Goal: Information Seeking & Learning: Learn about a topic

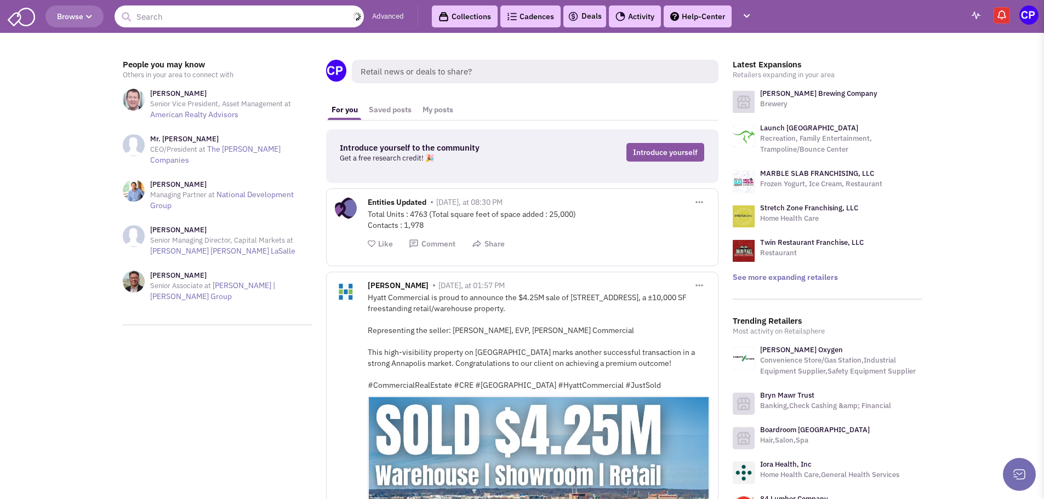
click at [178, 17] on input "text" at bounding box center [239, 16] width 249 height 22
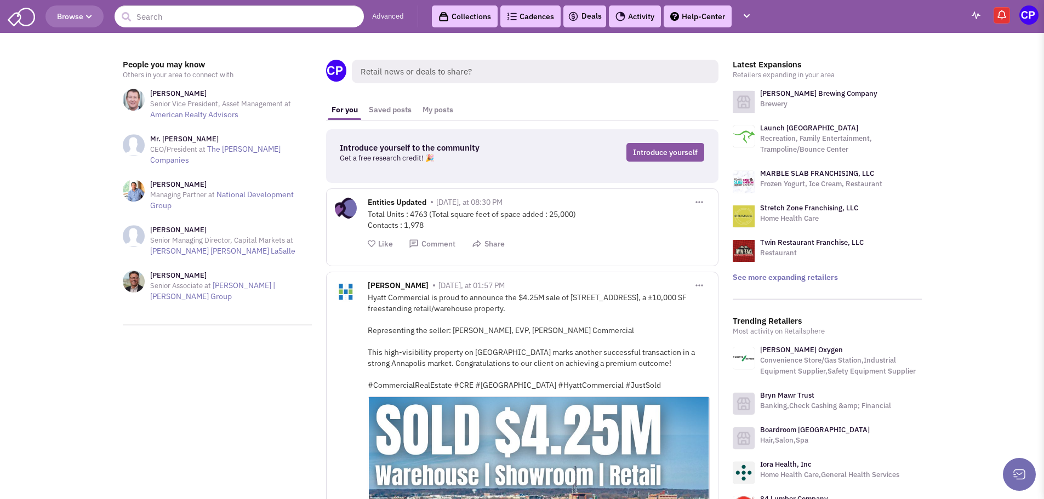
click at [82, 19] on span "Browse" at bounding box center [74, 17] width 35 height 10
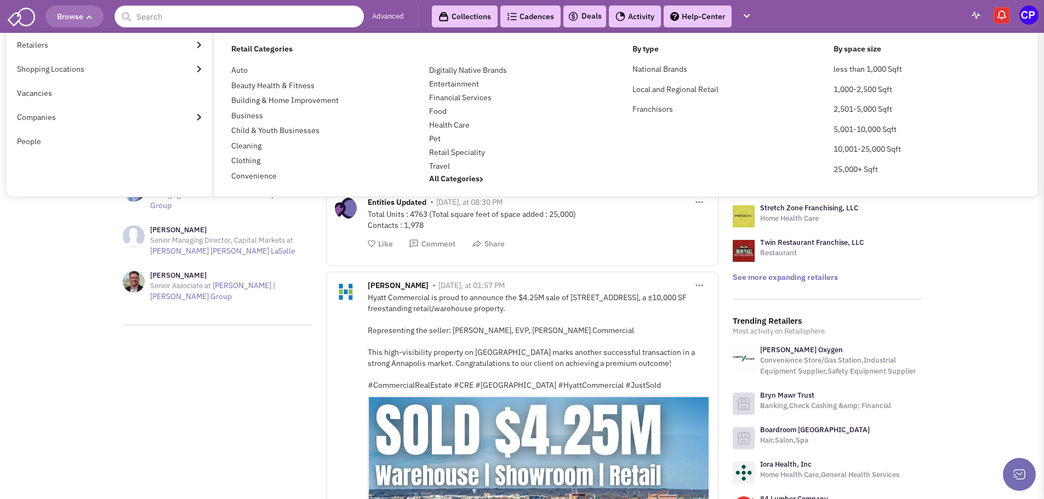
click at [29, 45] on link "Retailers" at bounding box center [109, 45] width 207 height 24
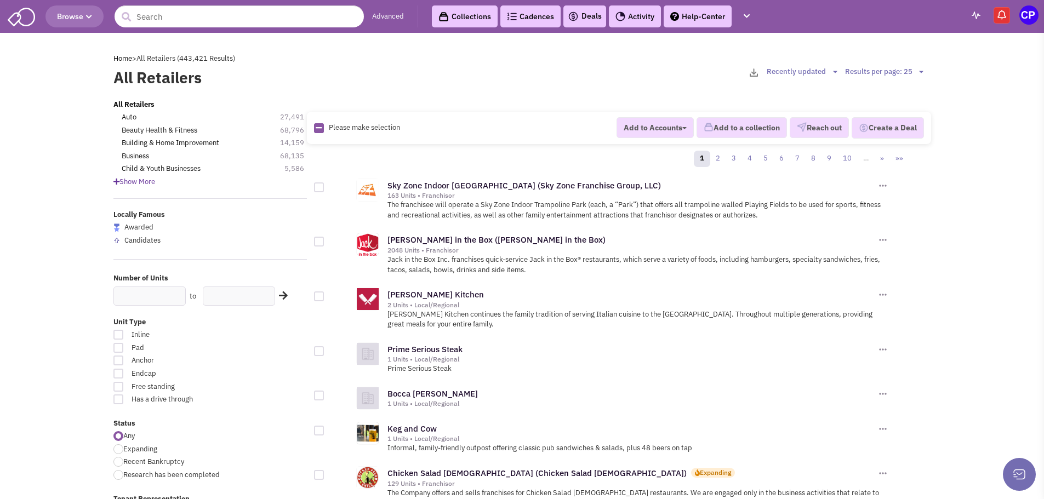
click at [127, 184] on span "Show More" at bounding box center [134, 181] width 42 height 9
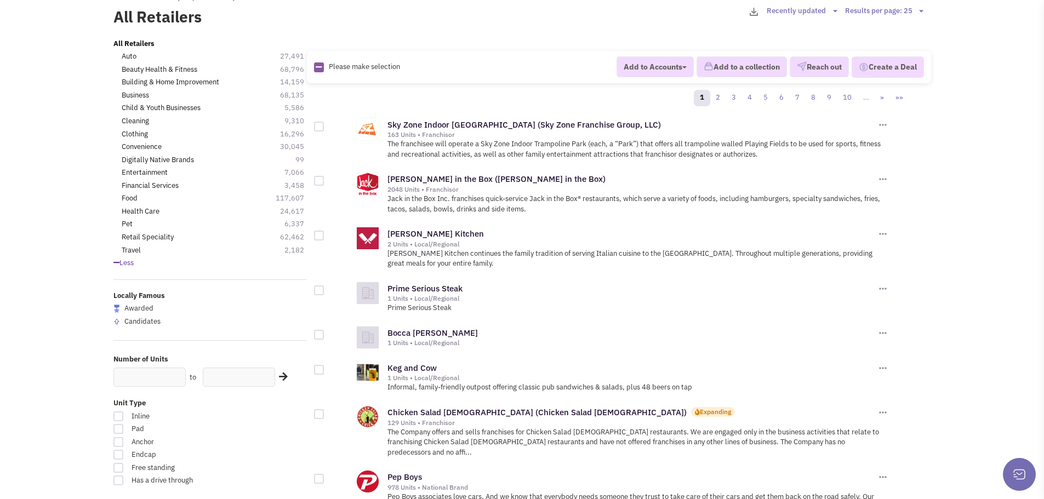
scroll to position [219, 0]
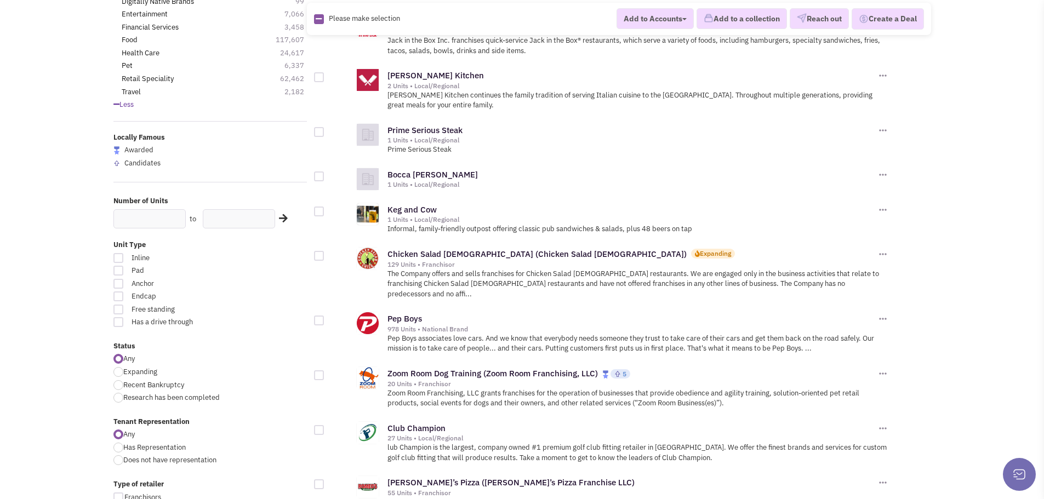
click at [118, 372] on div at bounding box center [118, 372] width 10 height 10
click at [123, 372] on input "Expanding" at bounding box center [126, 372] width 7 height 7
radio input "true"
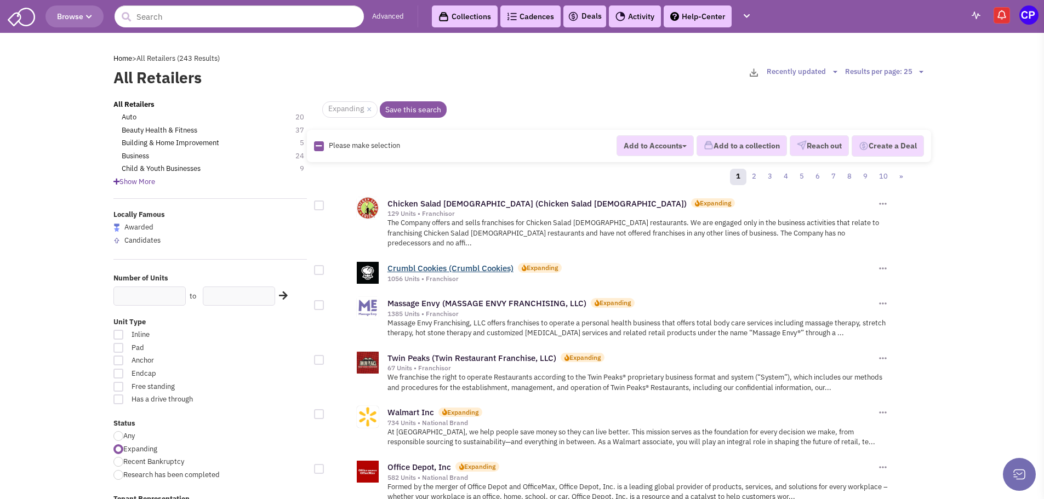
click at [411, 263] on link "Crumbl Cookies (Crumbl Cookies)" at bounding box center [451, 268] width 126 height 10
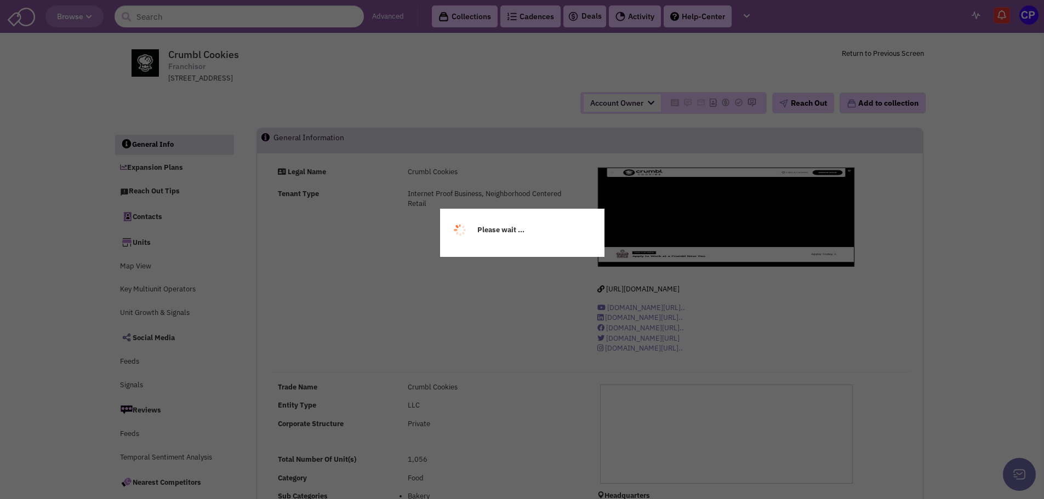
select select
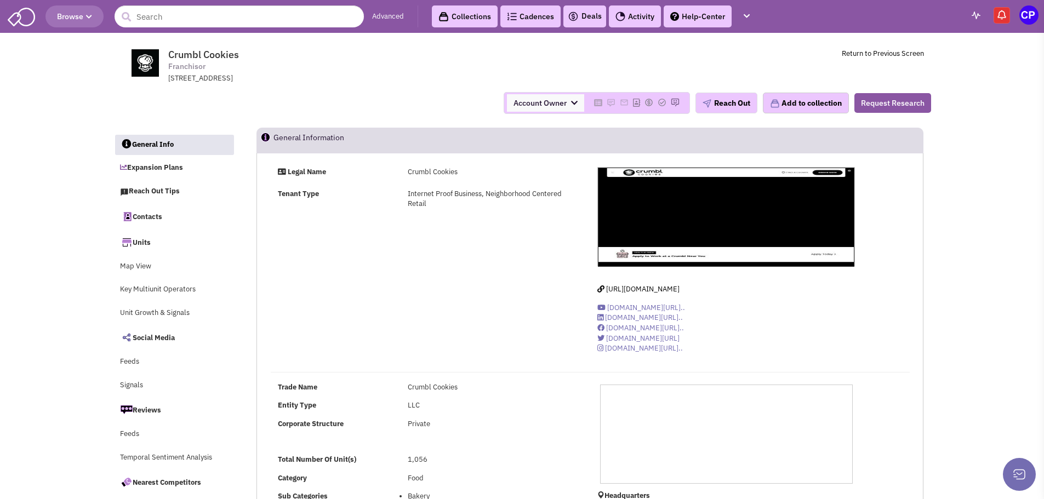
select select
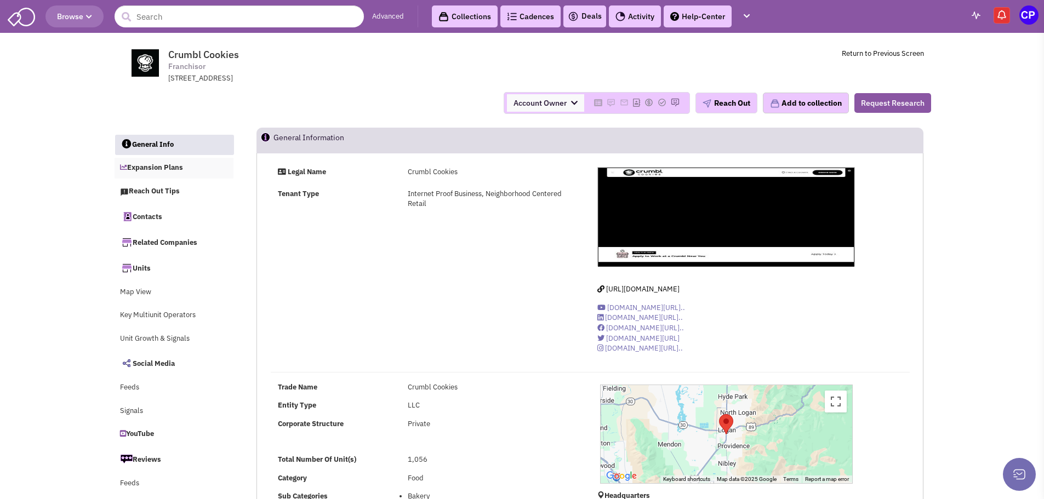
click at [167, 167] on link "Expansion Plans" at bounding box center [174, 168] width 119 height 21
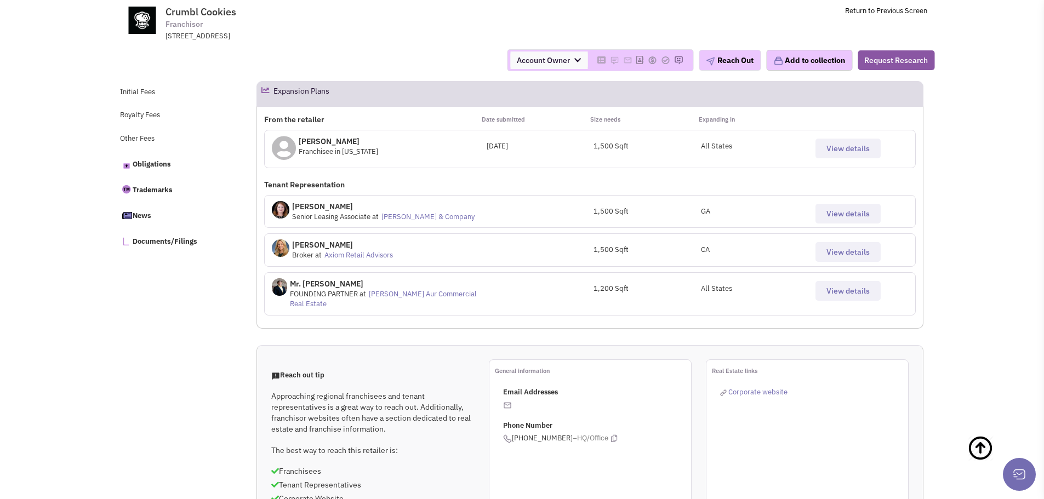
scroll to position [505, 0]
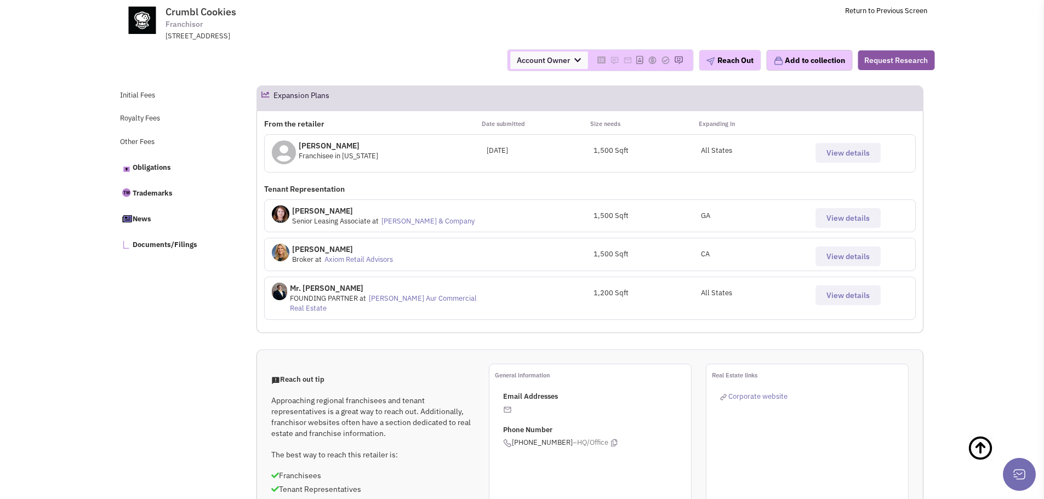
click at [828, 217] on span "View details" at bounding box center [848, 218] width 43 height 10
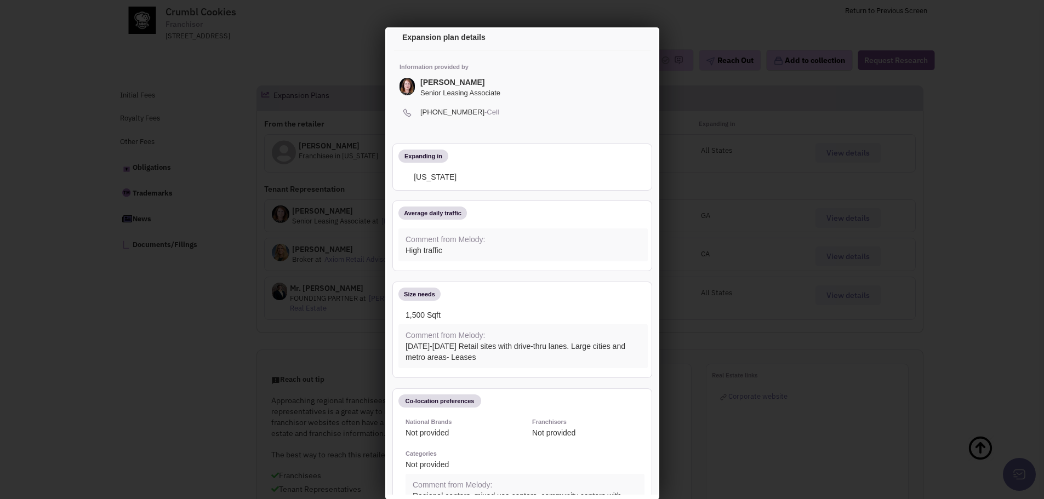
scroll to position [0, 0]
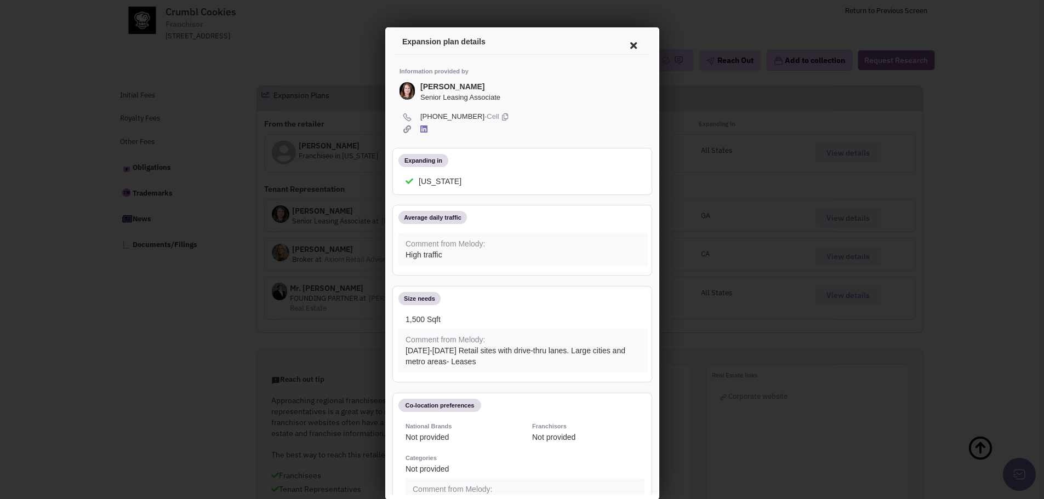
drag, startPoint x: 623, startPoint y: 42, endPoint x: 616, endPoint y: 47, distance: 9.4
click at [623, 42] on icon at bounding box center [631, 44] width 23 height 26
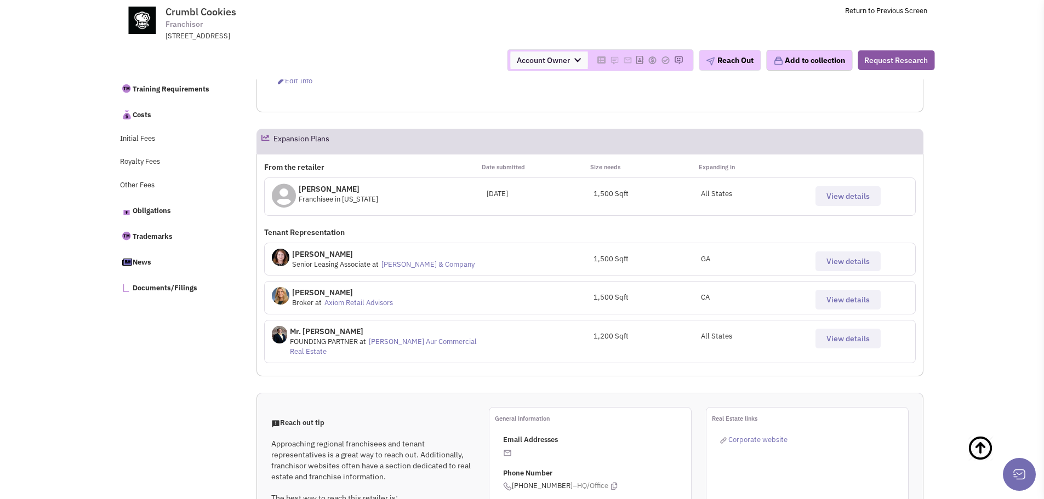
scroll to position [395, 0]
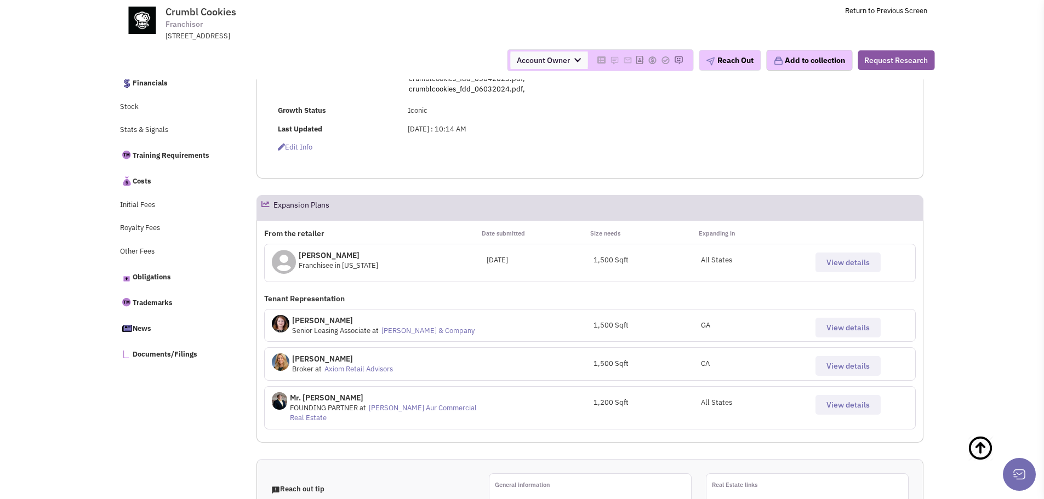
click at [838, 260] on span "View details" at bounding box center [848, 263] width 43 height 10
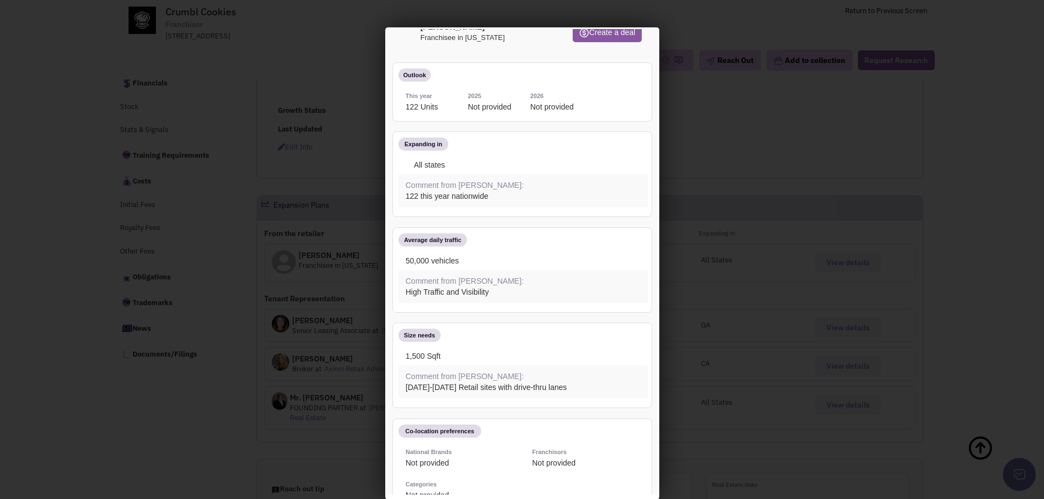
scroll to position [0, 0]
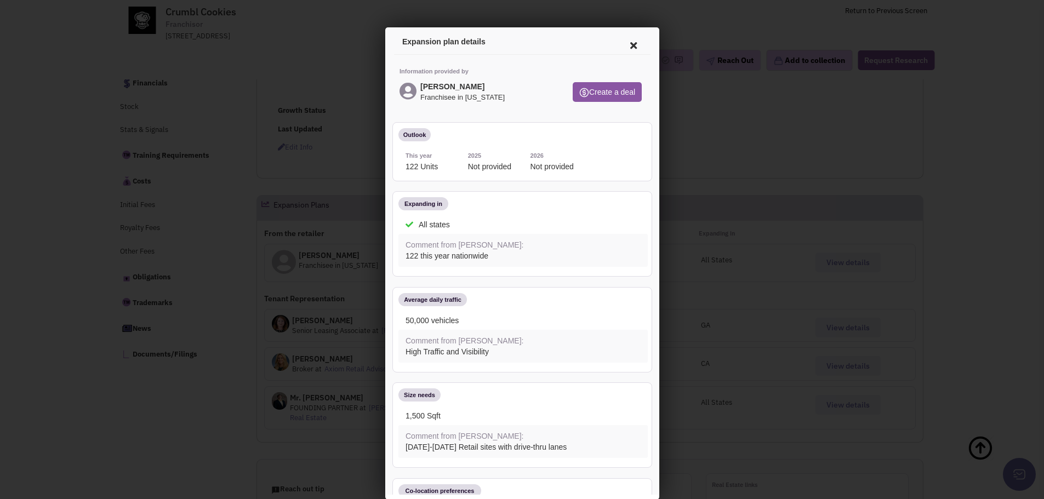
click at [620, 40] on icon at bounding box center [631, 44] width 23 height 26
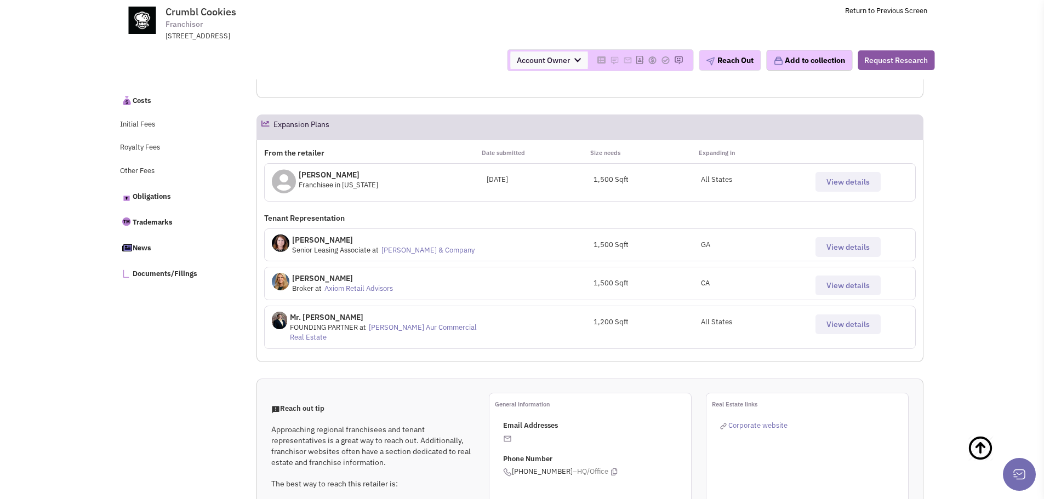
scroll to position [560, 0]
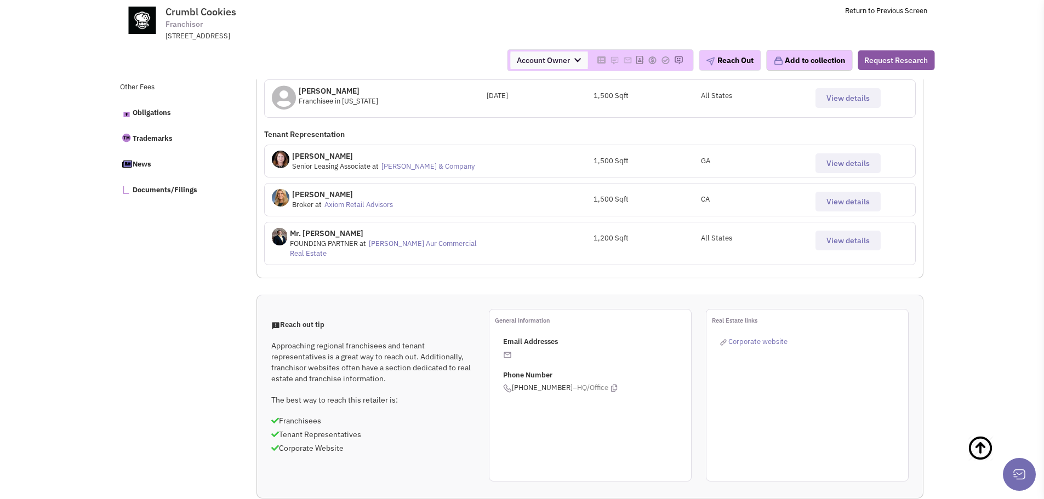
click at [510, 351] on img at bounding box center [507, 355] width 9 height 9
click at [750, 337] on span "Corporate website" at bounding box center [757, 341] width 59 height 9
click at [865, 244] on span "View details" at bounding box center [848, 241] width 43 height 10
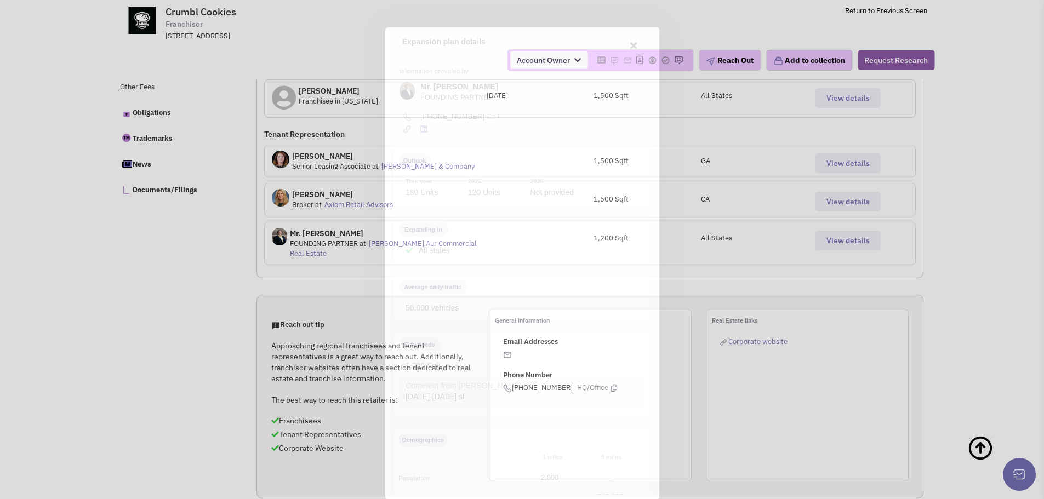
scroll to position [0, 0]
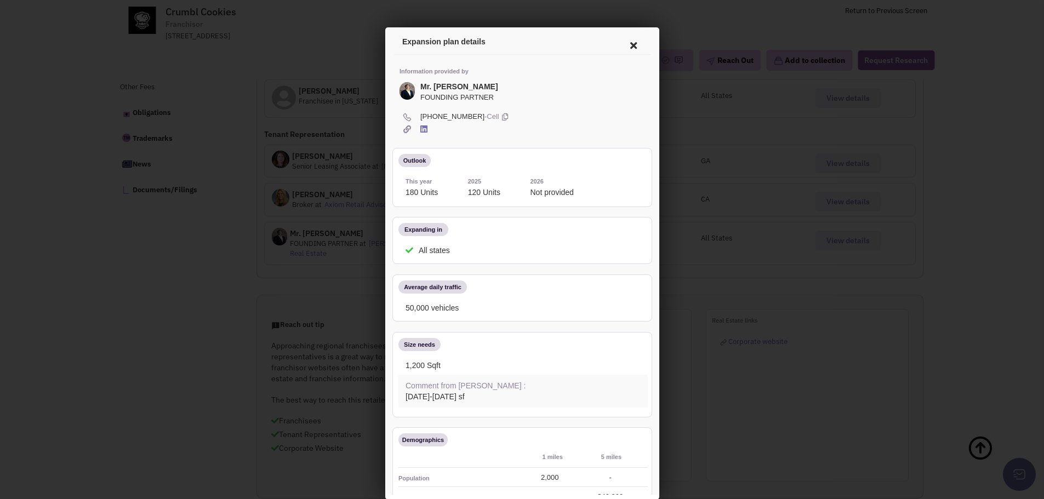
click at [500, 116] on icon at bounding box center [503, 115] width 6 height 10
click at [492, 125] on div at bounding box center [520, 128] width 246 height 10
click at [620, 41] on icon at bounding box center [631, 44] width 23 height 26
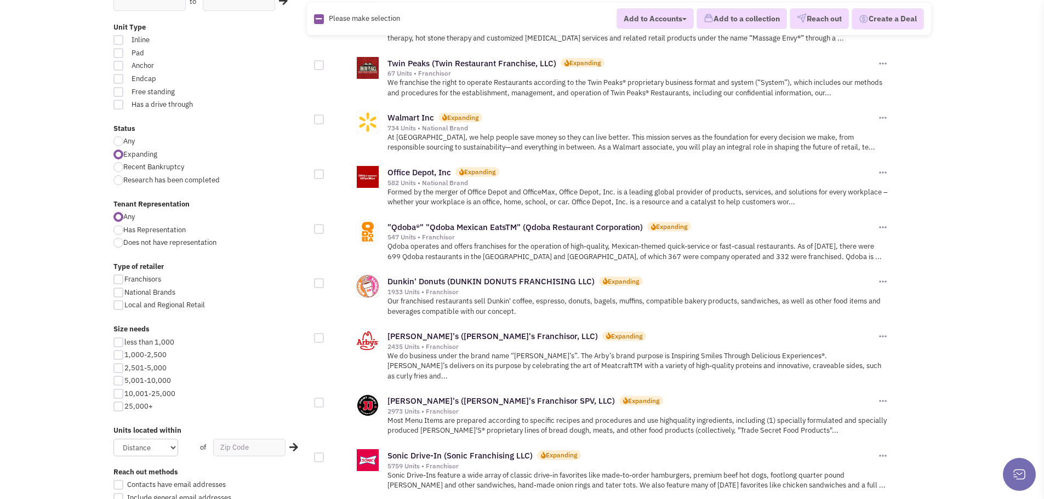
scroll to position [329, 0]
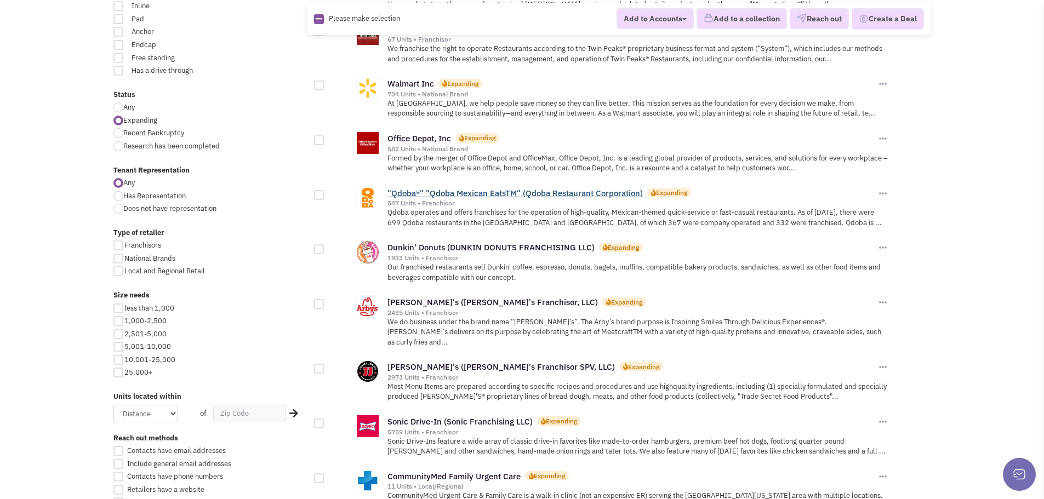
click at [460, 188] on link ""Qdoba®" "Qdoba Mexican EatsTM" (Qdoba Restaurant Corporation)" at bounding box center [515, 193] width 255 height 10
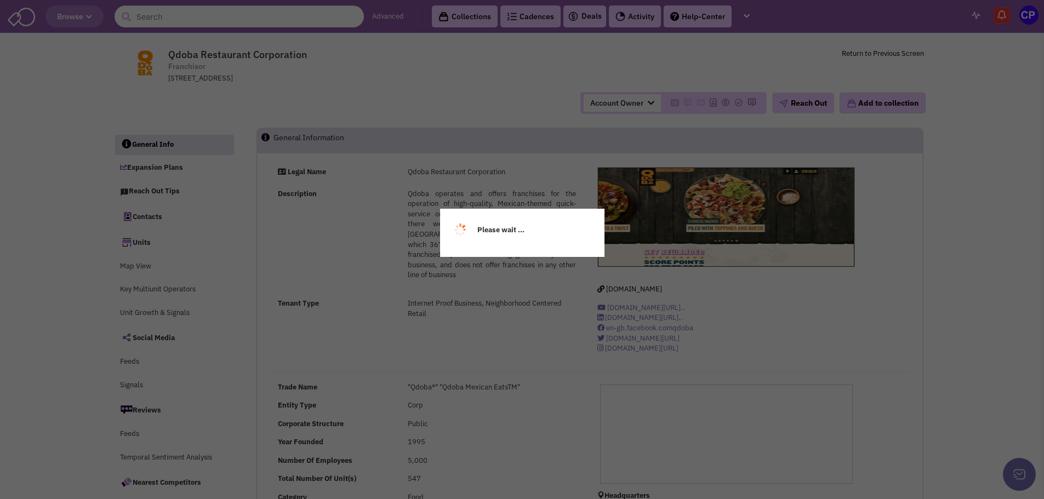
select select
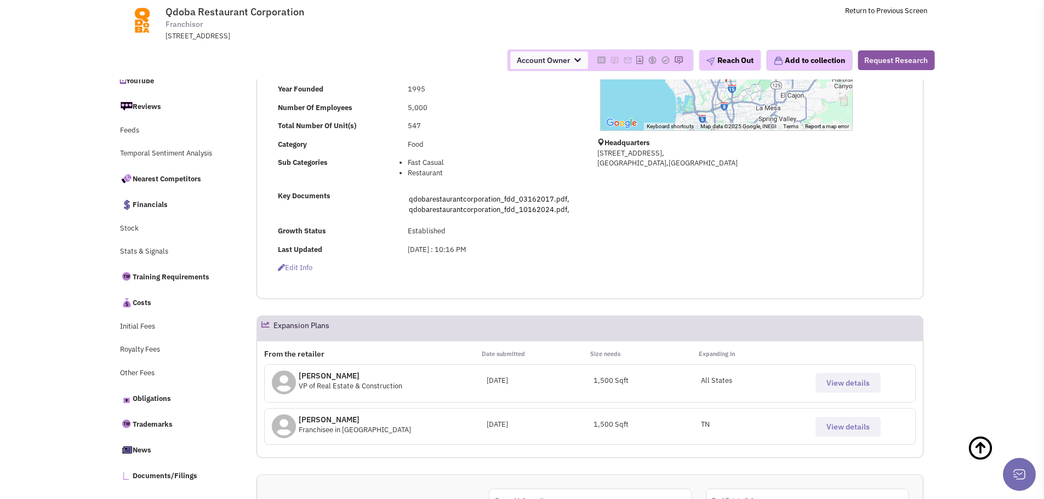
scroll to position [274, 0]
click at [868, 388] on span "View details" at bounding box center [848, 383] width 43 height 10
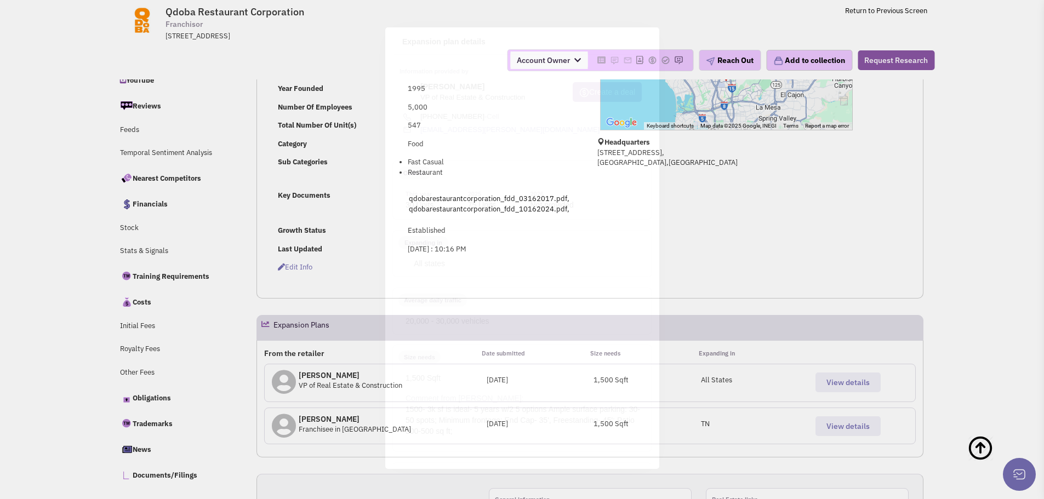
scroll to position [0, 0]
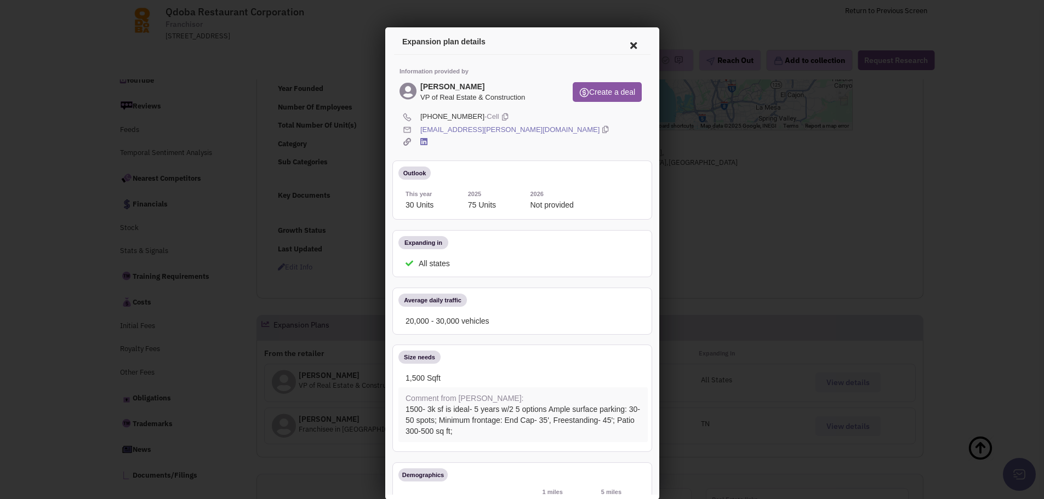
click at [454, 127] on link "rob.gerstenfeld@qdoba.com" at bounding box center [507, 128] width 179 height 10
click at [620, 43] on icon at bounding box center [631, 44] width 23 height 26
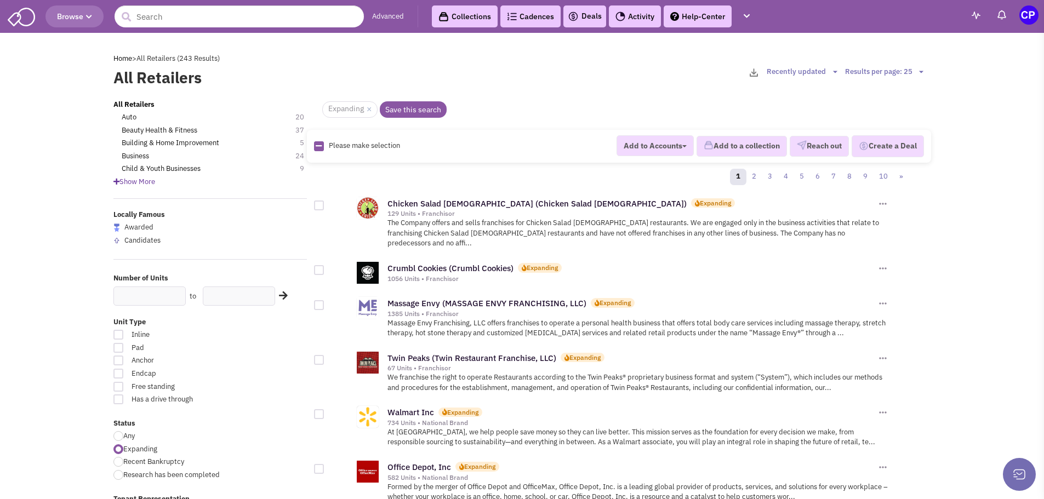
scroll to position [329, 0]
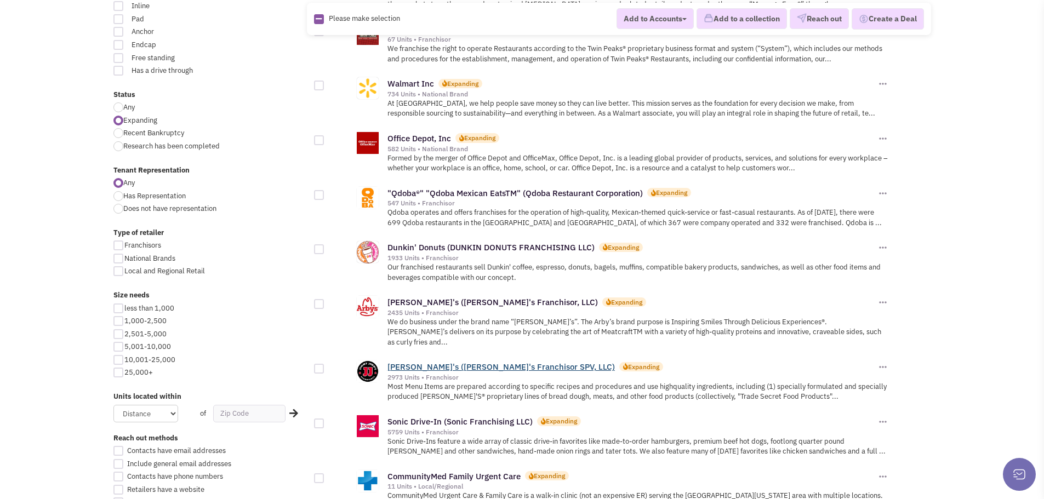
click at [449, 362] on link "[PERSON_NAME]'s ([PERSON_NAME]'s Franchisor SPV, LLC)" at bounding box center [501, 367] width 227 height 10
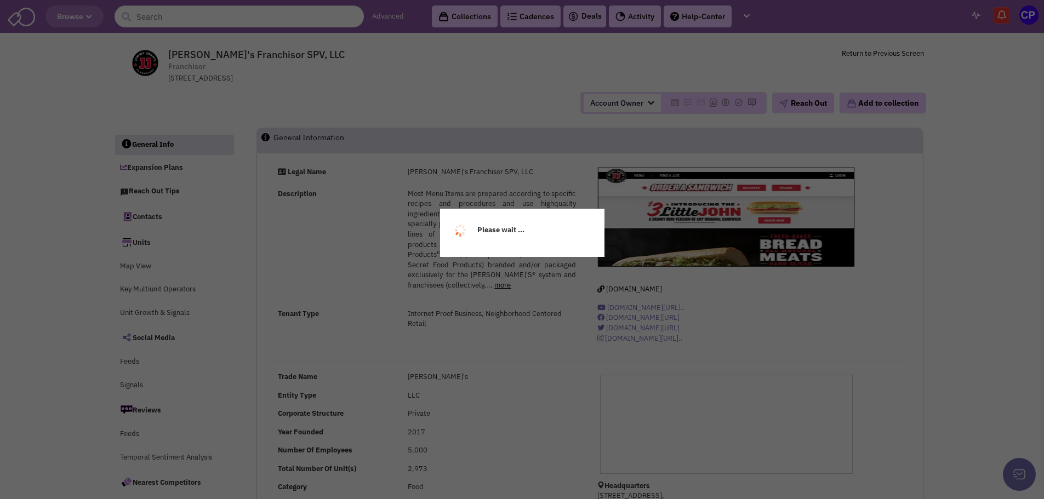
select select
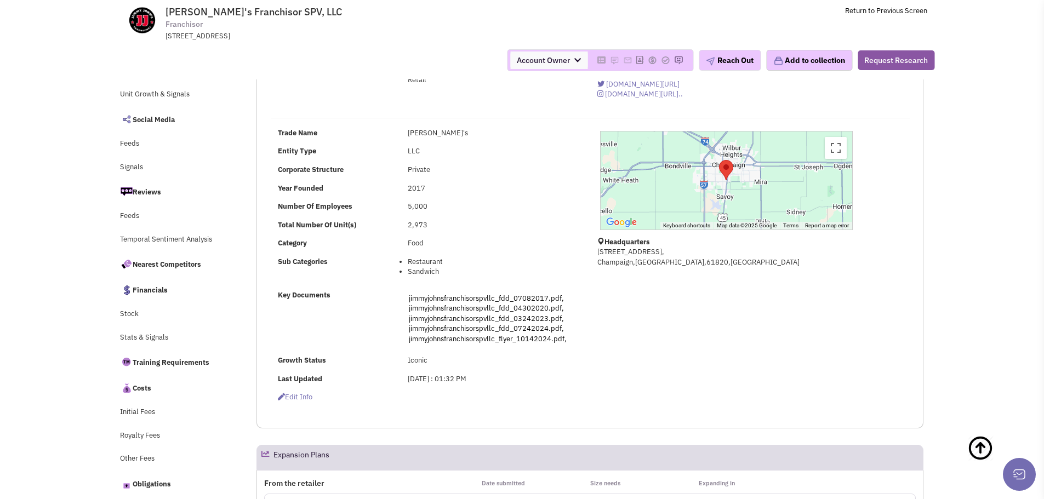
scroll to position [329, 0]
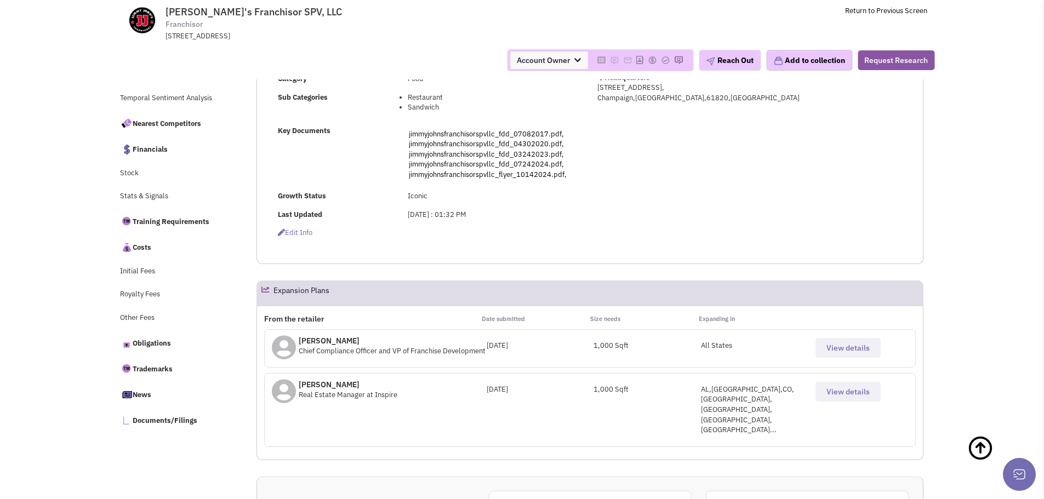
click at [853, 350] on span "View details" at bounding box center [848, 348] width 43 height 10
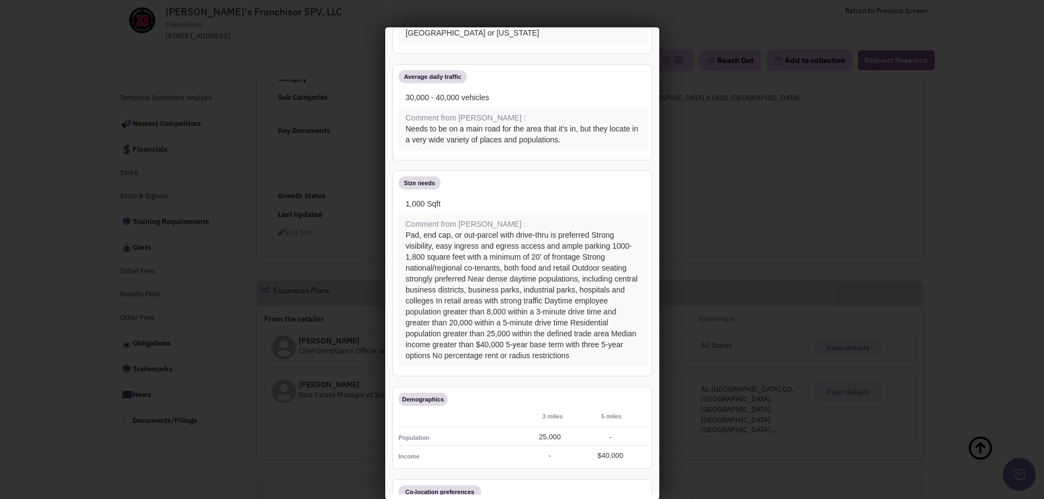
scroll to position [274, 0]
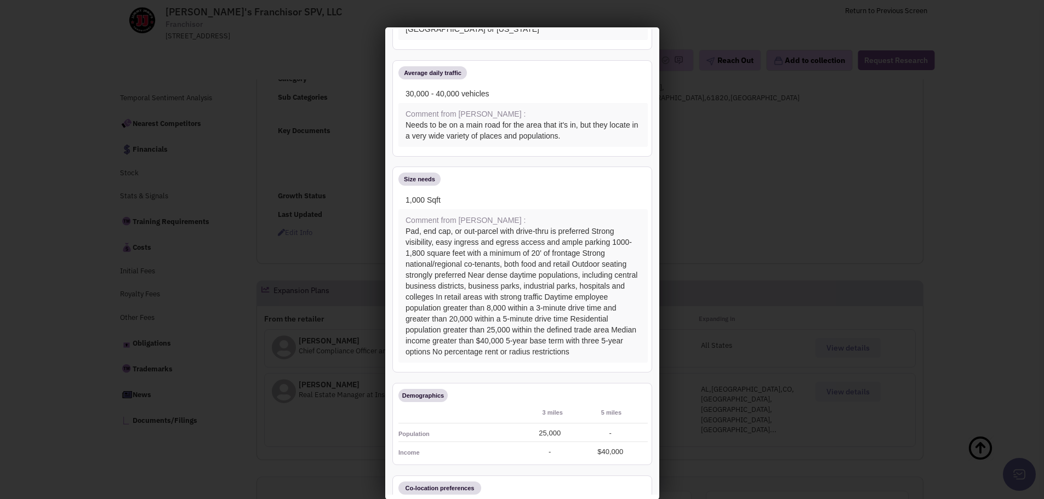
click at [701, 164] on div at bounding box center [522, 249] width 1044 height 499
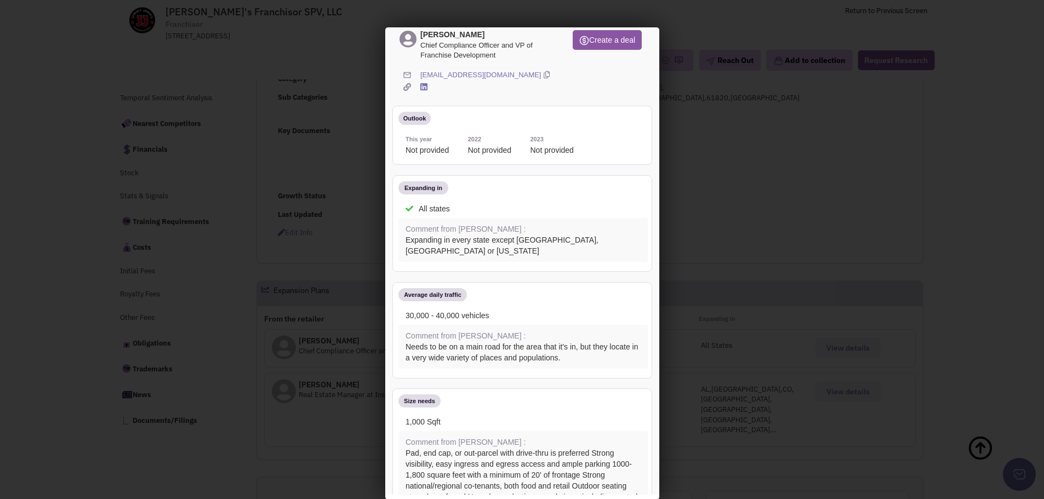
scroll to position [0, 0]
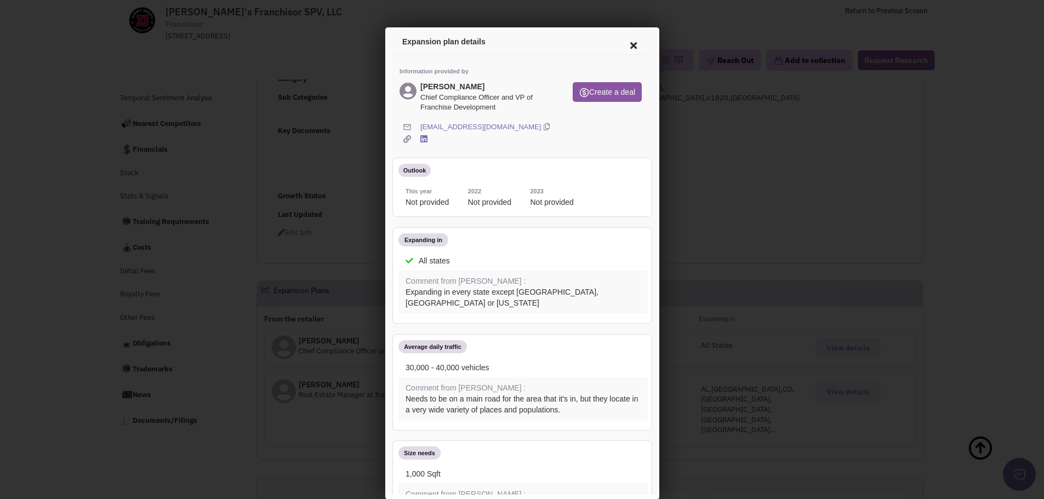
click at [623, 42] on icon at bounding box center [631, 44] width 23 height 26
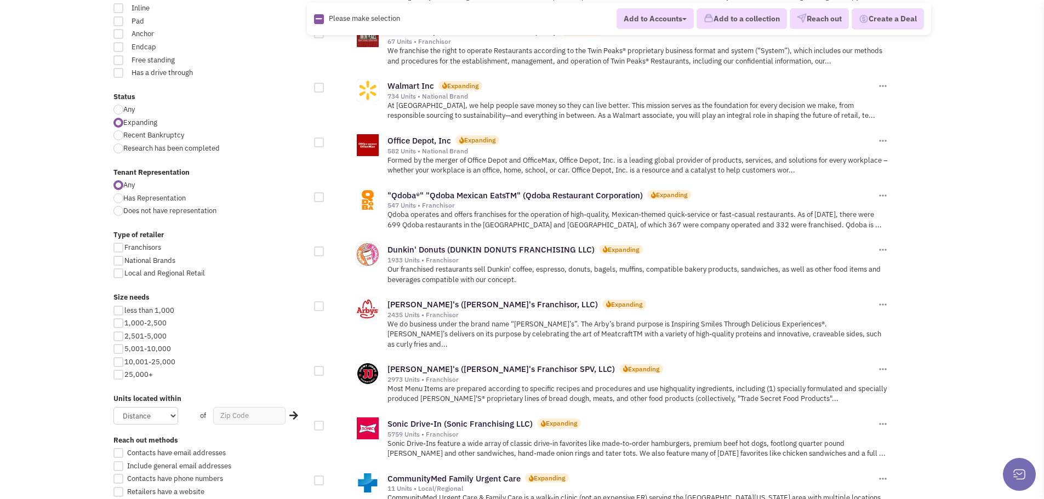
scroll to position [329, 0]
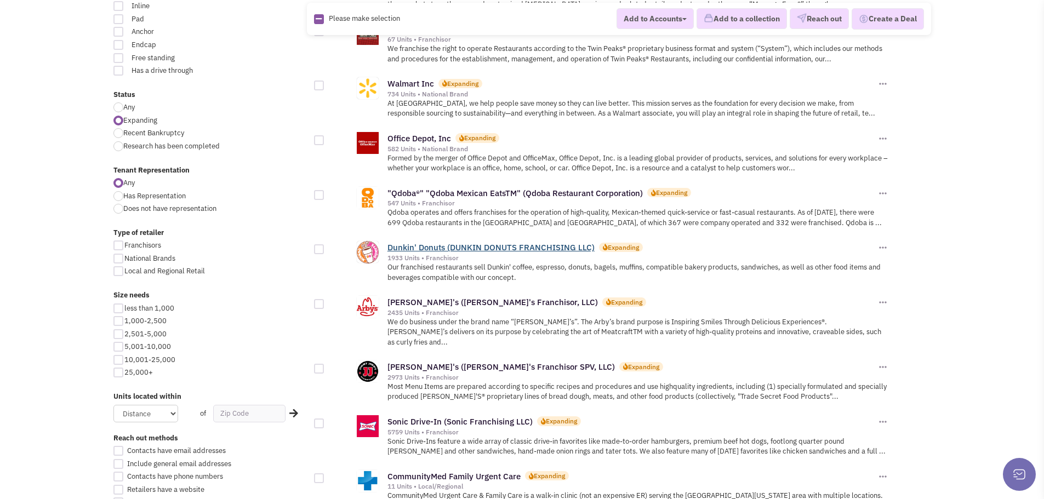
click at [450, 242] on link "Dunkin' Donuts (DUNKIN DONUTS FRANCHISING LLC)" at bounding box center [491, 247] width 207 height 10
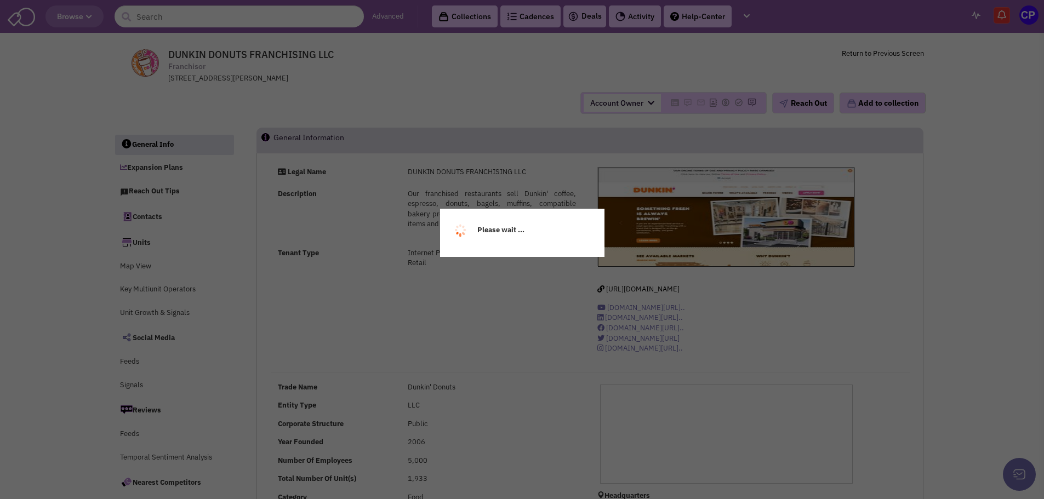
select select
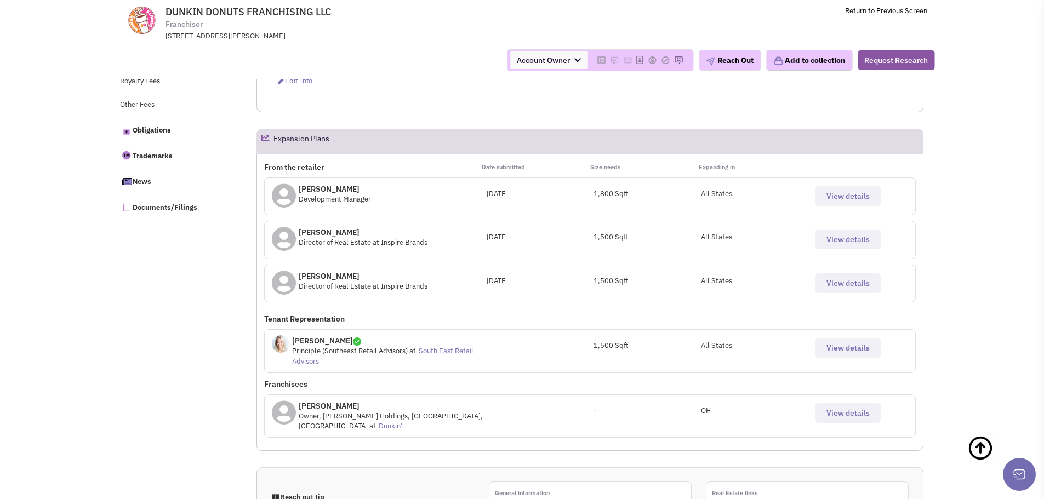
scroll to position [548, 0]
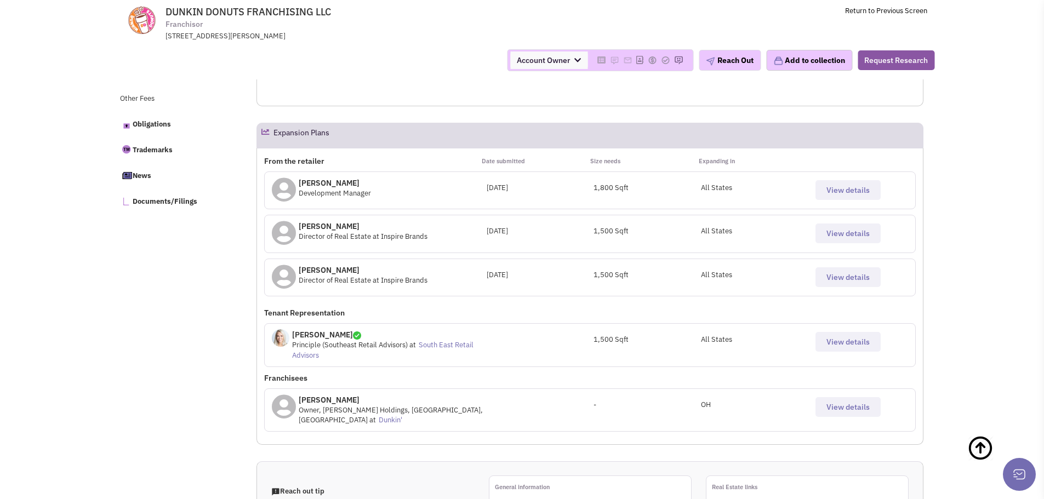
click at [855, 240] on button "View details" at bounding box center [848, 234] width 65 height 20
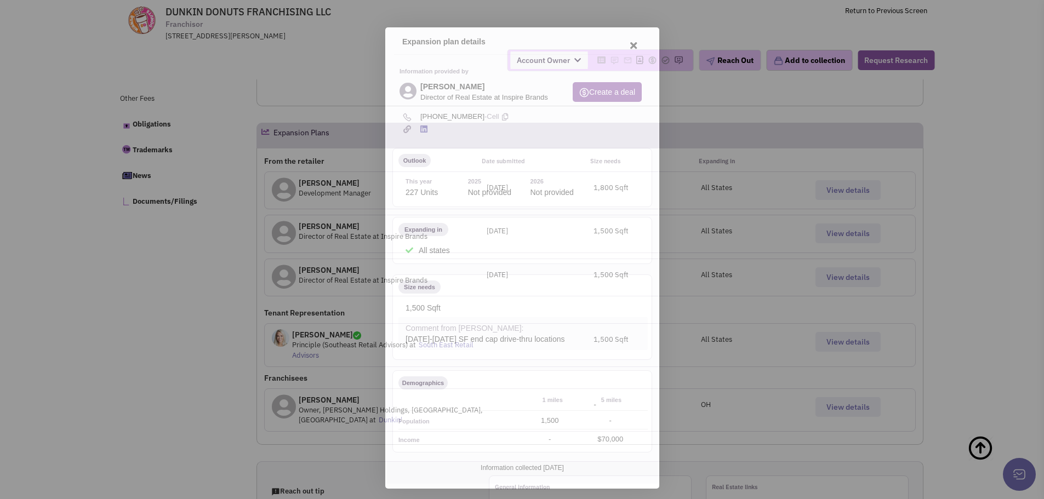
scroll to position [0, 0]
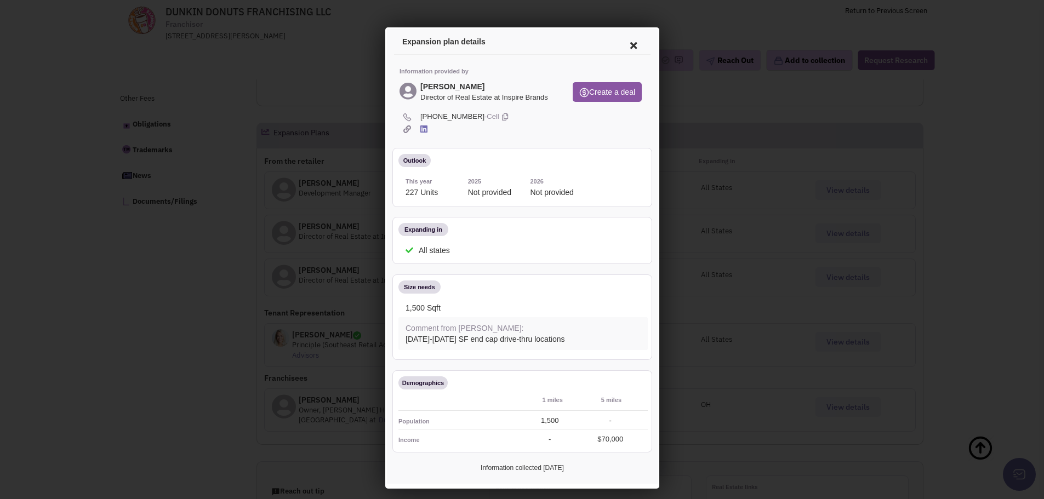
click at [620, 46] on icon at bounding box center [631, 44] width 23 height 26
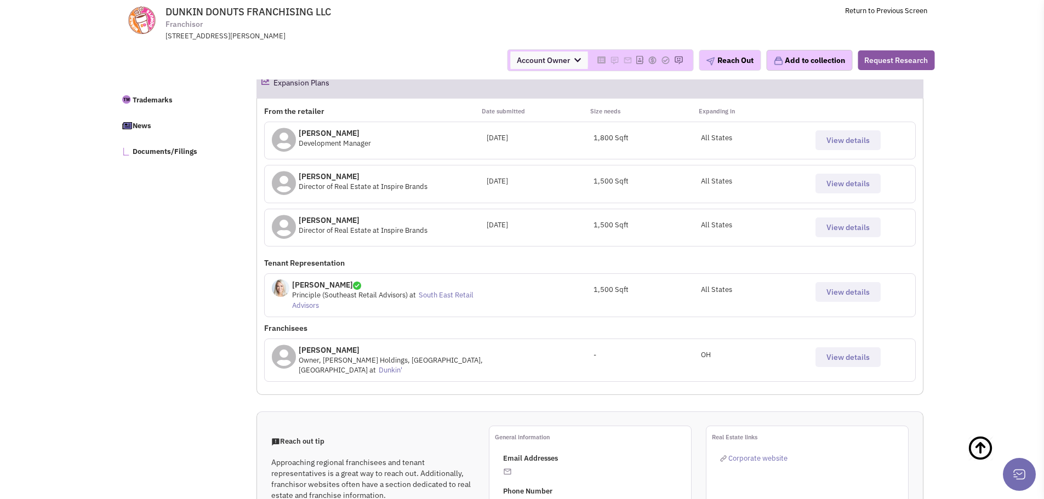
scroll to position [603, 0]
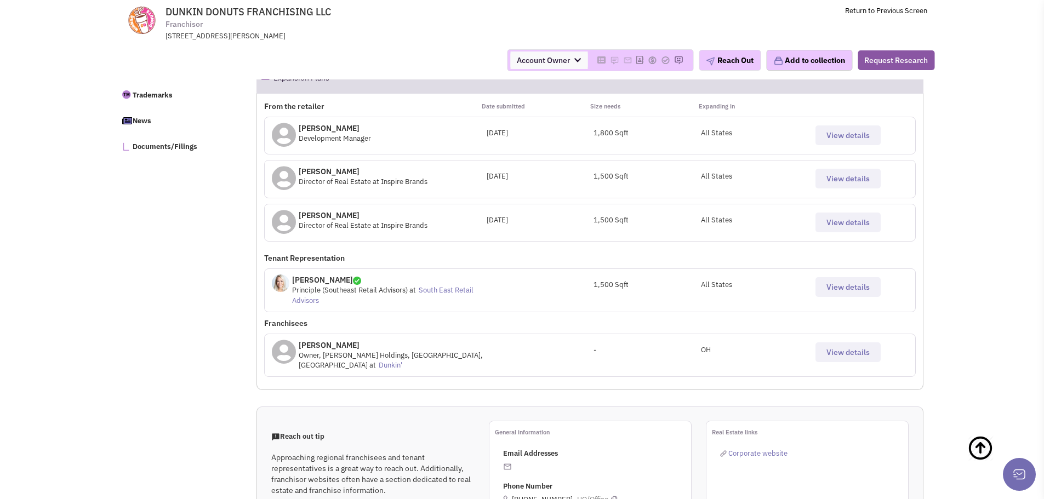
click at [846, 140] on span "View details" at bounding box center [848, 135] width 43 height 10
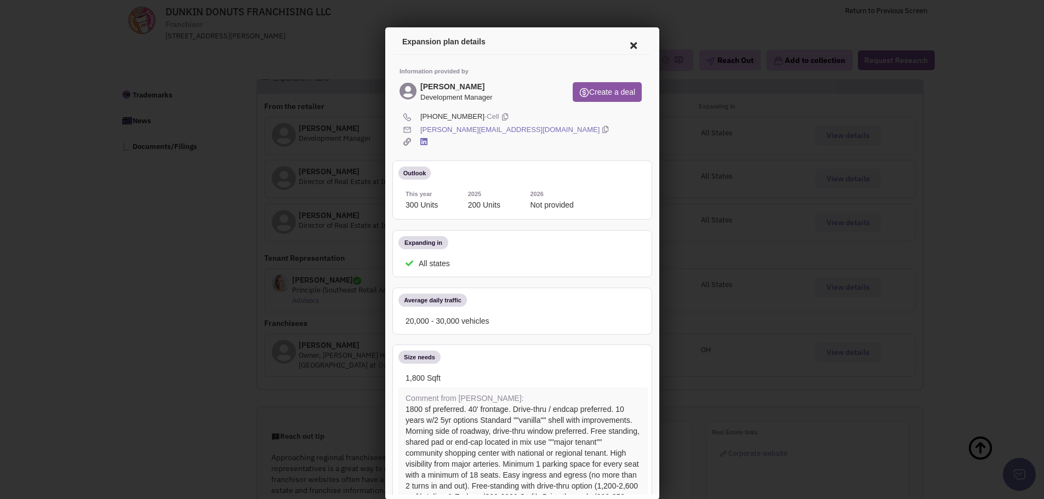
click at [478, 129] on link "Samantha.Jupe@dunkinbrands.com" at bounding box center [507, 128] width 179 height 10
click at [621, 42] on icon at bounding box center [631, 44] width 23 height 26
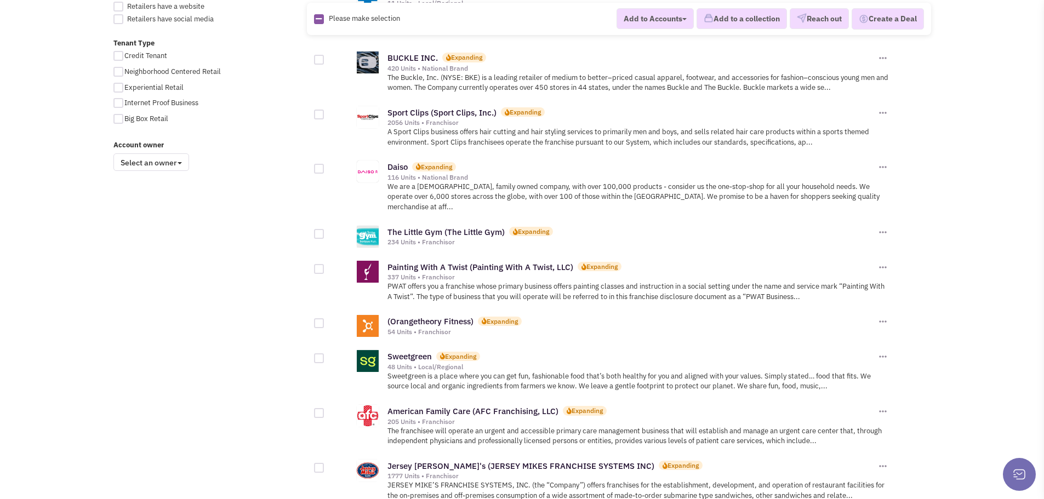
scroll to position [822, 0]
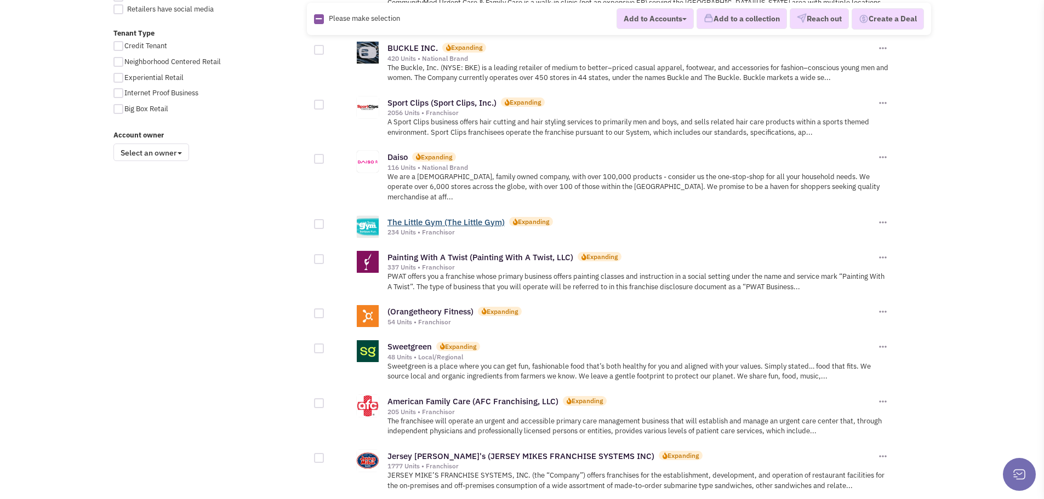
click at [429, 217] on link "The Little Gym (The Little Gym)" at bounding box center [446, 222] width 117 height 10
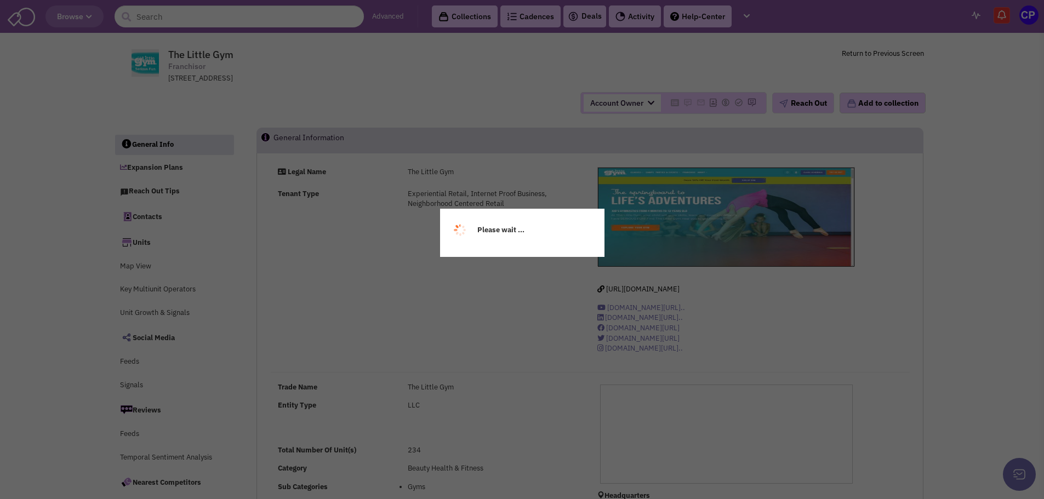
select select
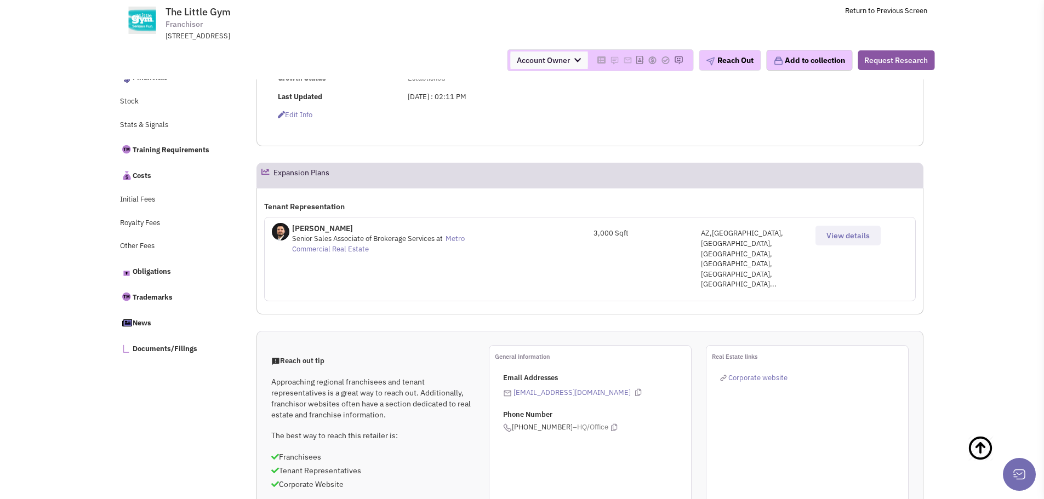
scroll to position [384, 0]
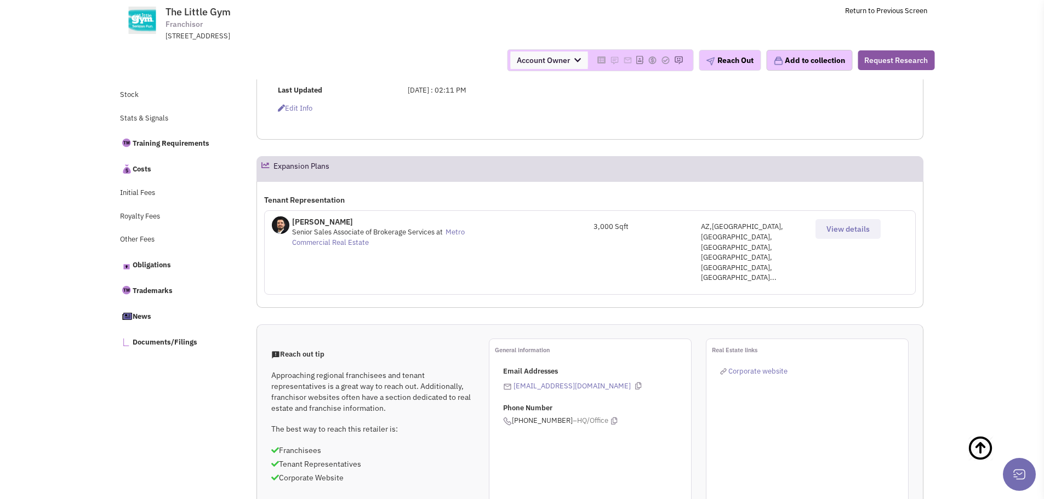
click at [844, 233] on span "View details" at bounding box center [848, 229] width 43 height 10
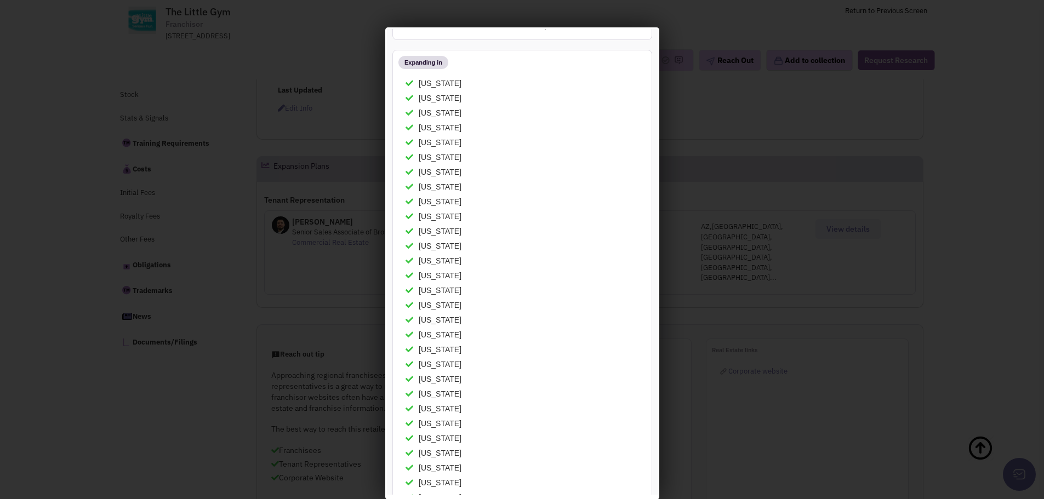
scroll to position [0, 0]
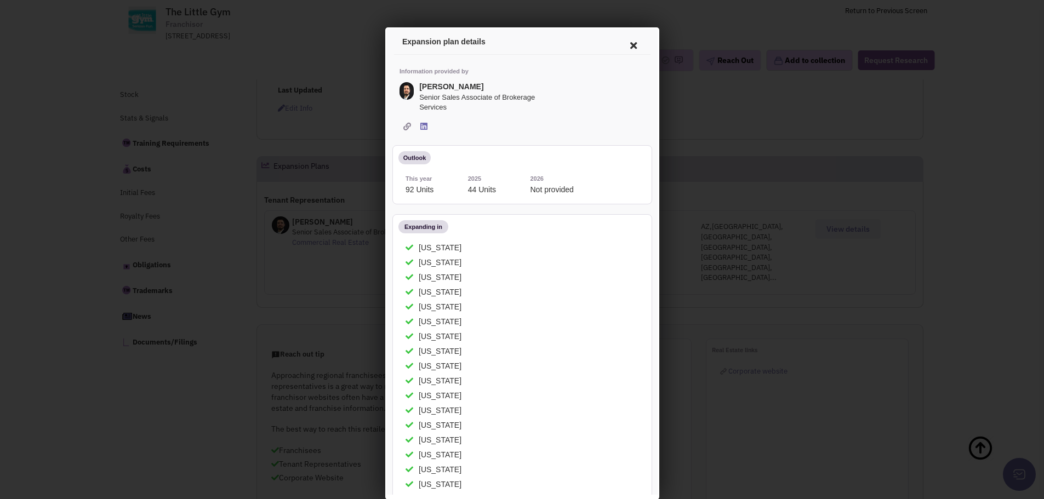
drag, startPoint x: 651, startPoint y: 150, endPoint x: 1083, endPoint y: 143, distance: 432.5
click at [702, 117] on div at bounding box center [522, 249] width 1044 height 499
click at [624, 42] on icon at bounding box center [631, 44] width 23 height 26
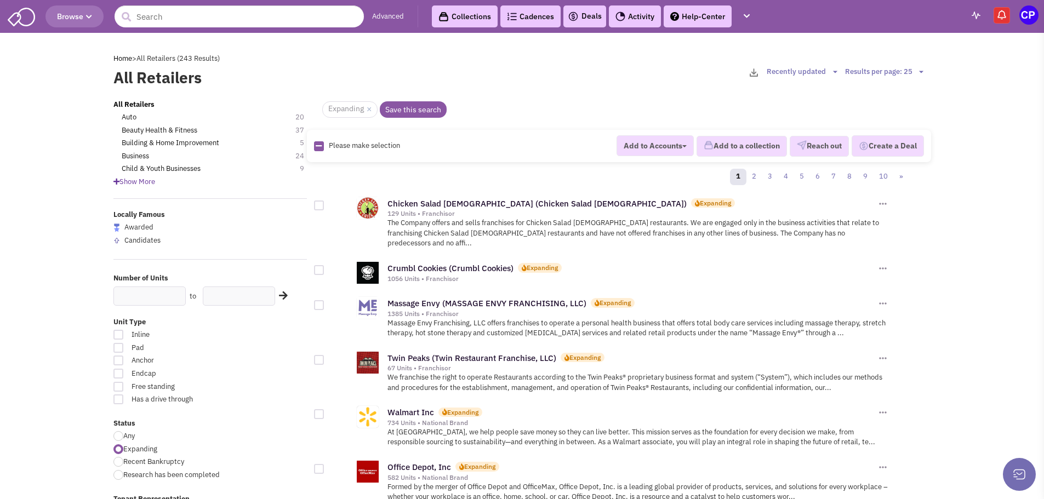
scroll to position [822, 0]
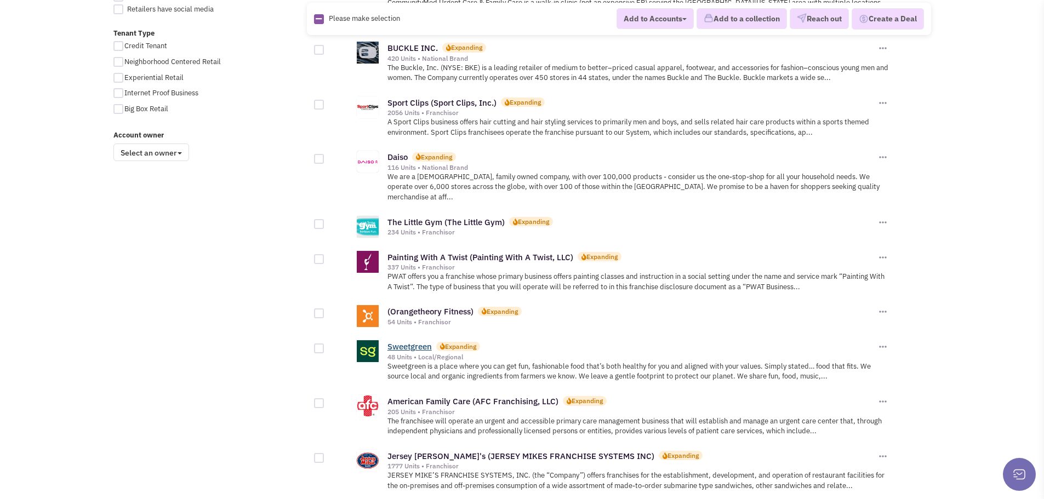
click at [416, 341] on link "Sweetgreen" at bounding box center [410, 346] width 44 height 10
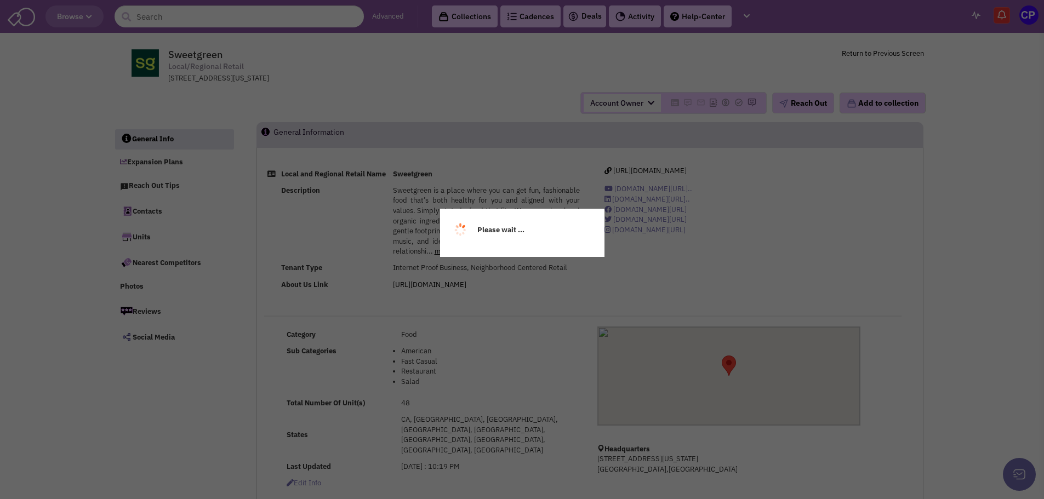
select select
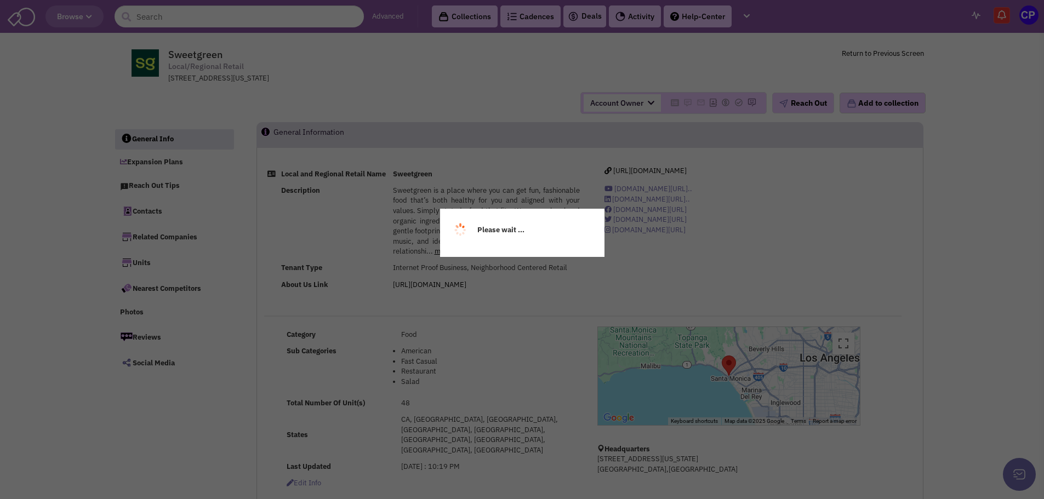
select select
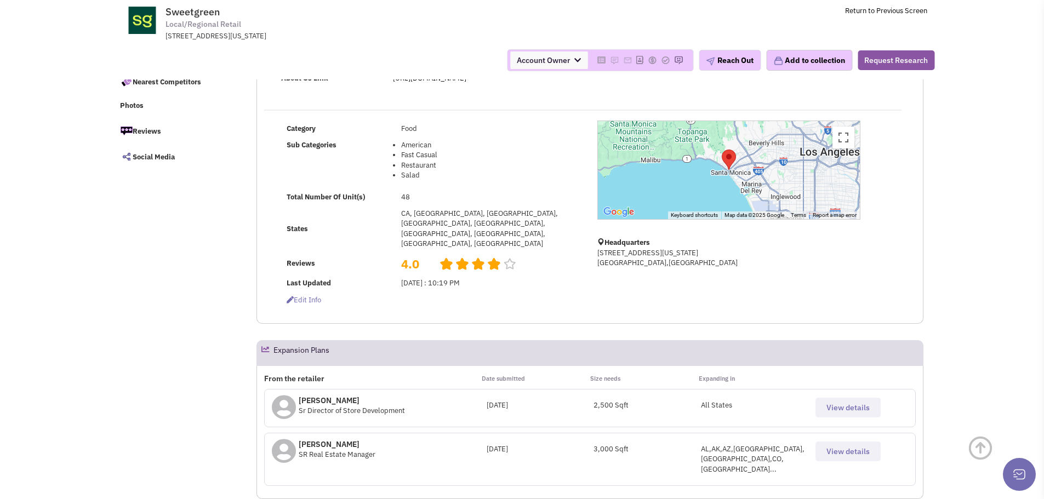
scroll to position [164, 0]
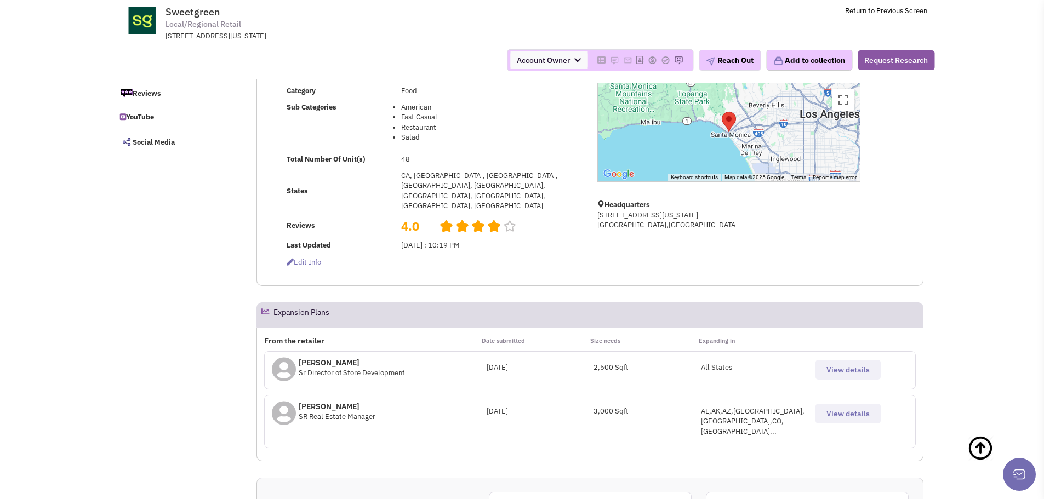
click at [858, 365] on span "View details" at bounding box center [848, 370] width 43 height 10
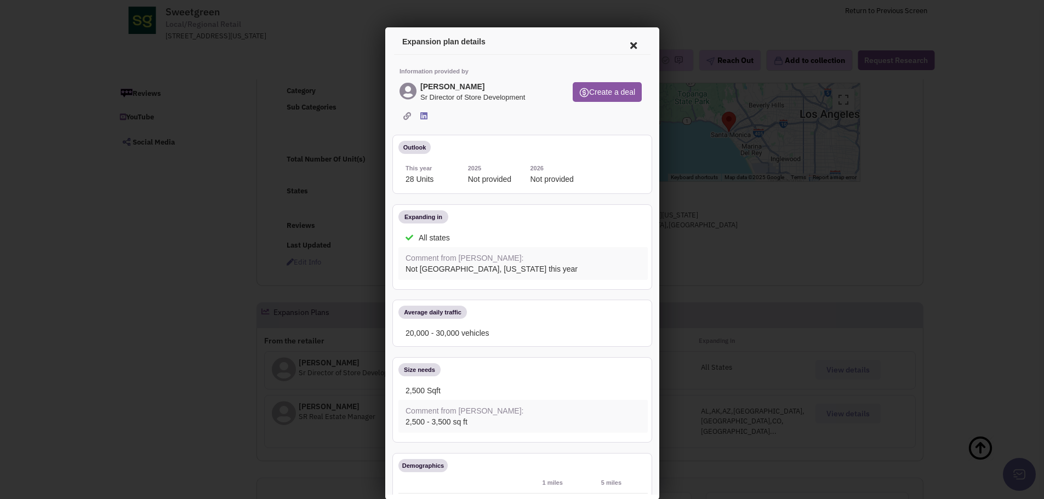
scroll to position [0, 0]
click at [623, 44] on icon at bounding box center [631, 44] width 23 height 26
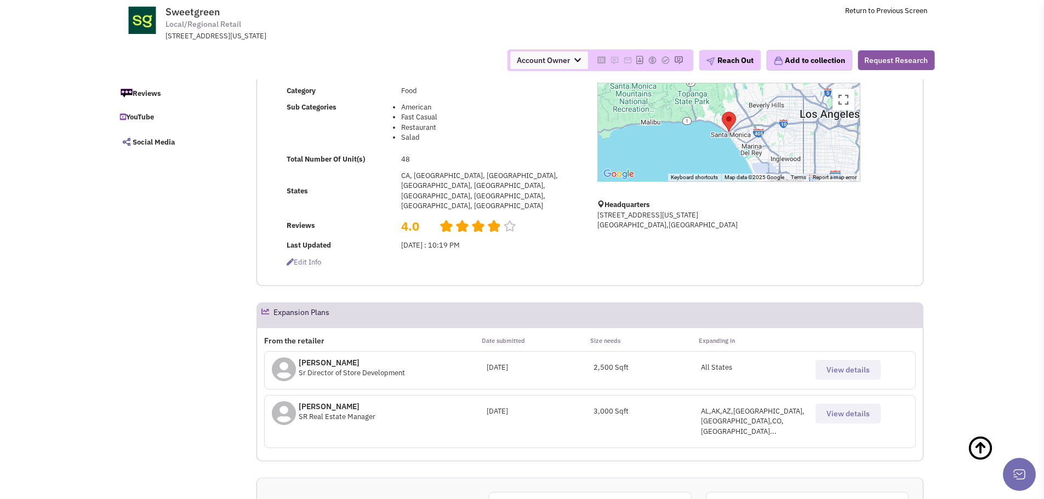
scroll to position [274, 0]
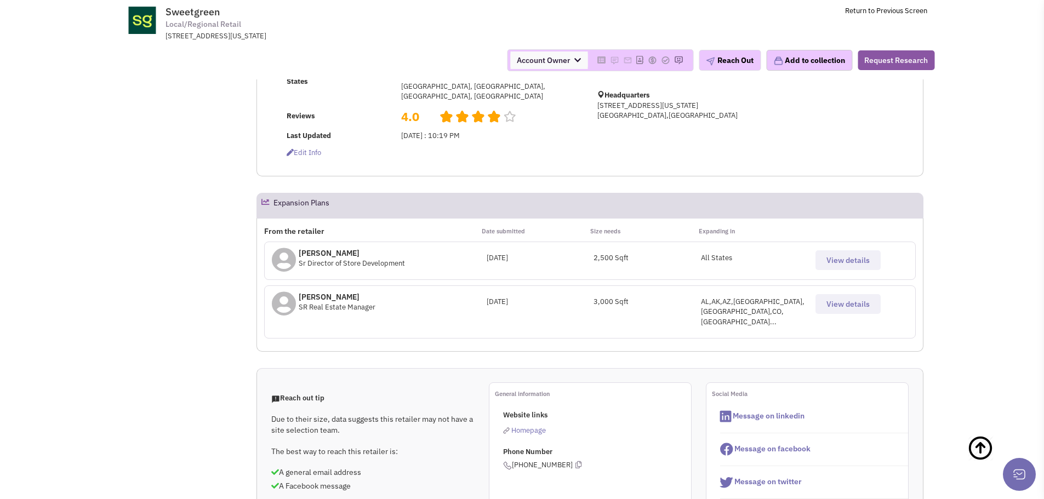
click at [842, 299] on span "View details" at bounding box center [848, 304] width 43 height 10
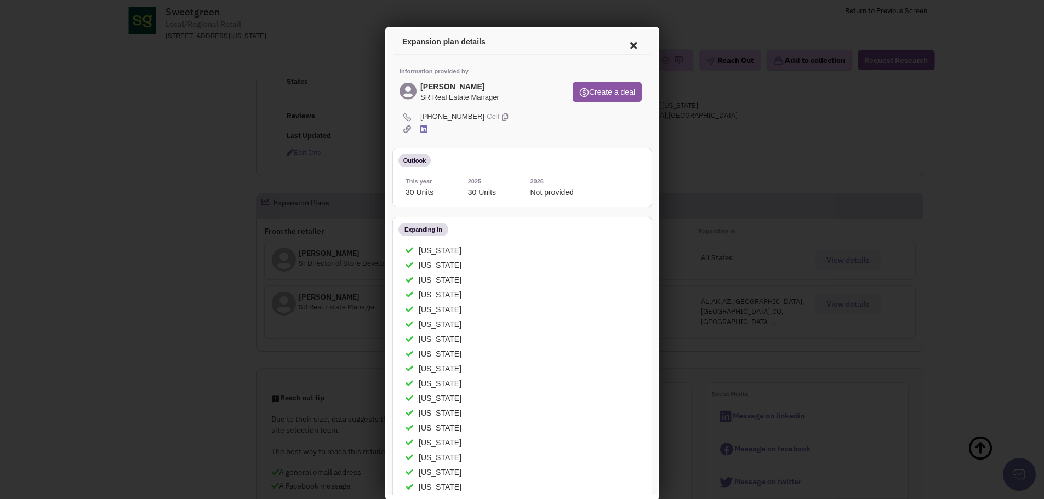
scroll to position [0, 0]
click at [620, 43] on icon at bounding box center [631, 44] width 23 height 26
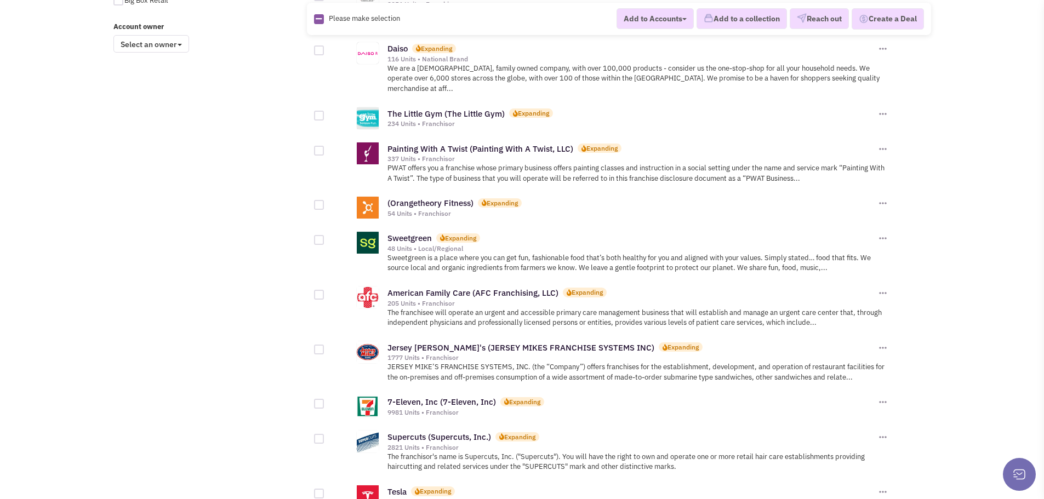
scroll to position [987, 0]
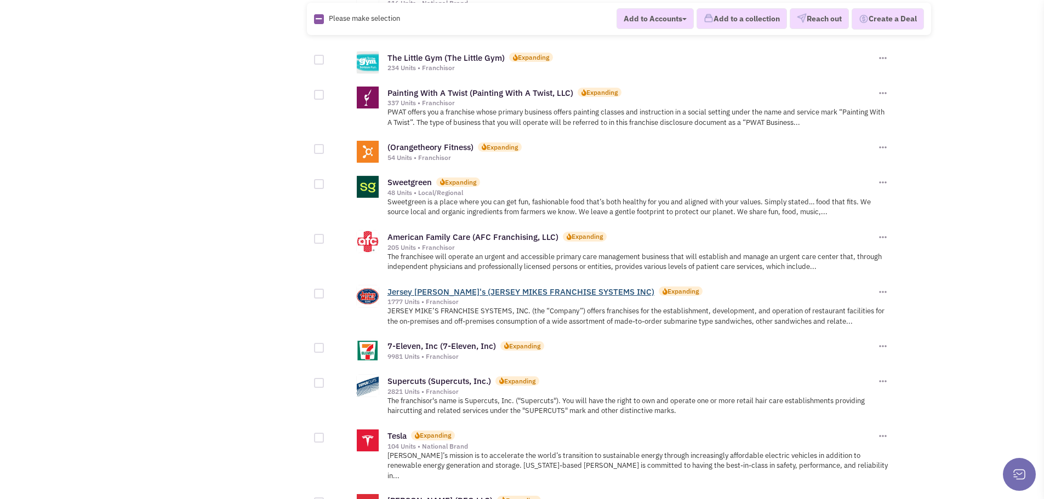
click at [430, 287] on link "Jersey [PERSON_NAME]'s (JERSEY MIKES FRANCHISE SYSTEMS INC)" at bounding box center [521, 292] width 267 height 10
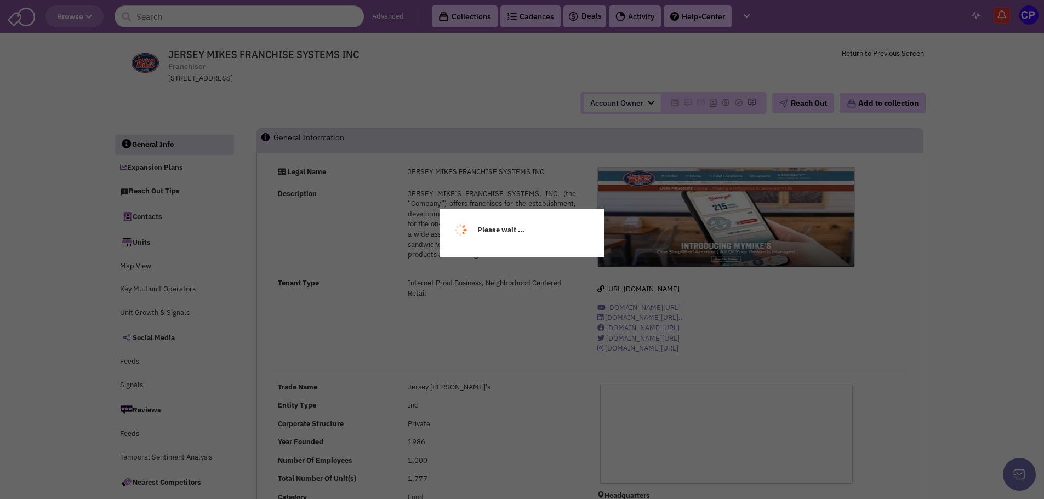
select select
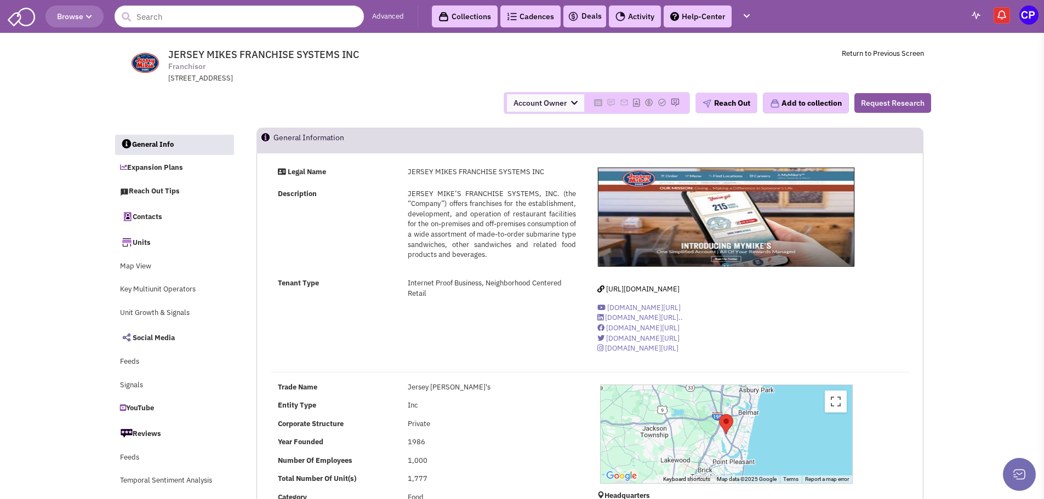
select select
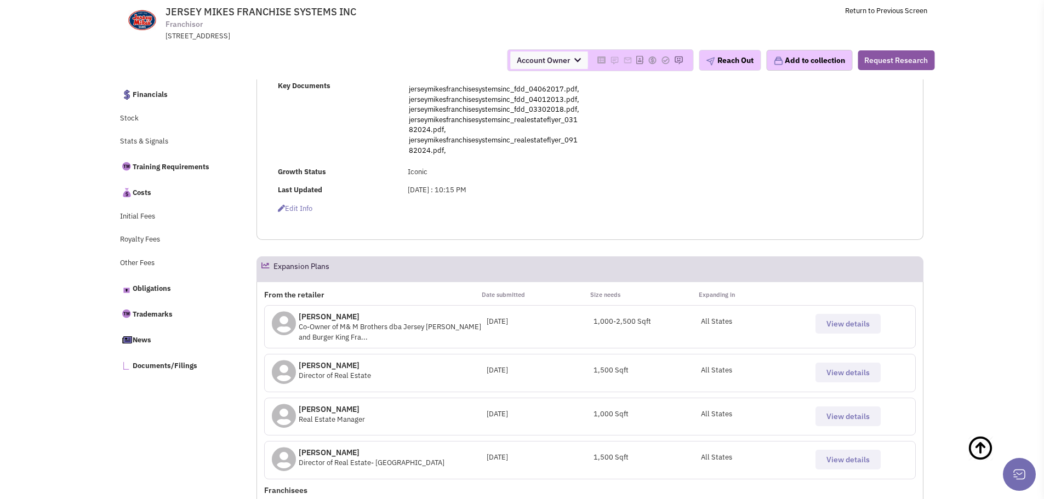
scroll to position [439, 0]
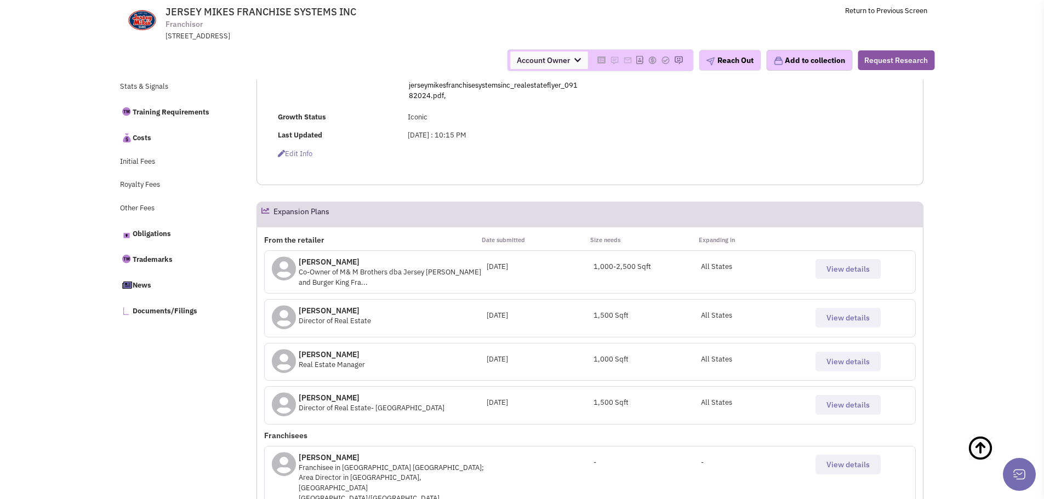
click at [859, 323] on span "View details" at bounding box center [848, 318] width 43 height 10
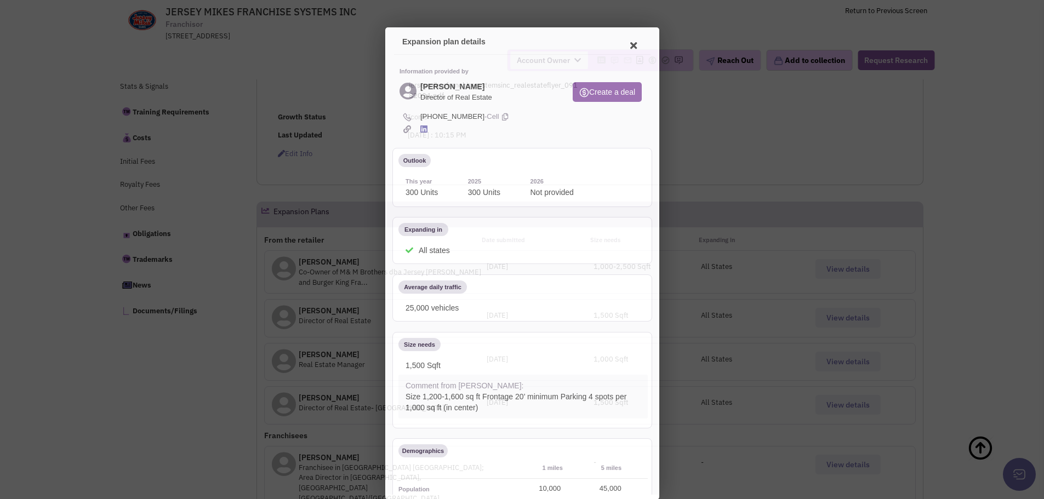
scroll to position [0, 0]
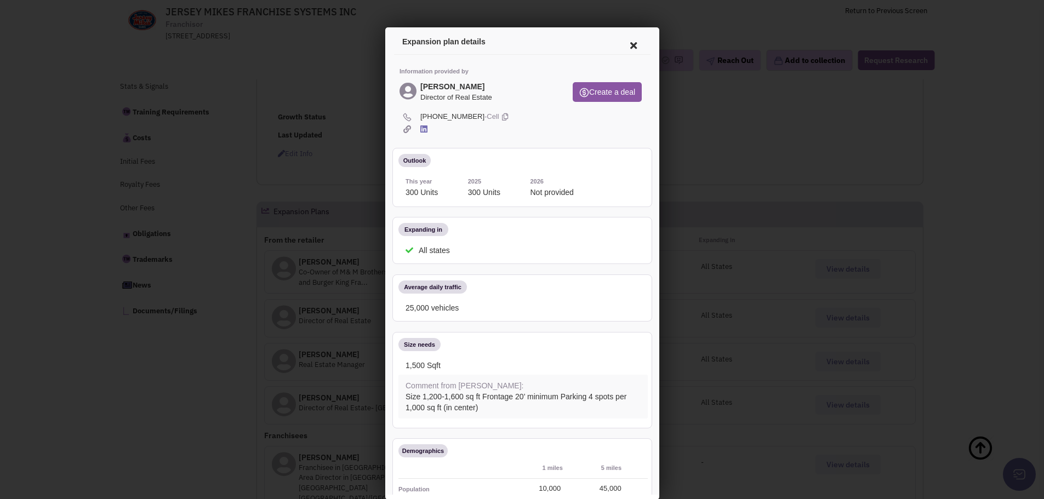
drag, startPoint x: 418, startPoint y: 84, endPoint x: 491, endPoint y: 100, distance: 74.1
click at [490, 100] on div "Mr. Jamie Nicholson Director of Real Estate" at bounding box center [454, 91] width 72 height 20
copy div "Mr. Jamie Nicholson Director of Real Estate"
click at [623, 42] on icon at bounding box center [631, 44] width 23 height 26
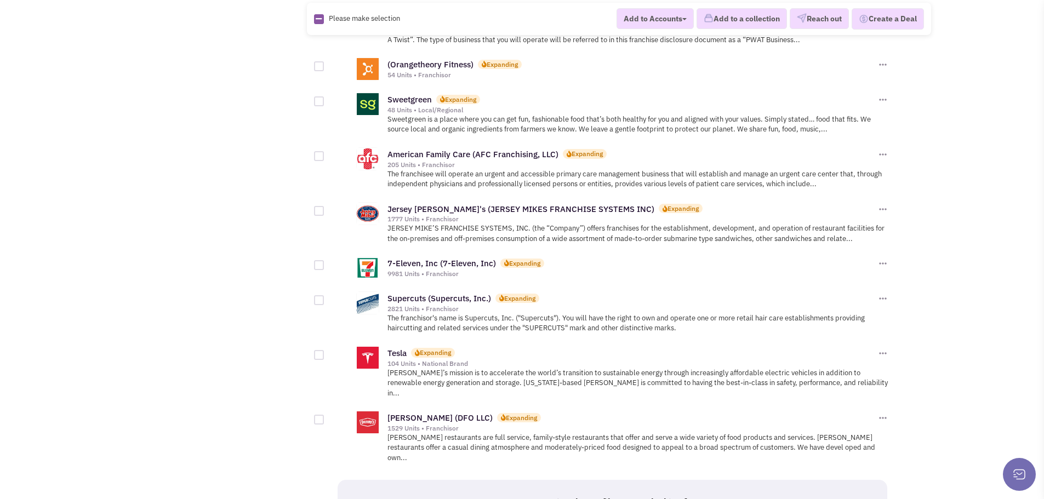
scroll to position [1096, 0]
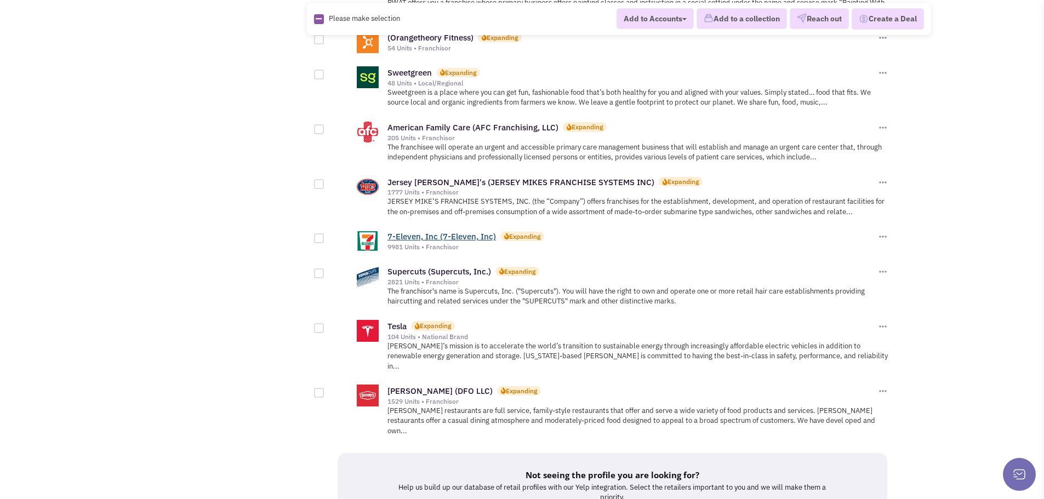
click at [424, 231] on link "7-Eleven, Inc (7-Eleven, Inc)" at bounding box center [442, 236] width 109 height 10
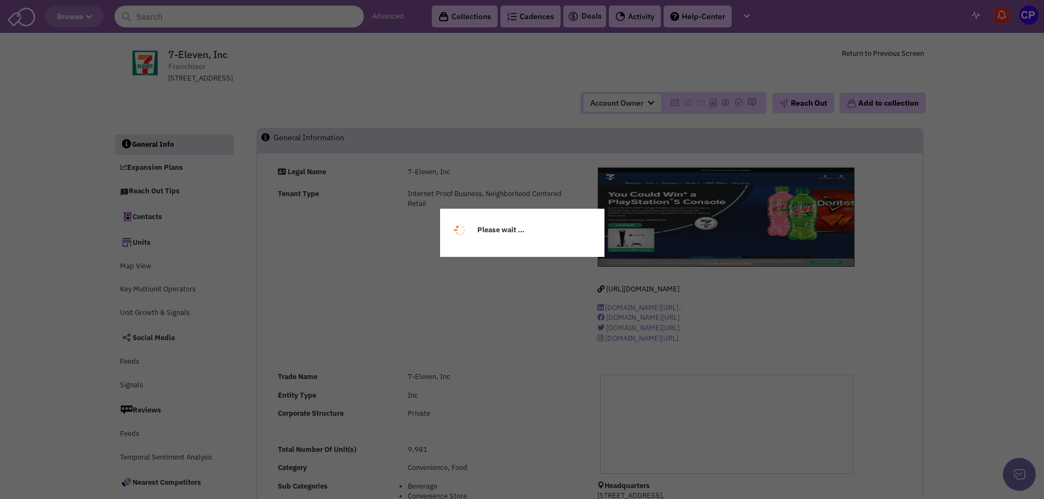
select select
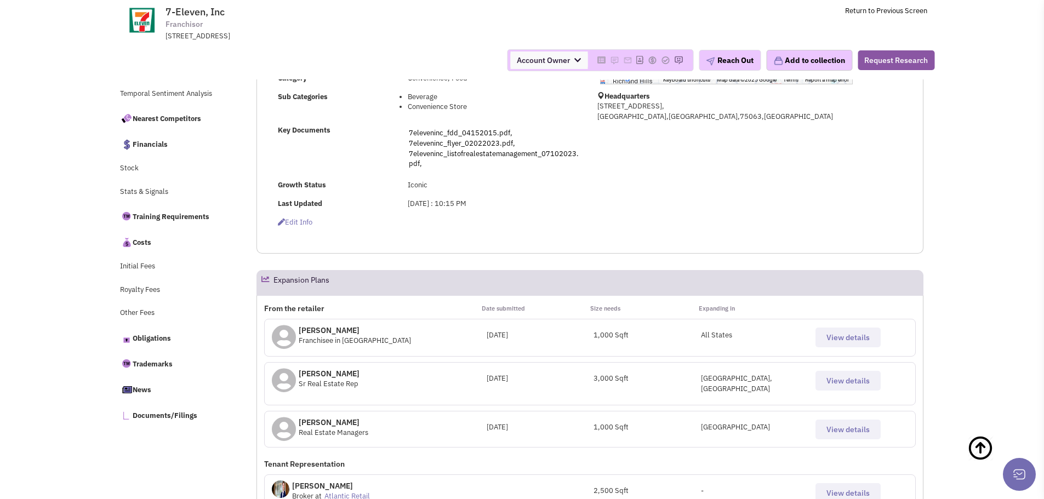
scroll to position [329, 0]
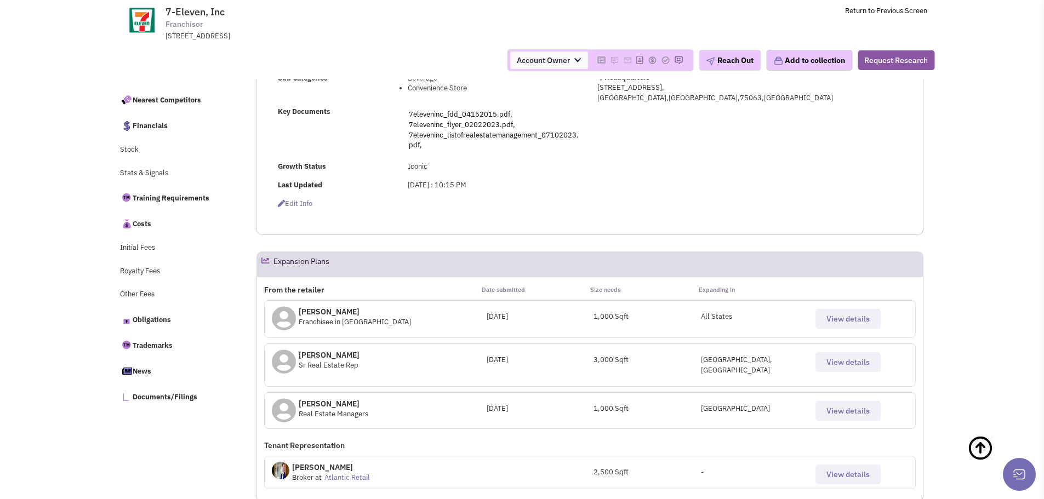
click at [854, 369] on button "View details" at bounding box center [848, 362] width 65 height 20
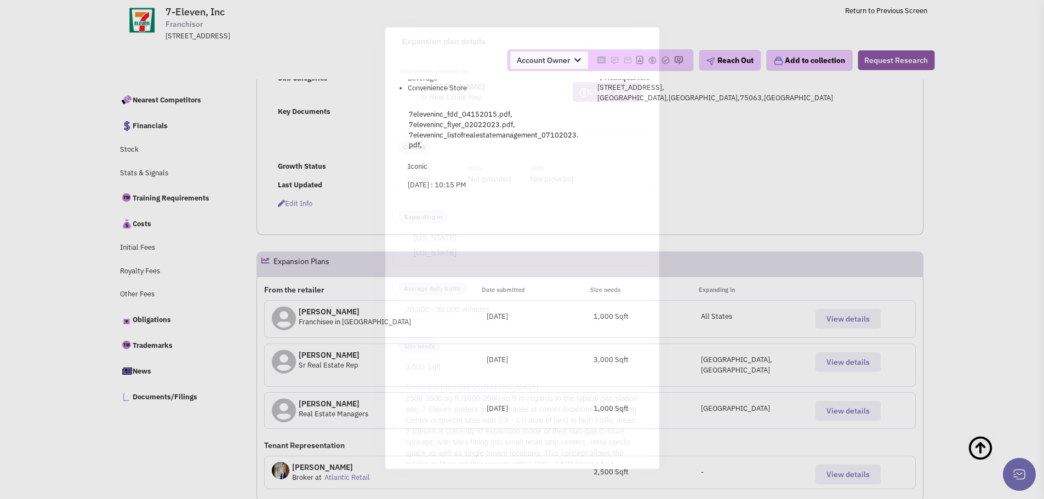
scroll to position [0, 0]
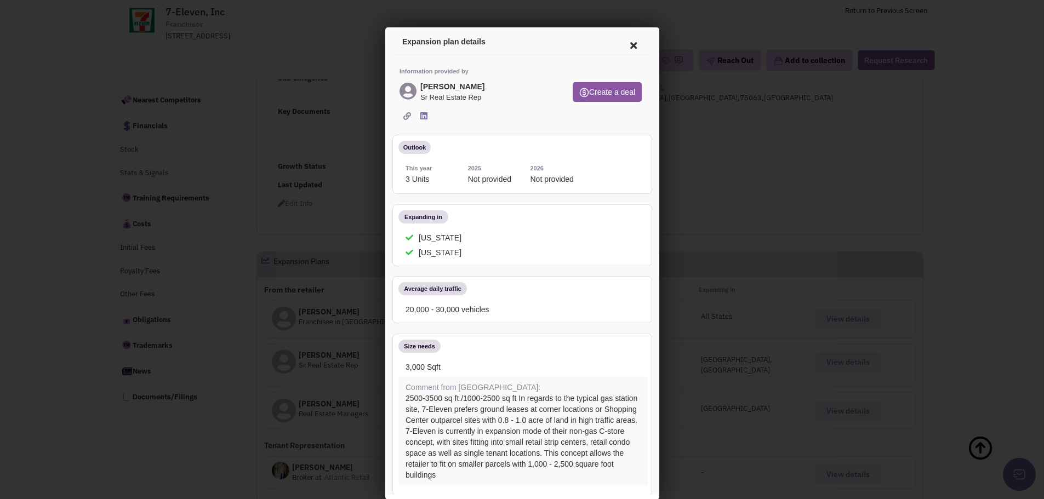
drag, startPoint x: 479, startPoint y: 95, endPoint x: 418, endPoint y: 83, distance: 61.5
click at [418, 83] on div "[PERSON_NAME] Sr Real Estate Rep" at bounding box center [451, 91] width 66 height 20
copy div "[PERSON_NAME] Real Estate Rep"
click at [623, 41] on icon at bounding box center [631, 44] width 23 height 26
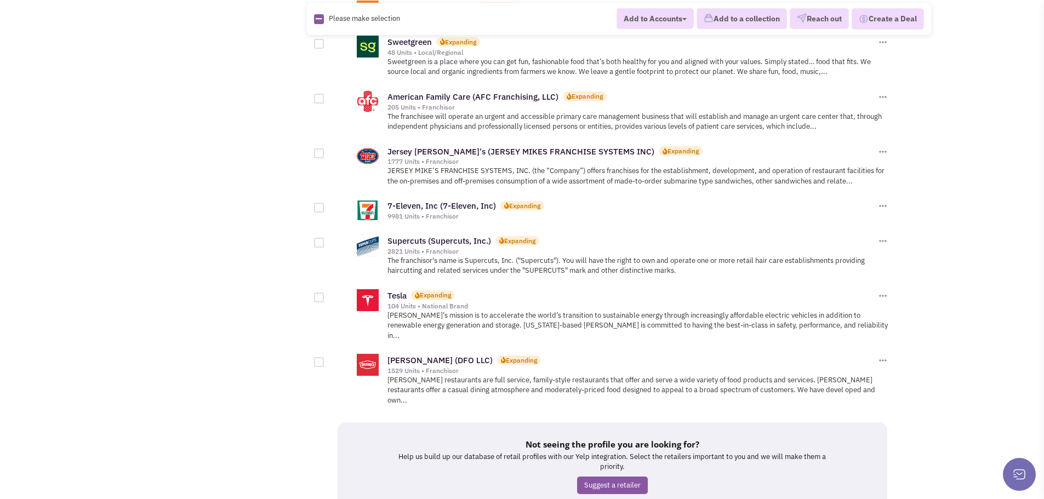
scroll to position [1155, 0]
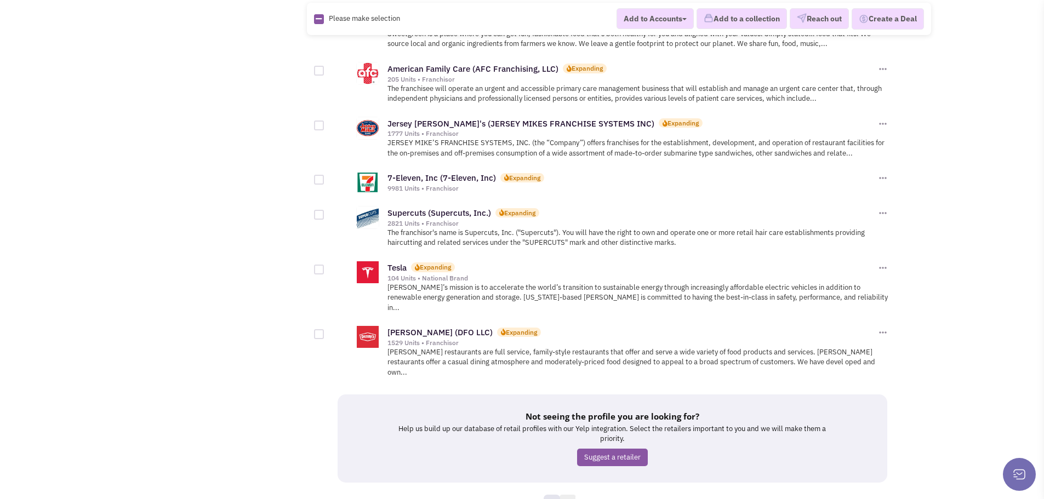
click at [570, 495] on link "2" at bounding box center [568, 503] width 16 height 16
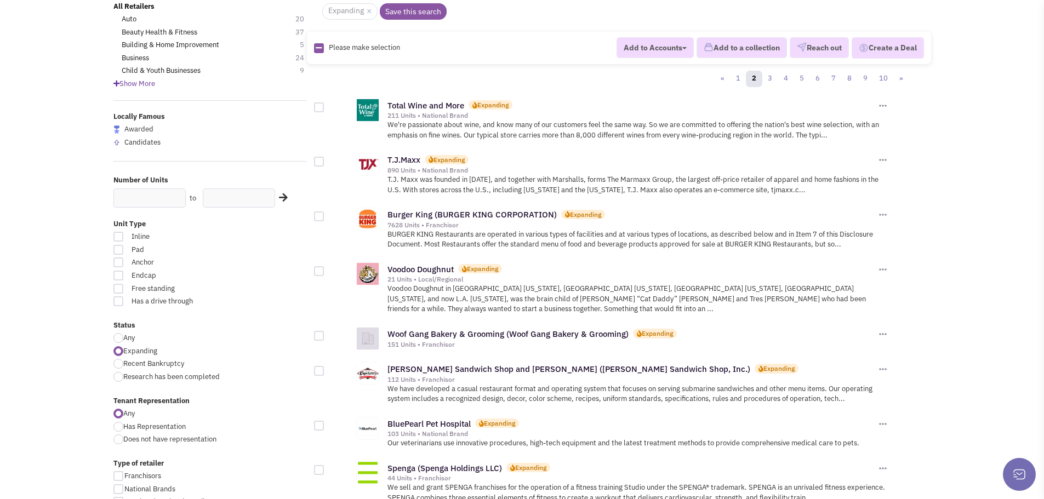
scroll to position [110, 0]
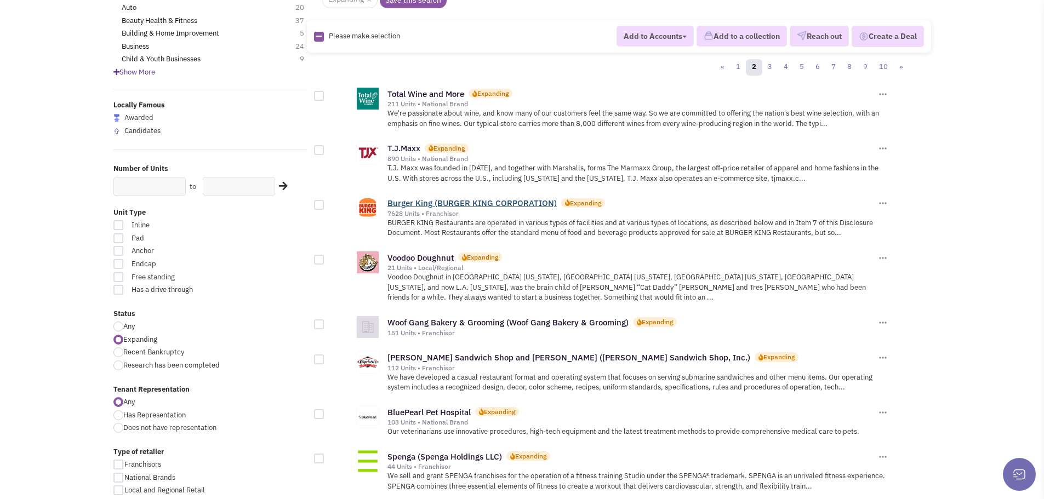
click at [401, 206] on link "Burger King (BURGER KING CORPORATION)" at bounding box center [472, 203] width 169 height 10
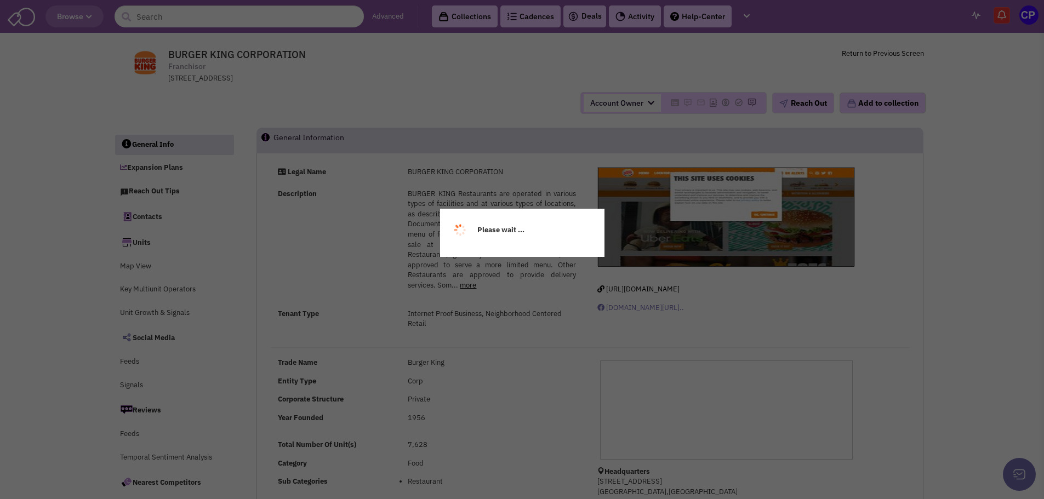
select select
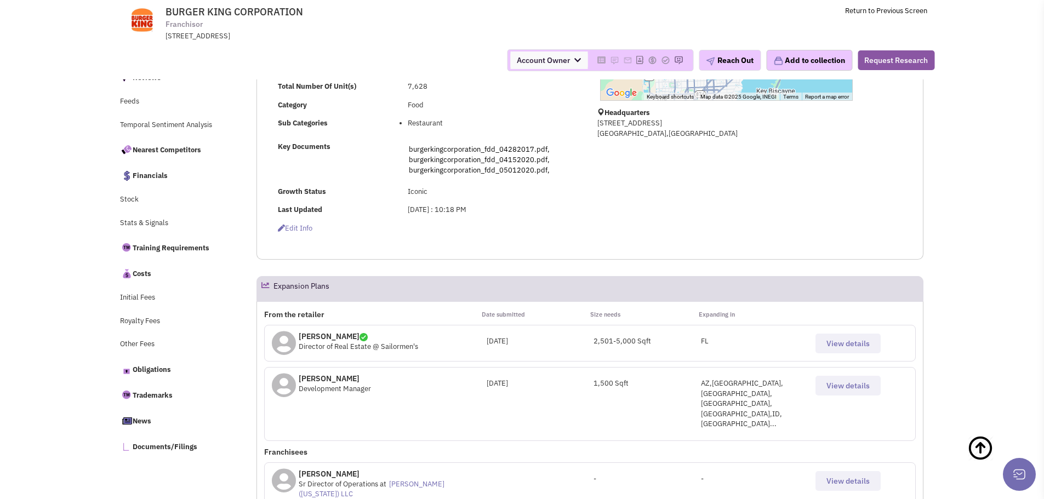
scroll to position [384, 0]
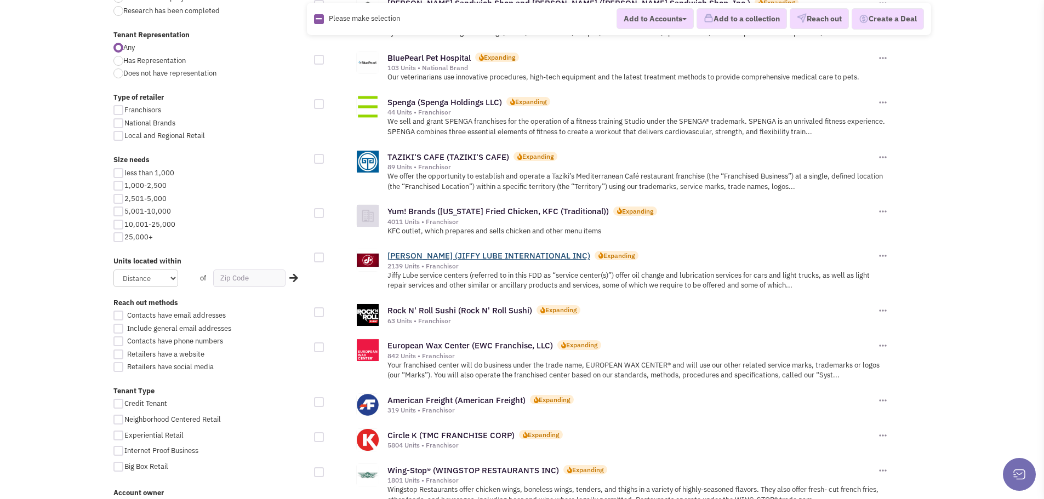
scroll to position [493, 0]
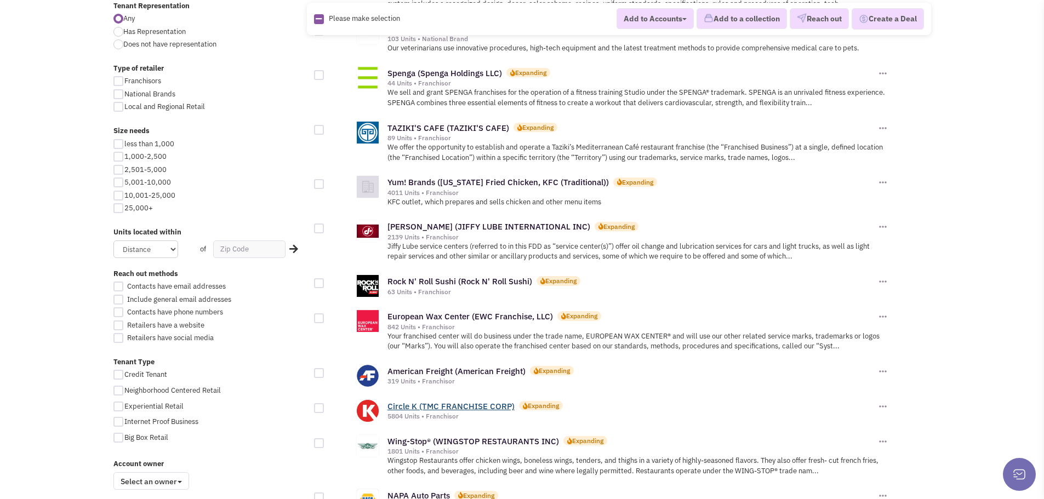
click at [409, 401] on link "Circle K (TMC FRANCHISE CORP)" at bounding box center [451, 406] width 127 height 10
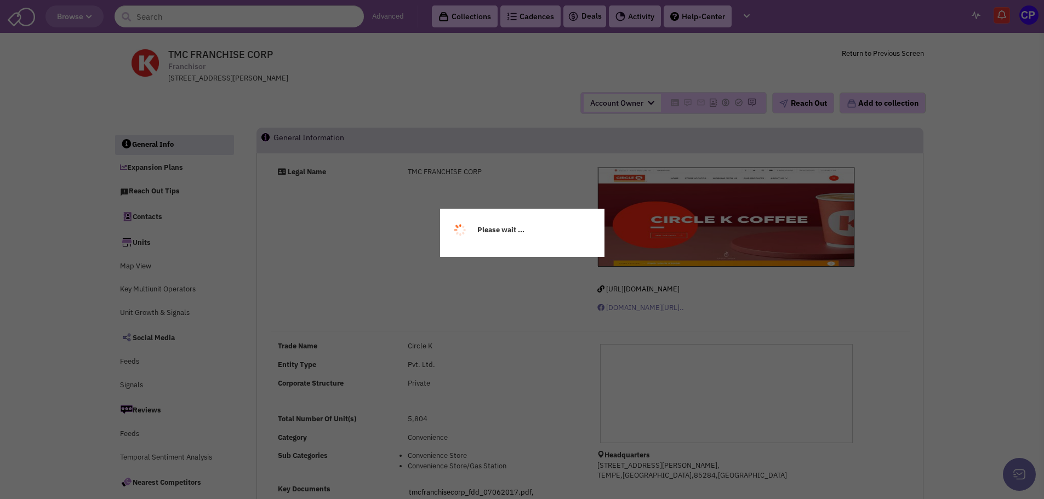
select select
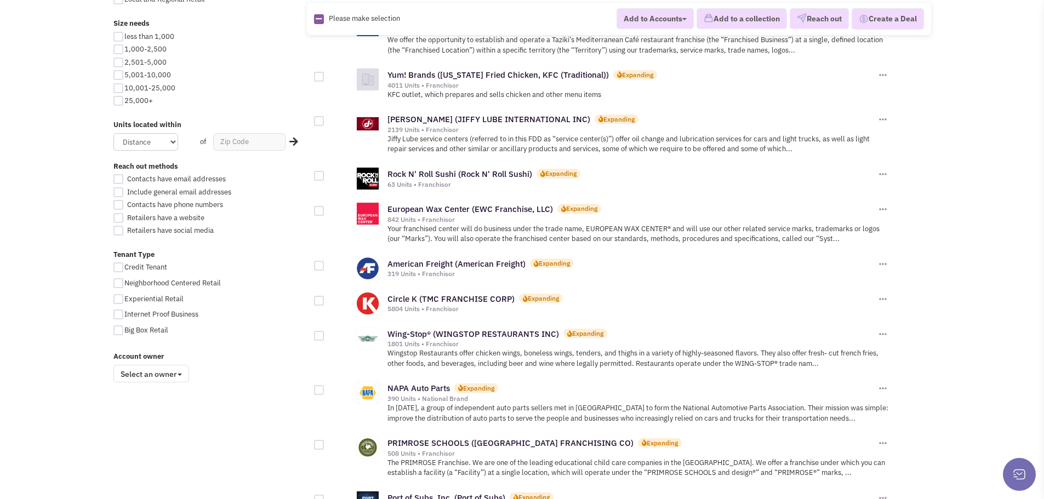
scroll to position [658, 0]
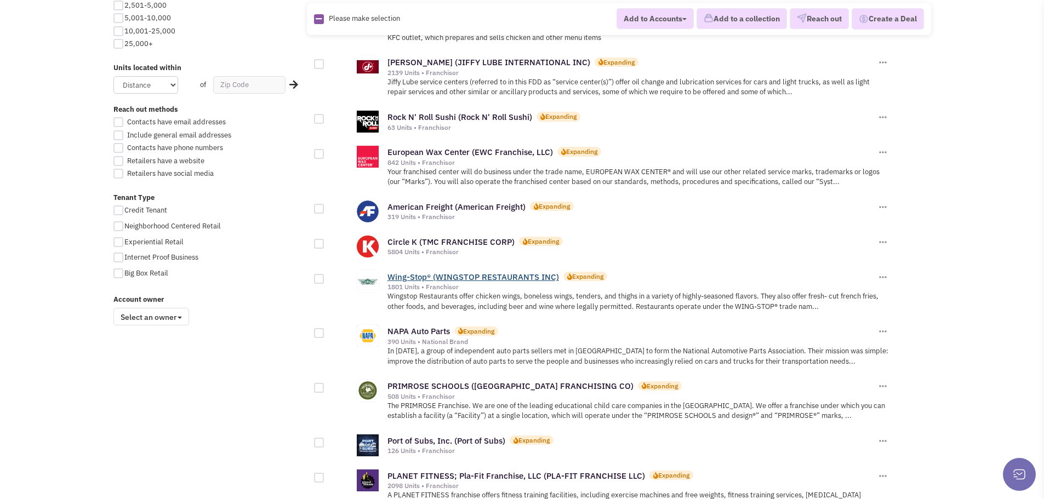
click at [449, 272] on link "Wing-Stop® (WINGSTOP RESTAURANTS INC)" at bounding box center [474, 277] width 172 height 10
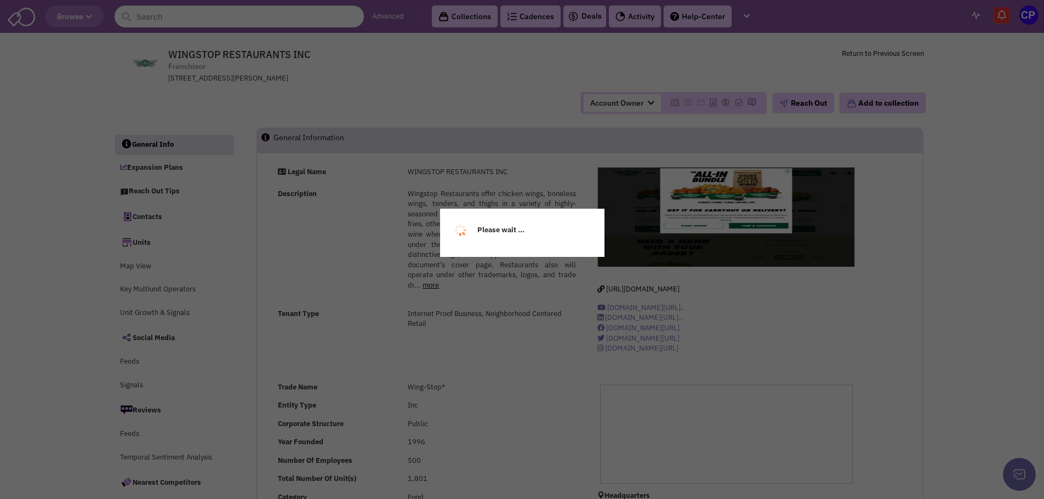
select select
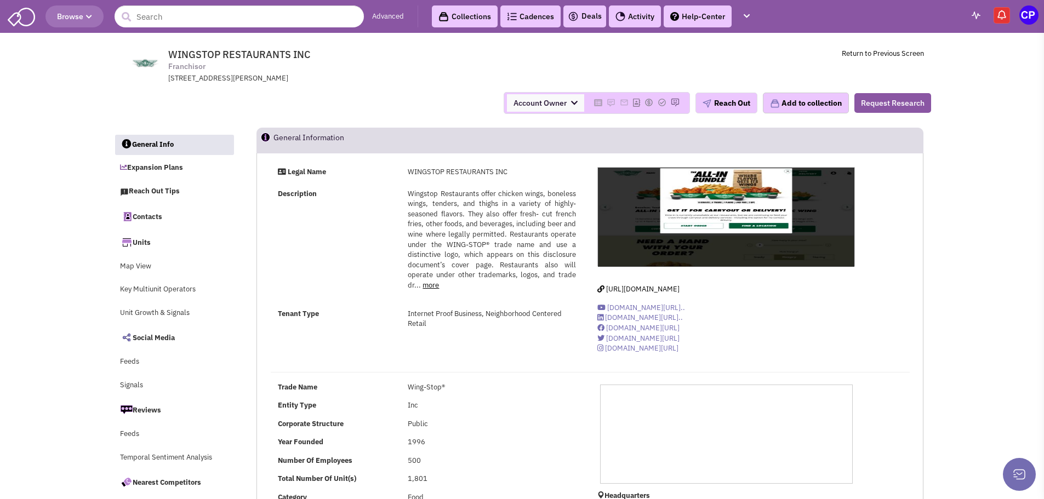
select select
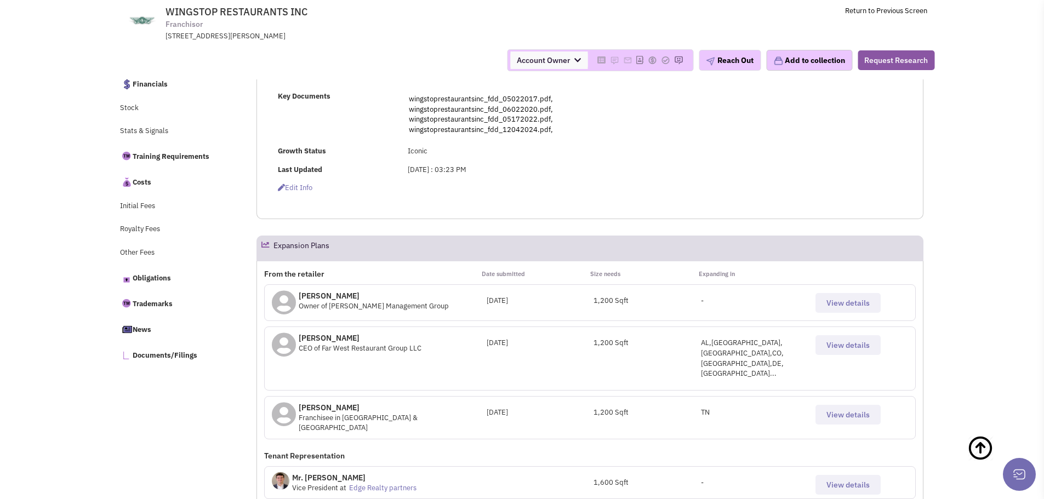
scroll to position [439, 0]
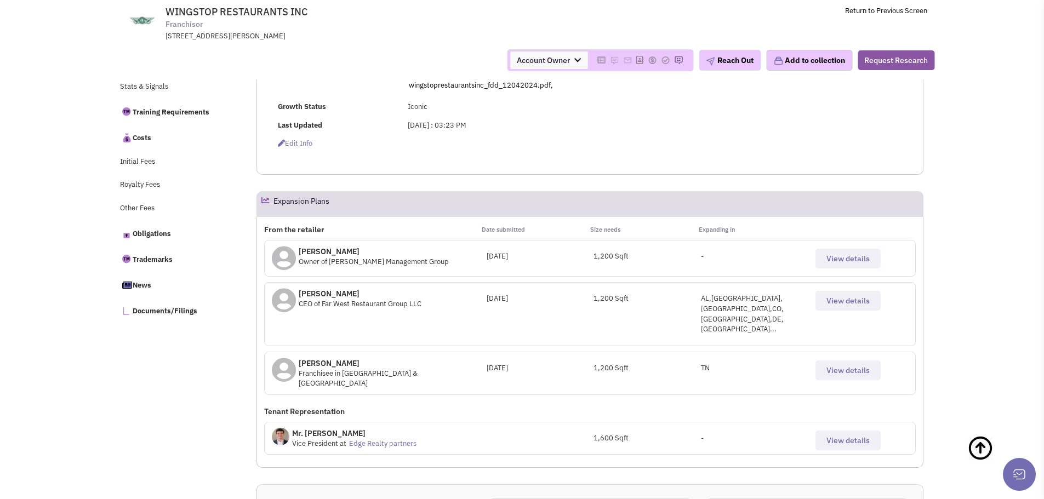
click at [848, 301] on span "View details" at bounding box center [848, 301] width 43 height 10
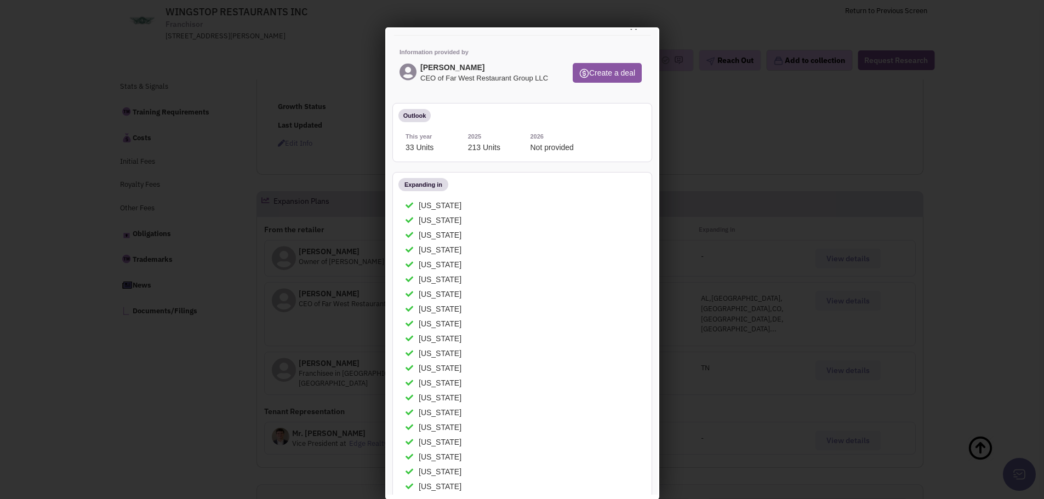
scroll to position [0, 0]
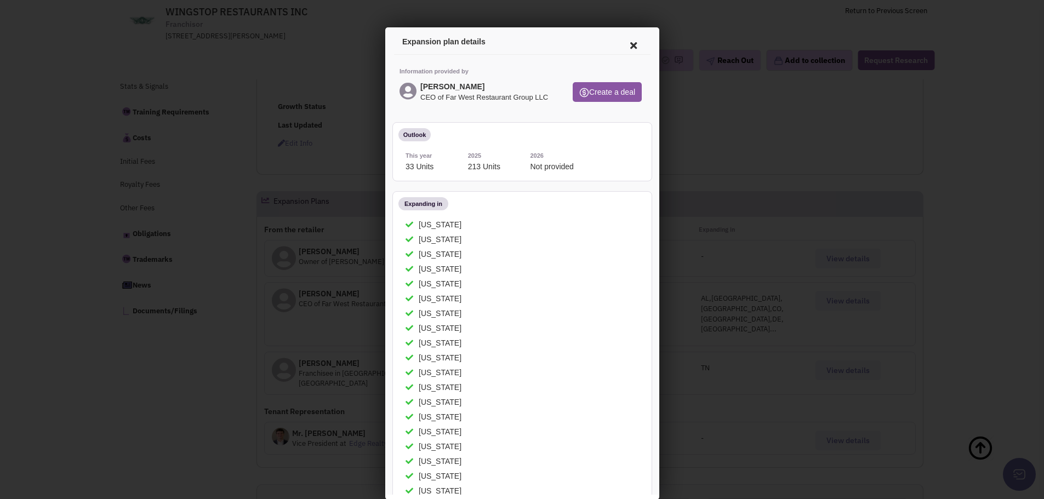
click at [624, 43] on icon at bounding box center [631, 44] width 23 height 26
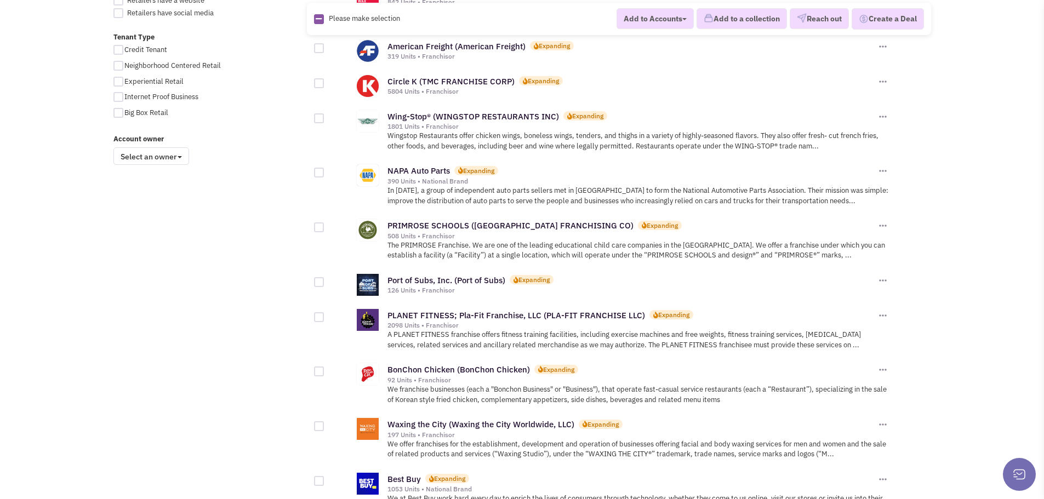
scroll to position [822, 0]
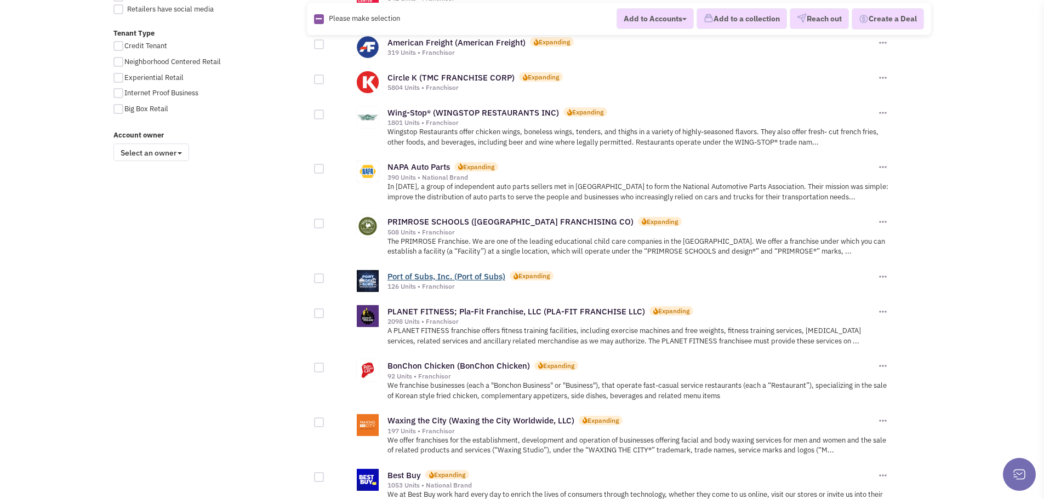
click at [412, 271] on link "Port of Subs, Inc. (Port of Subs)" at bounding box center [447, 276] width 118 height 10
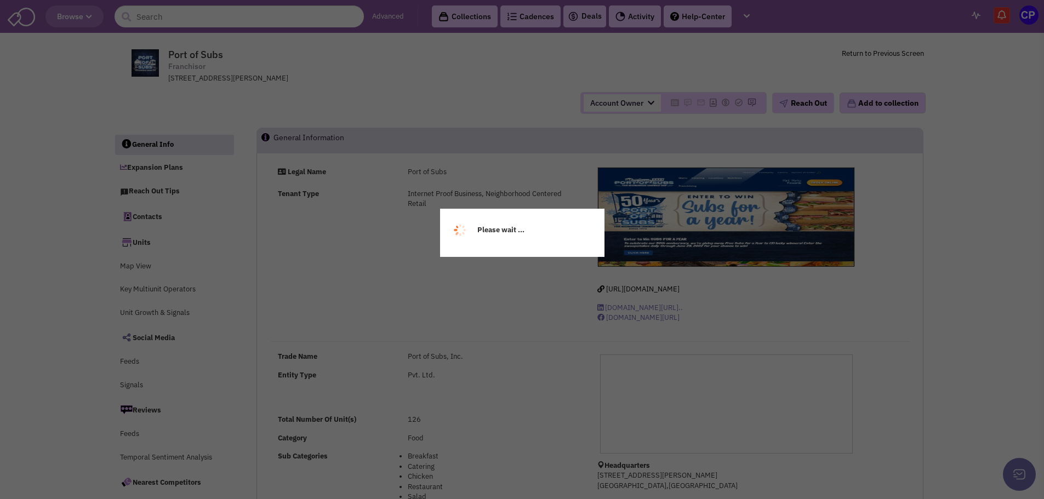
select select
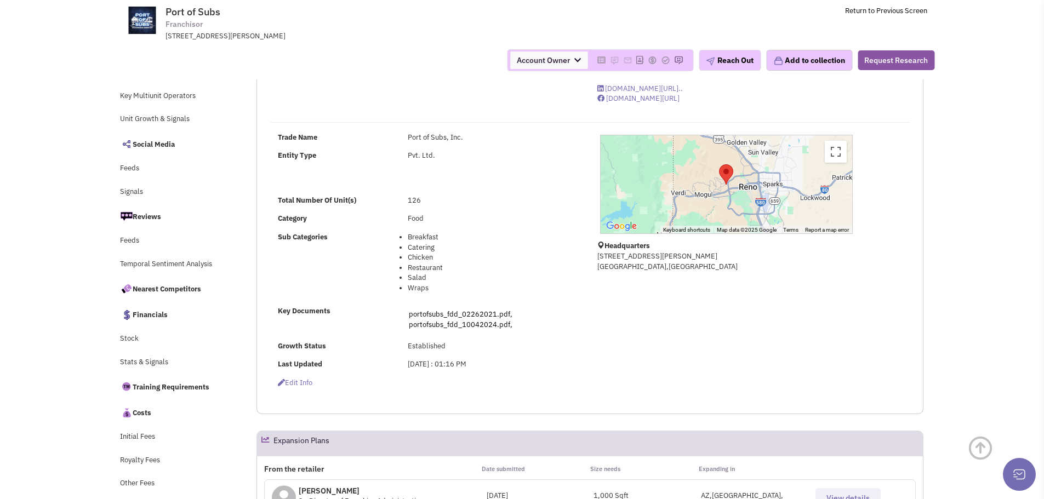
scroll to position [219, 0]
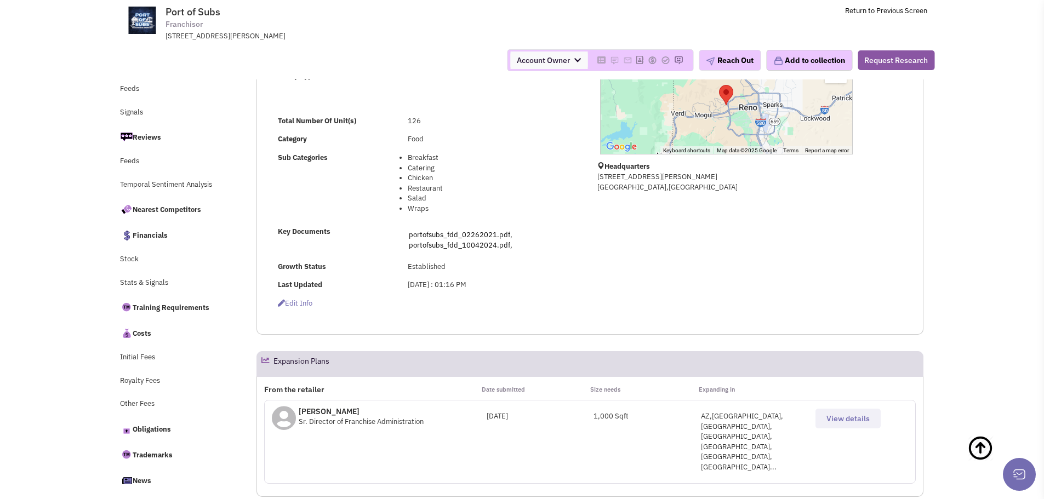
click at [838, 419] on span "View details" at bounding box center [848, 419] width 43 height 10
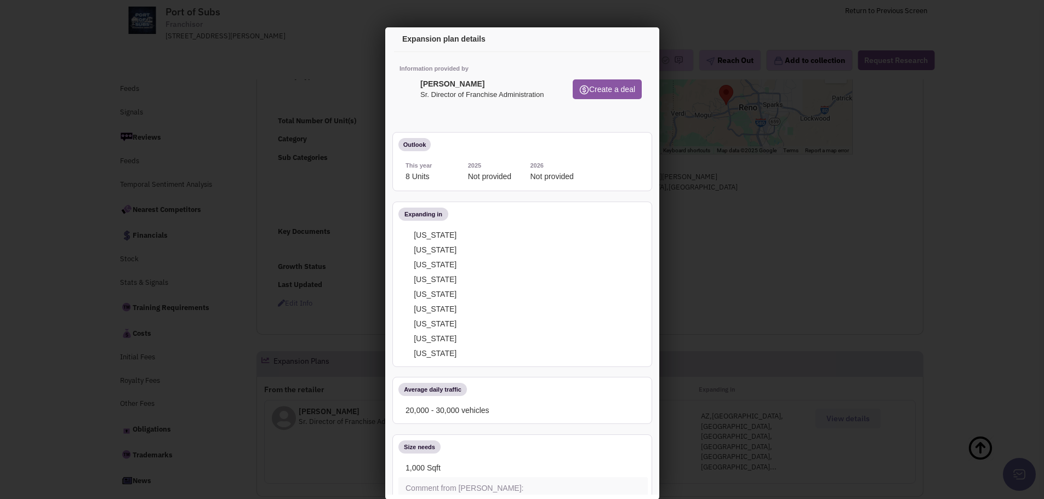
scroll to position [0, 0]
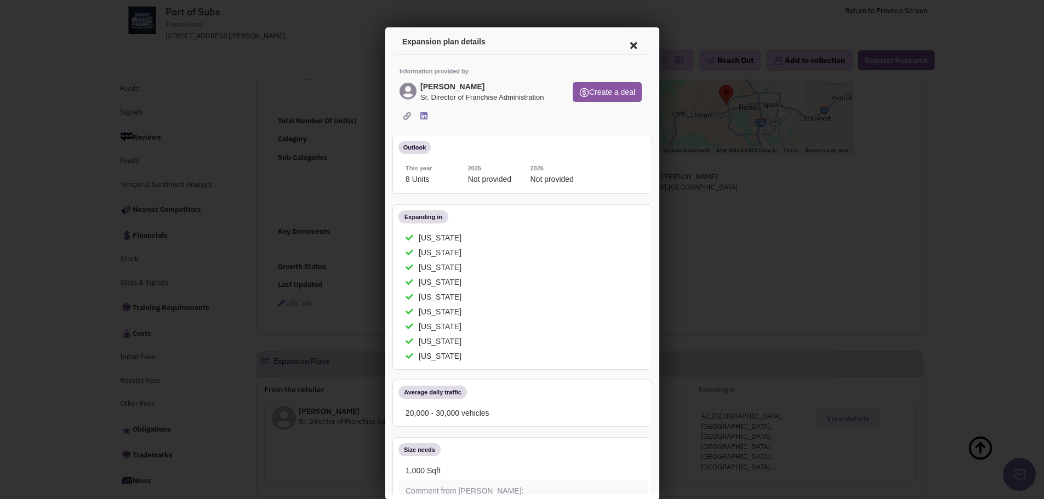
click at [622, 41] on icon at bounding box center [631, 44] width 23 height 26
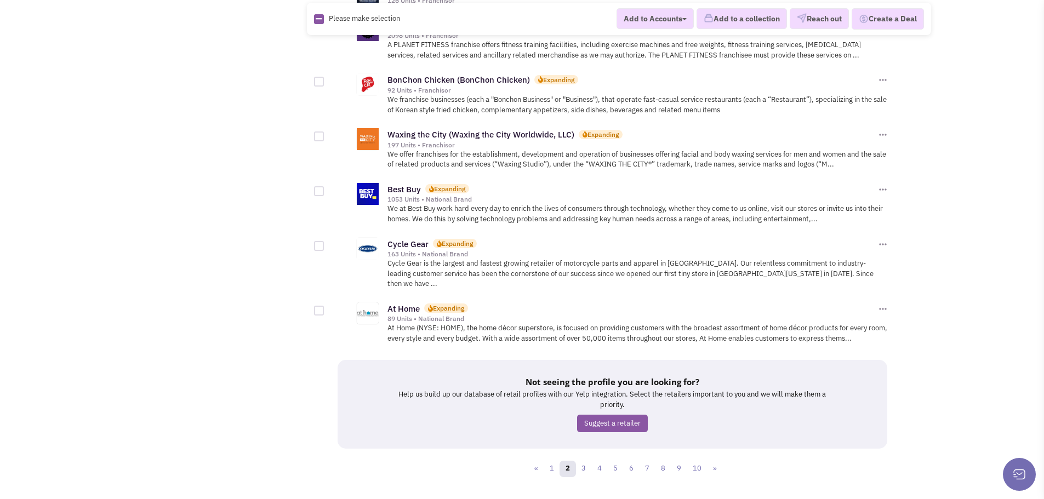
scroll to position [1115, 0]
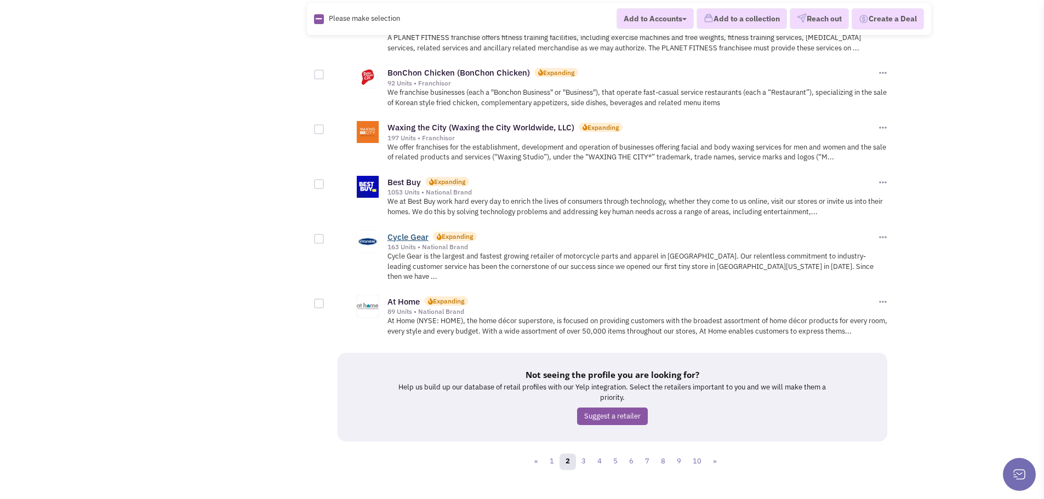
click at [407, 232] on link "Cycle Gear" at bounding box center [408, 237] width 41 height 10
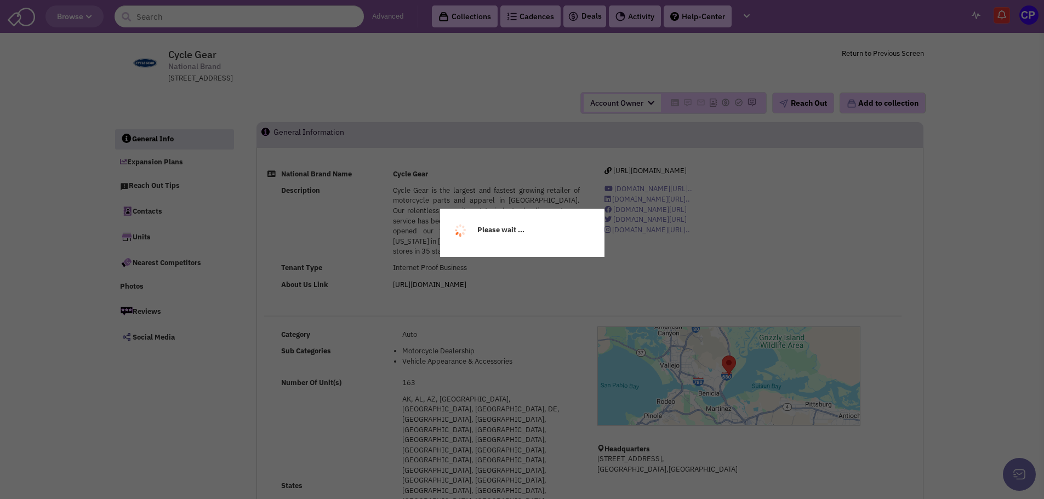
select select
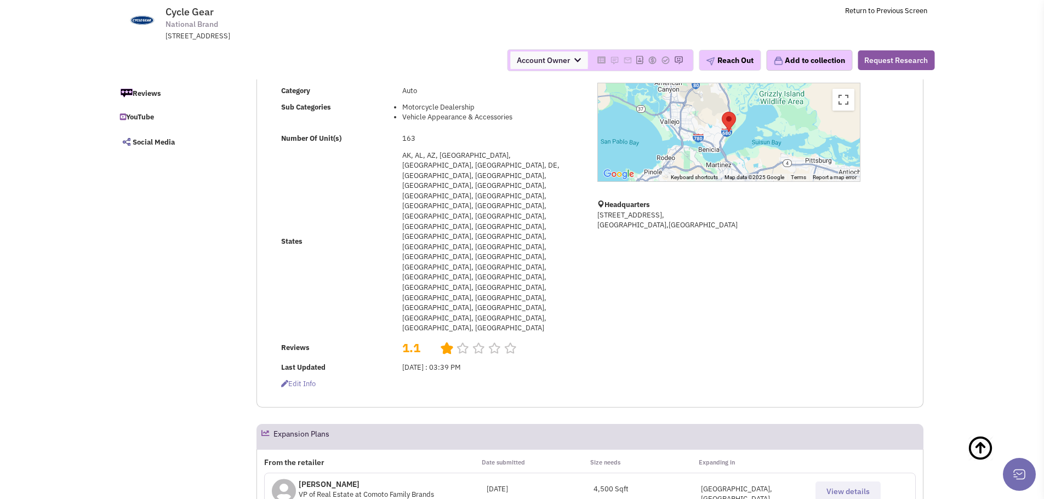
scroll to position [329, 0]
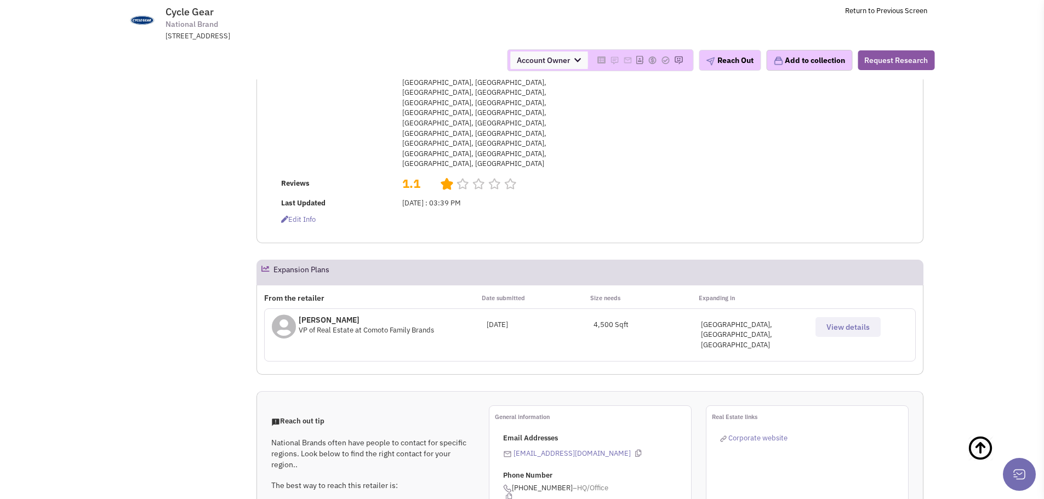
click at [846, 322] on span "View details" at bounding box center [848, 327] width 43 height 10
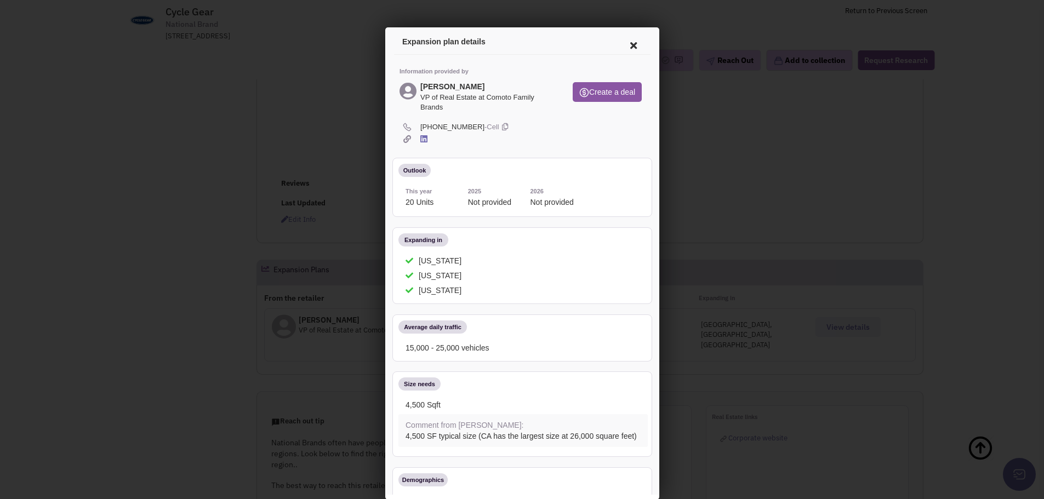
scroll to position [0, 0]
click at [625, 43] on icon at bounding box center [631, 44] width 23 height 26
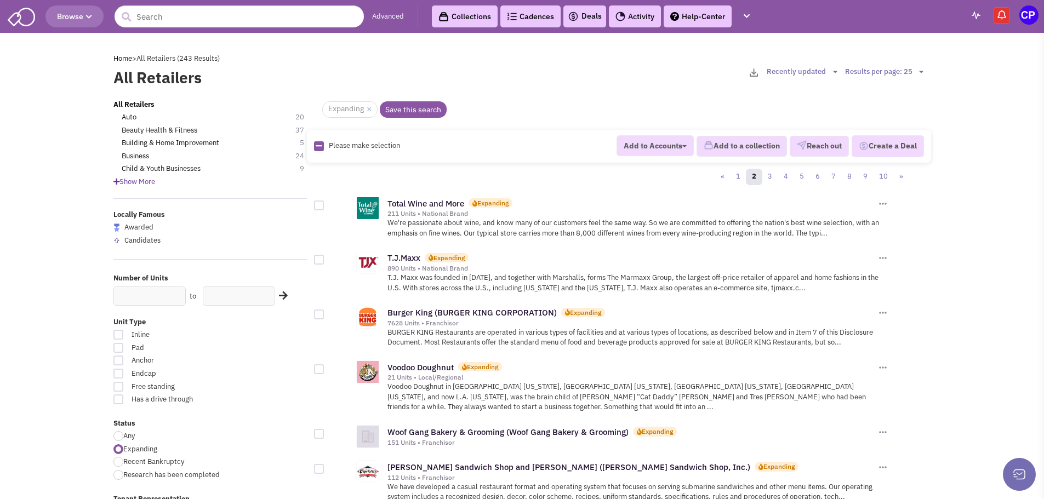
scroll to position [1115, 0]
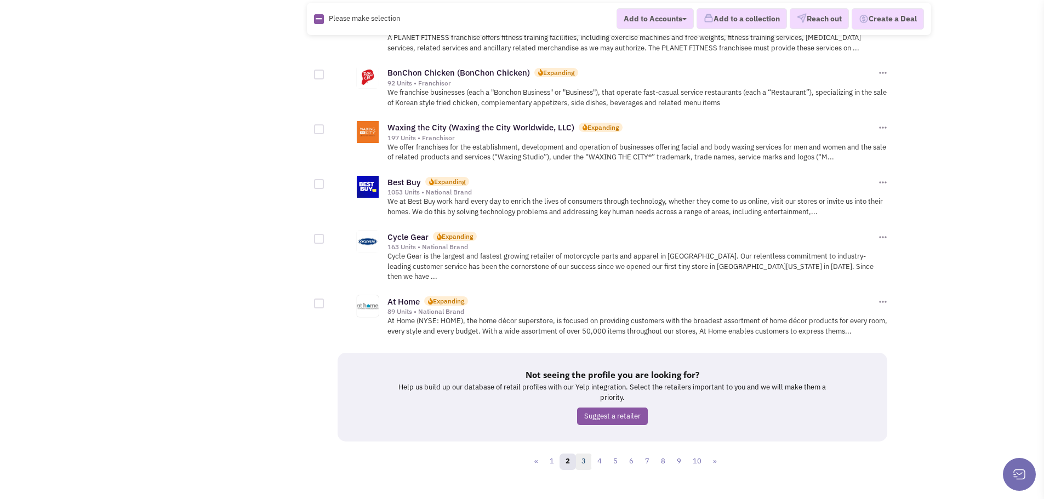
click at [585, 454] on link "3" at bounding box center [584, 462] width 16 height 16
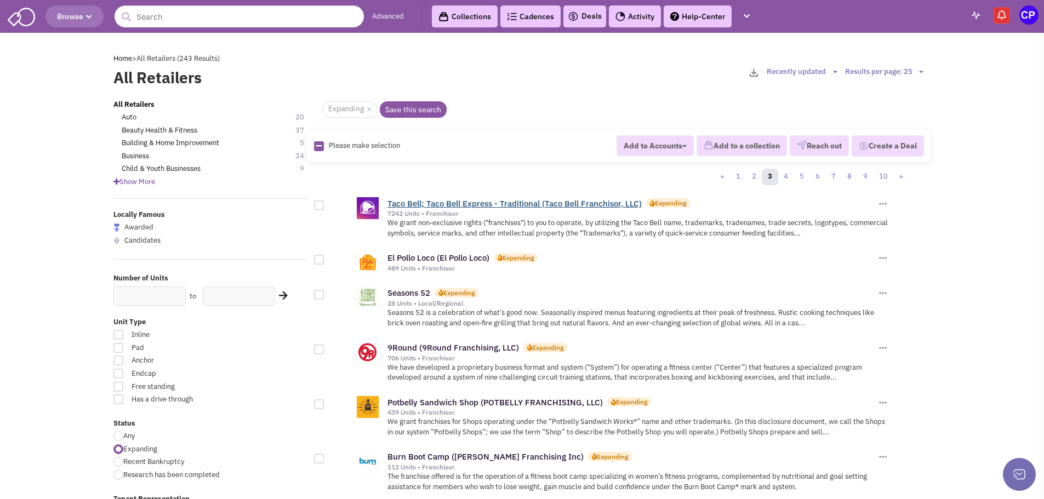
click at [462, 204] on link "Taco Bell; Taco Bell Express - Traditional (Taco Bell Franchisor, LLC)" at bounding box center [515, 203] width 254 height 10
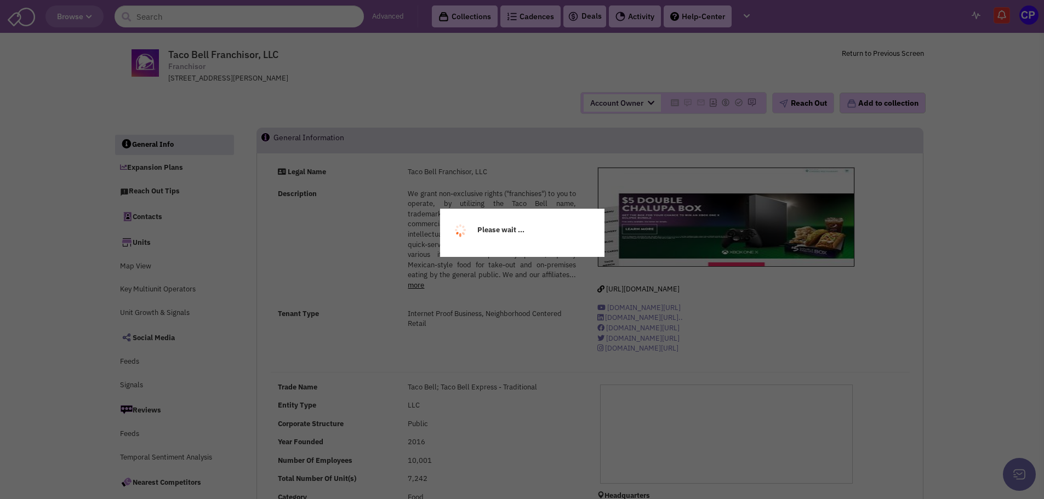
select select
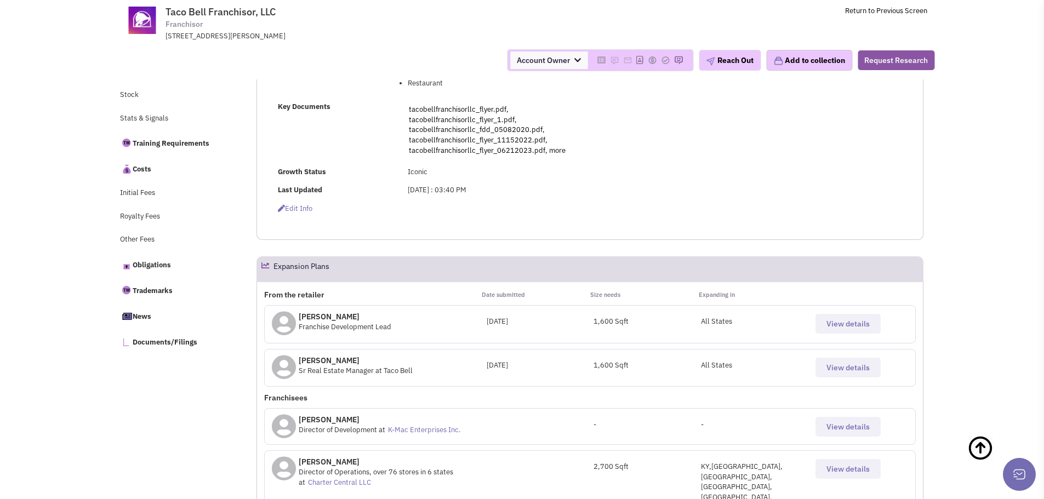
scroll to position [407, 0]
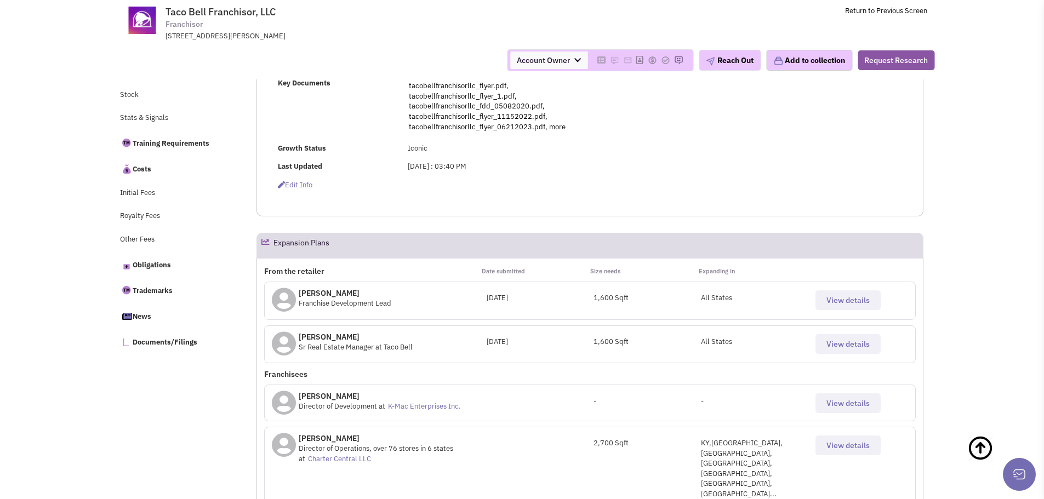
click at [850, 310] on button "View details" at bounding box center [848, 301] width 65 height 20
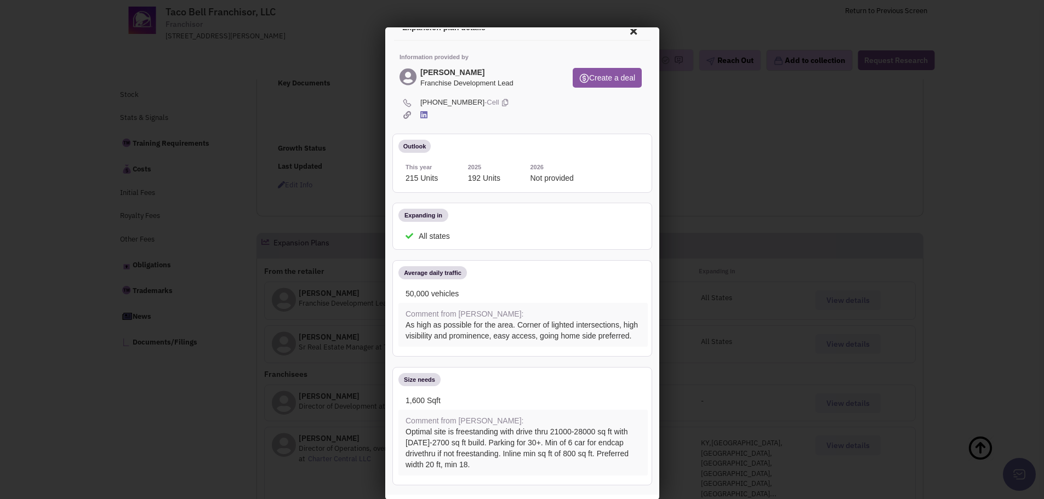
scroll to position [0, 0]
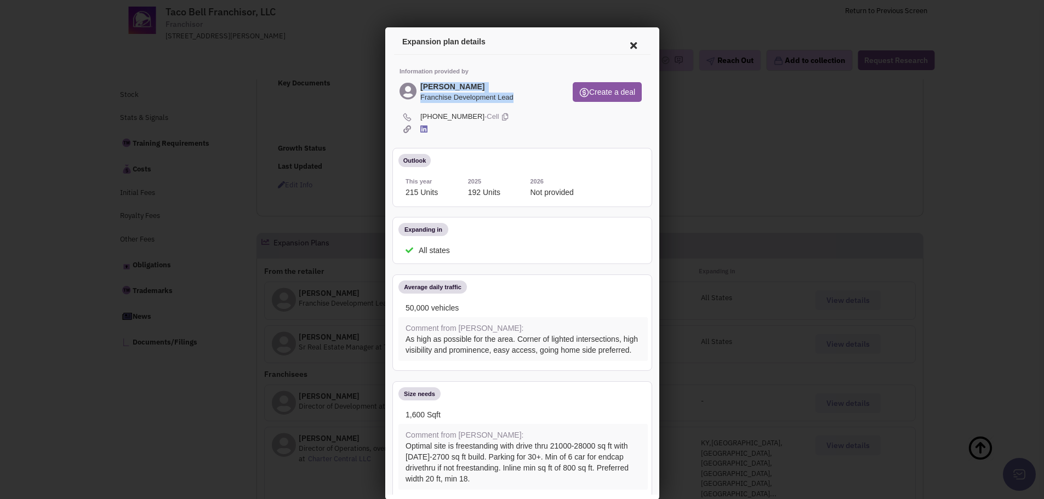
drag, startPoint x: 518, startPoint y: 98, endPoint x: 415, endPoint y: 87, distance: 103.7
click at [415, 87] on div "Kevin Sobel Franchise Development Lead" at bounding box center [476, 93] width 159 height 24
copy div "Kevin Sobel Franchise Development Lead"
click at [629, 46] on icon at bounding box center [631, 44] width 23 height 26
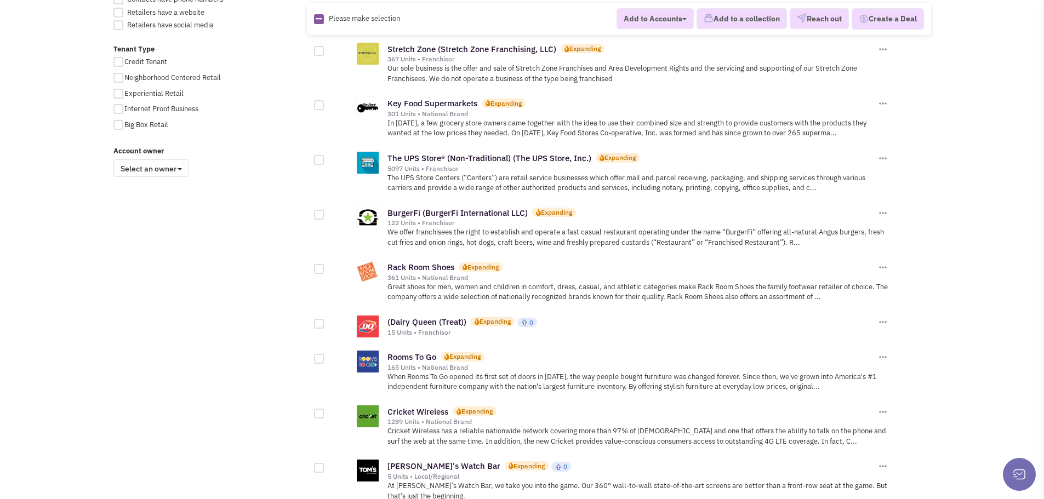
scroll to position [877, 0]
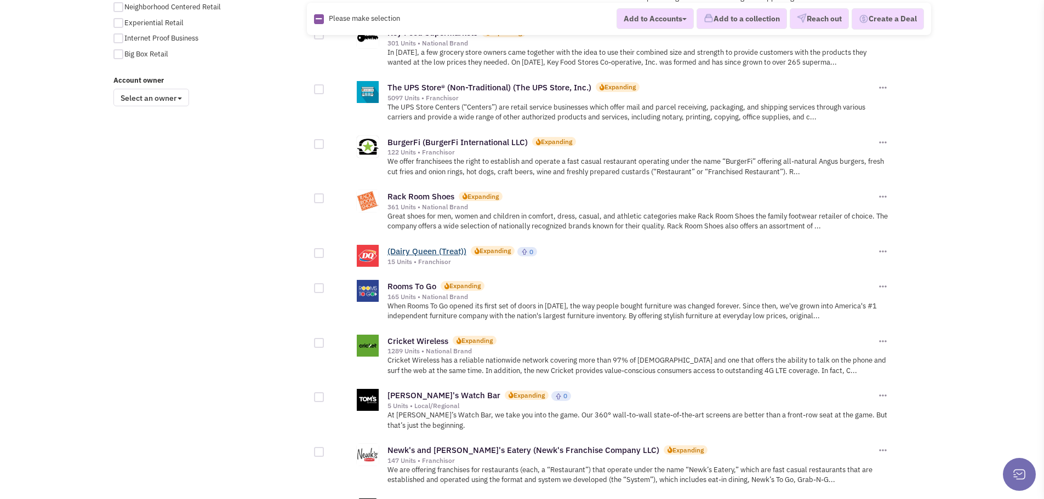
click at [423, 250] on link "(Dairy Queen (Treat))" at bounding box center [427, 251] width 79 height 10
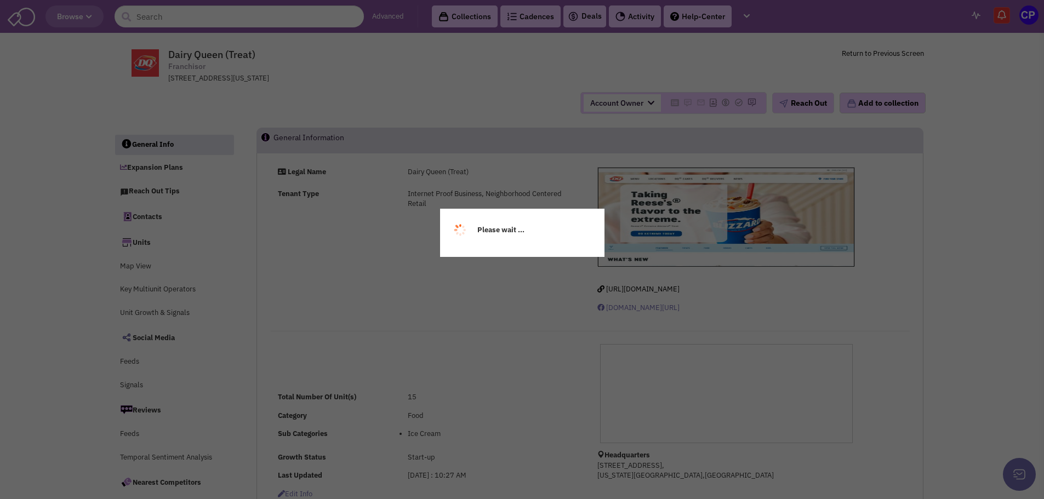
select select
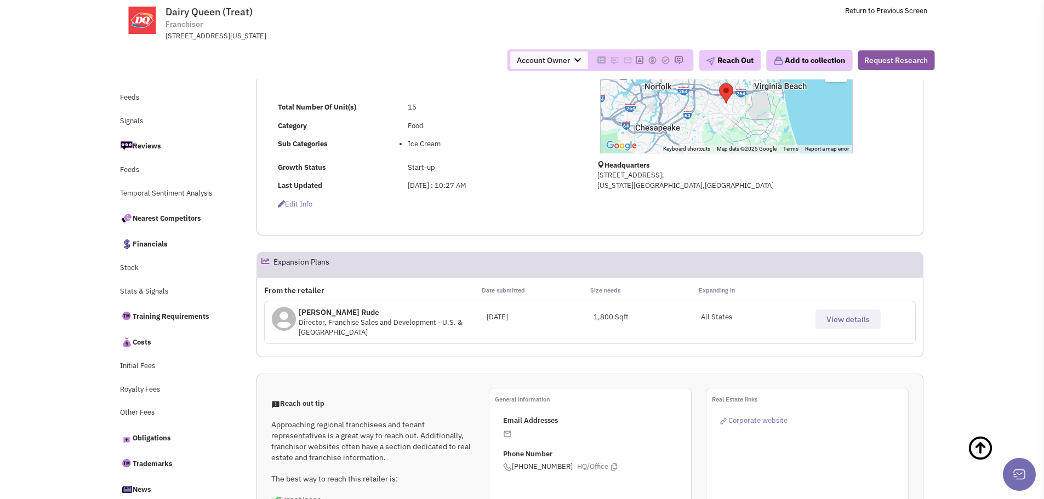
scroll to position [329, 0]
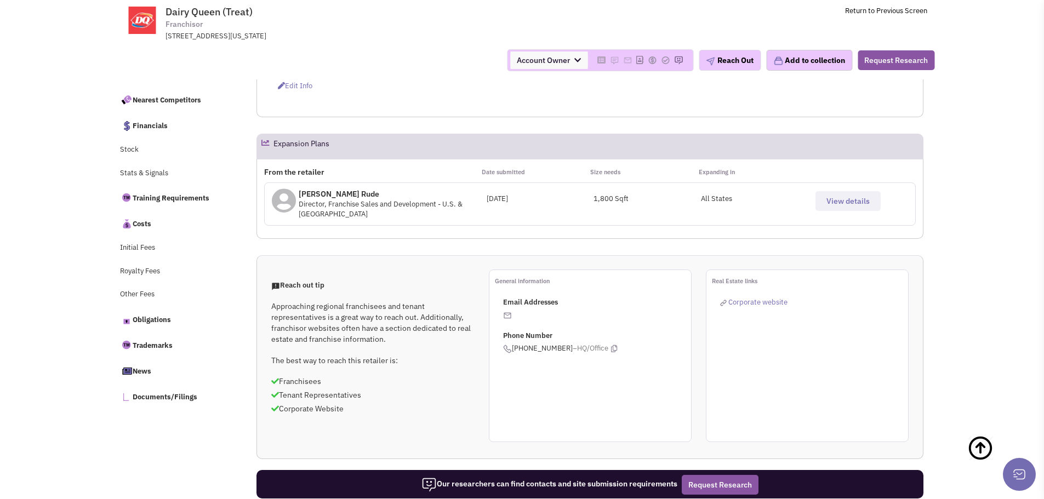
click at [837, 206] on span "View details" at bounding box center [848, 201] width 43 height 10
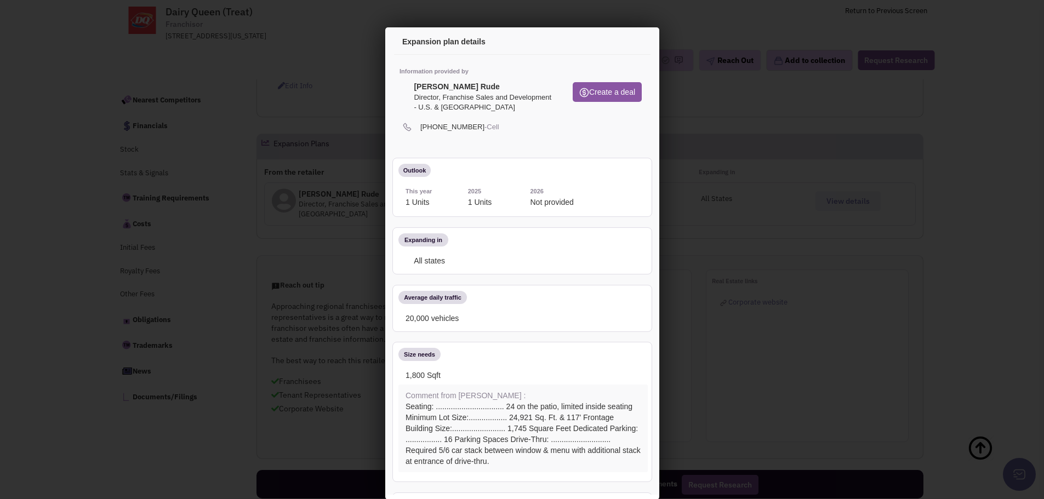
scroll to position [0, 0]
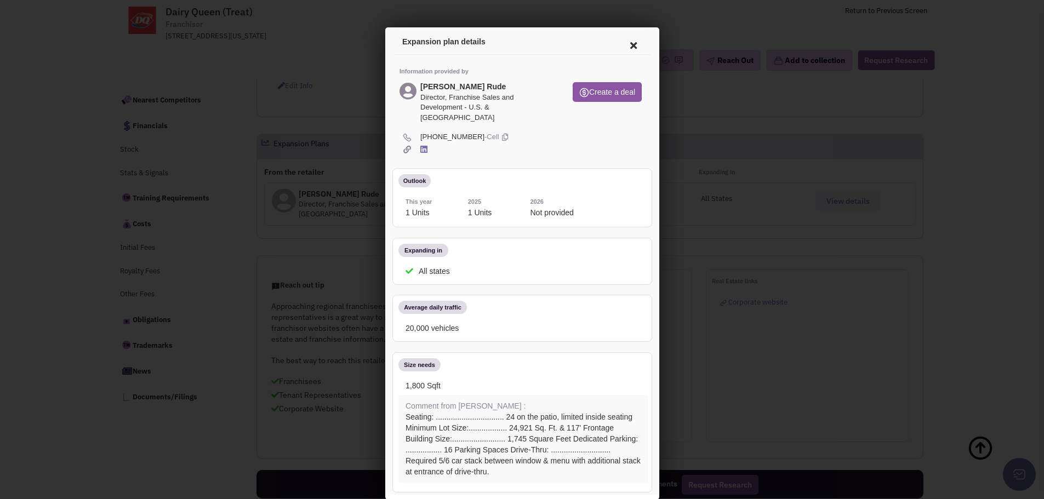
click at [630, 45] on icon at bounding box center [631, 44] width 23 height 26
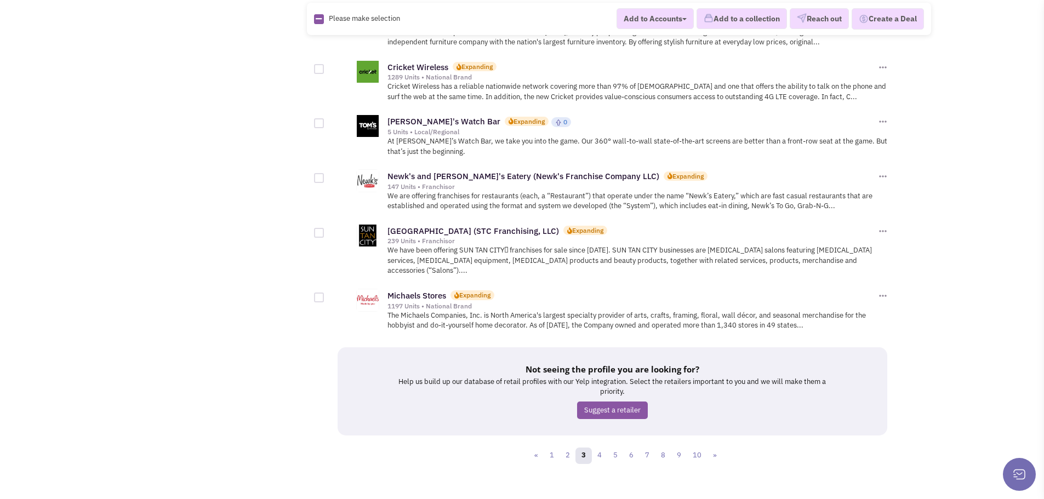
scroll to position [1155, 0]
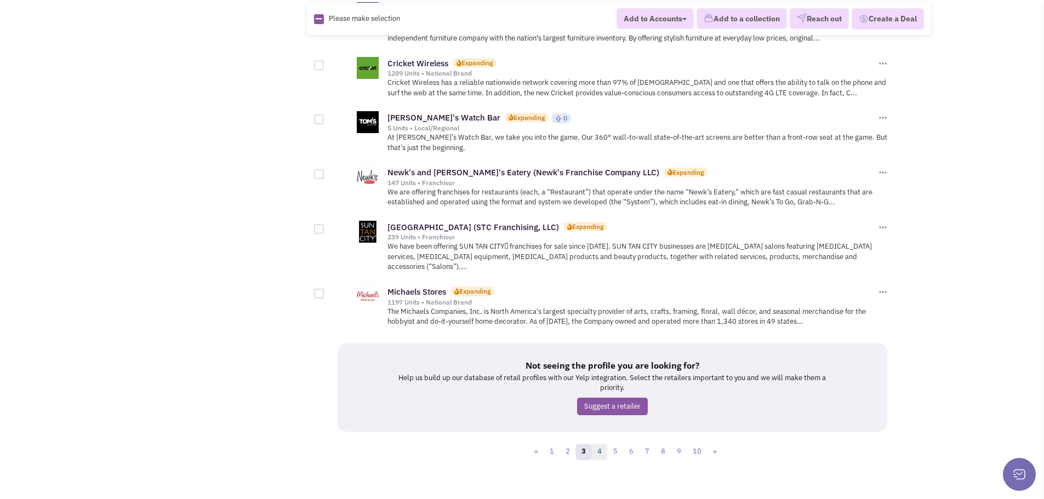
click at [601, 444] on link "4" at bounding box center [599, 452] width 16 height 16
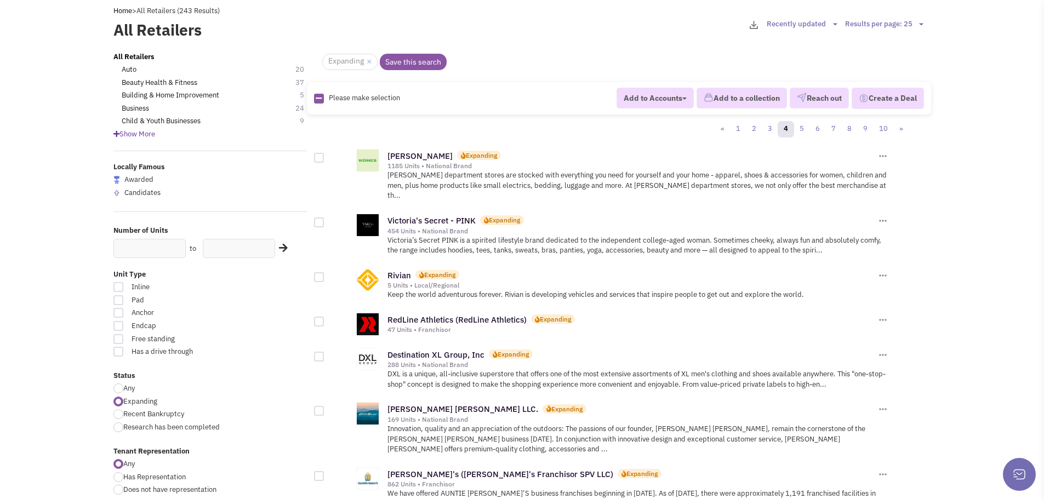
scroll to position [164, 0]
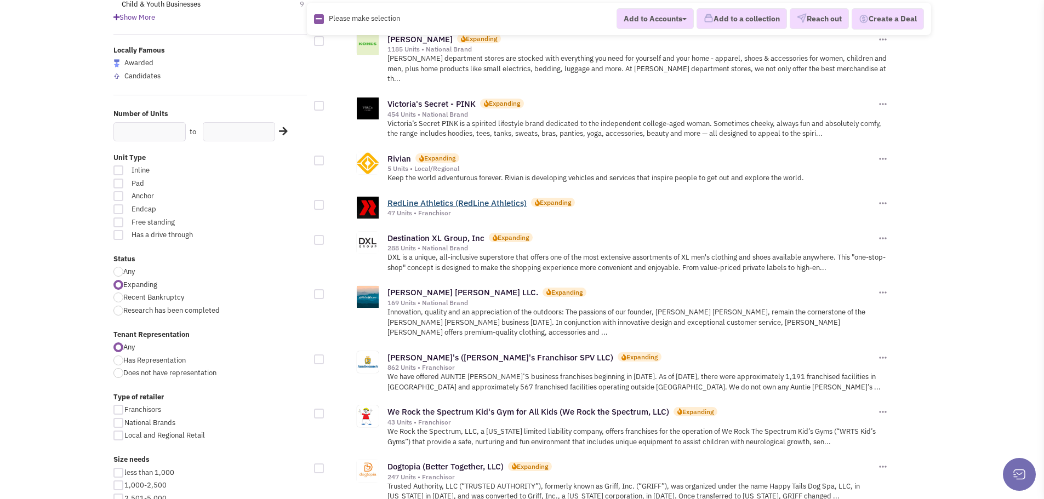
click at [439, 198] on link "RedLine Athletics (RedLine Athletics)" at bounding box center [457, 203] width 139 height 10
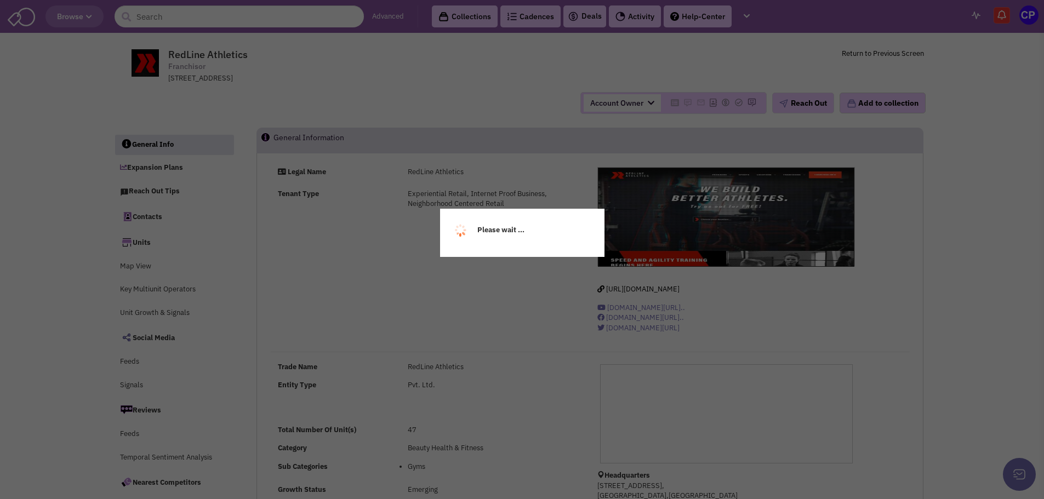
select select
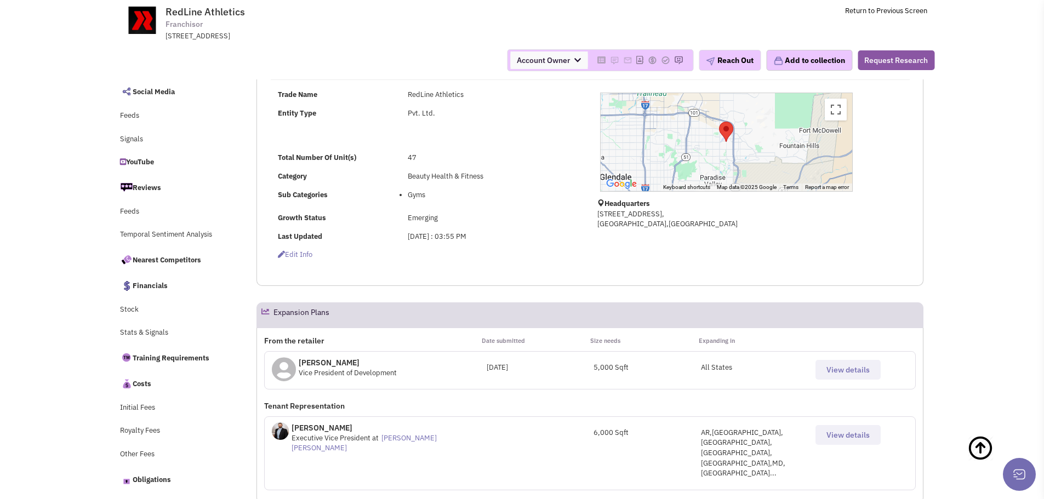
scroll to position [219, 0]
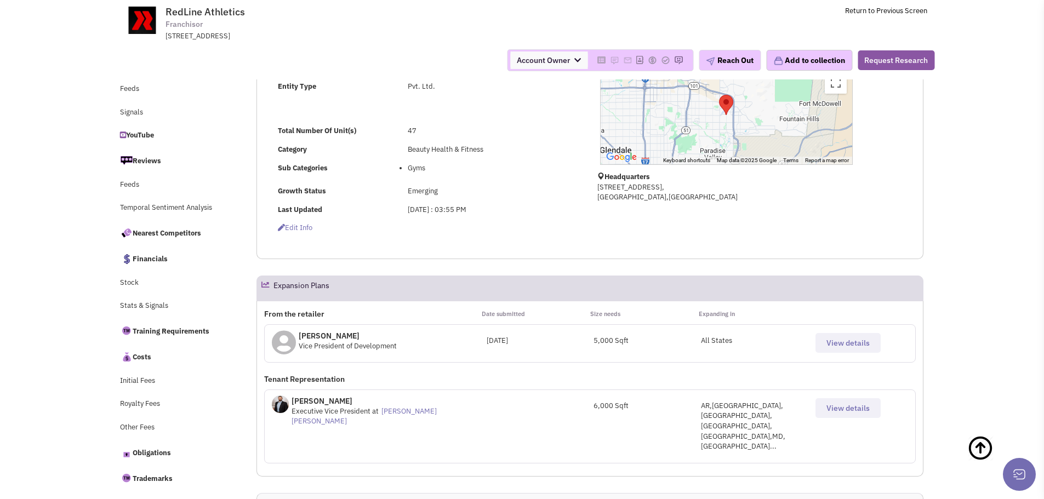
click at [841, 408] on span "View details" at bounding box center [848, 408] width 43 height 10
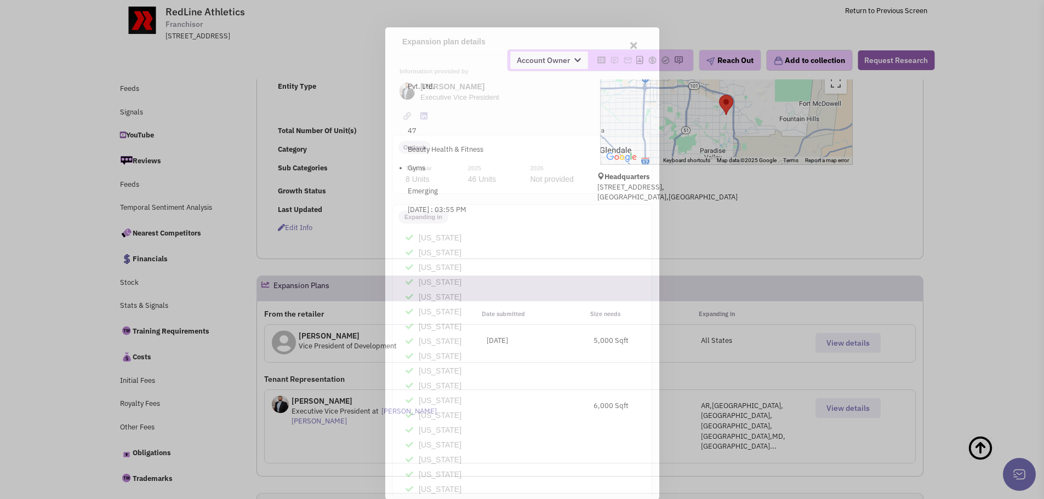
scroll to position [0, 0]
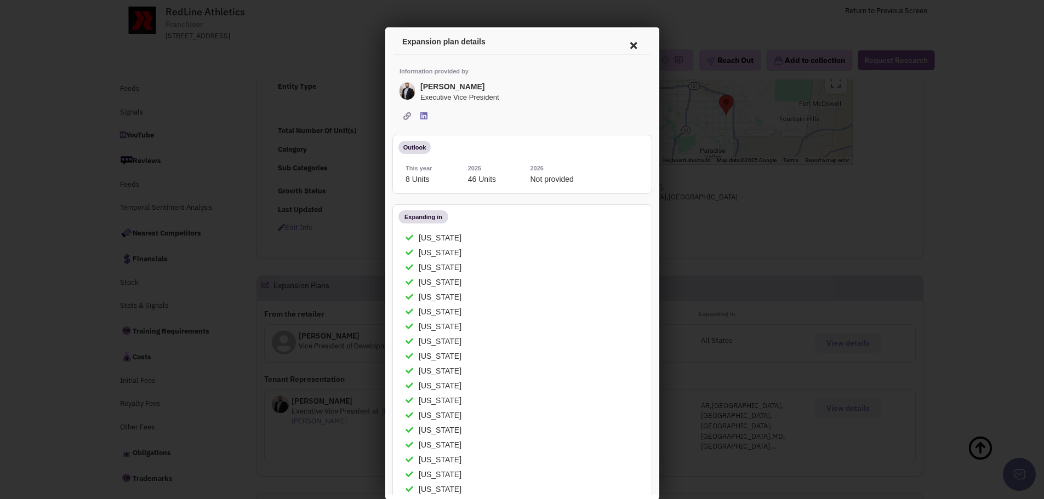
click at [620, 42] on icon at bounding box center [631, 44] width 23 height 26
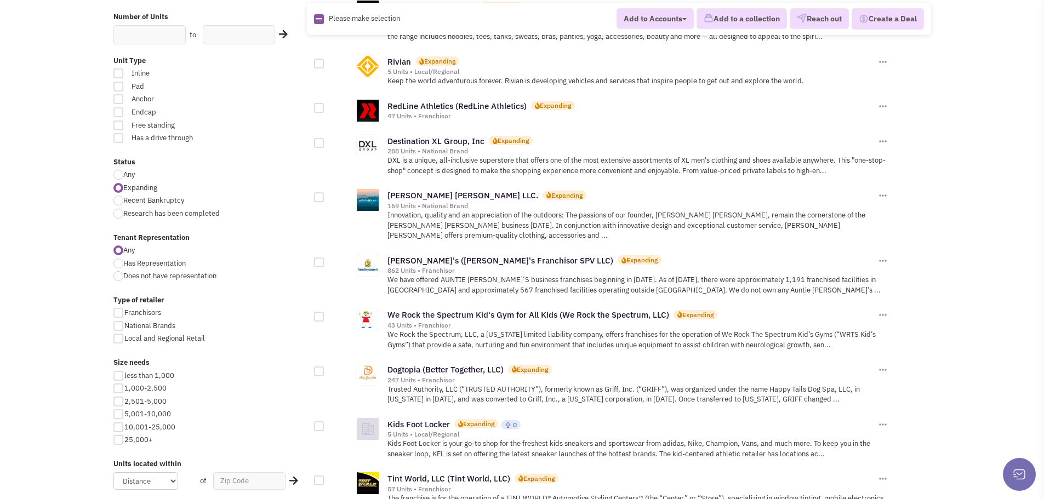
scroll to position [274, 0]
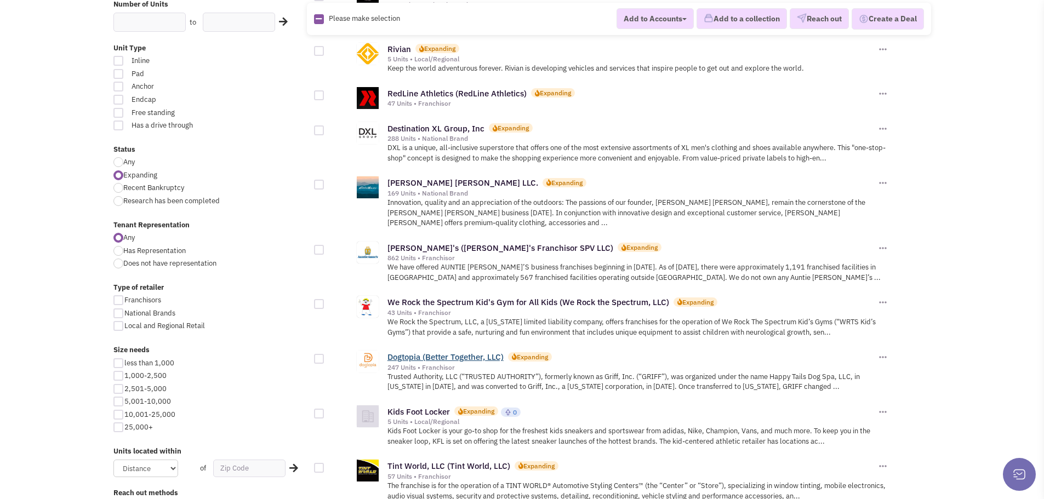
click at [412, 352] on link "Dogtopia (Better Together, LLC)" at bounding box center [446, 357] width 116 height 10
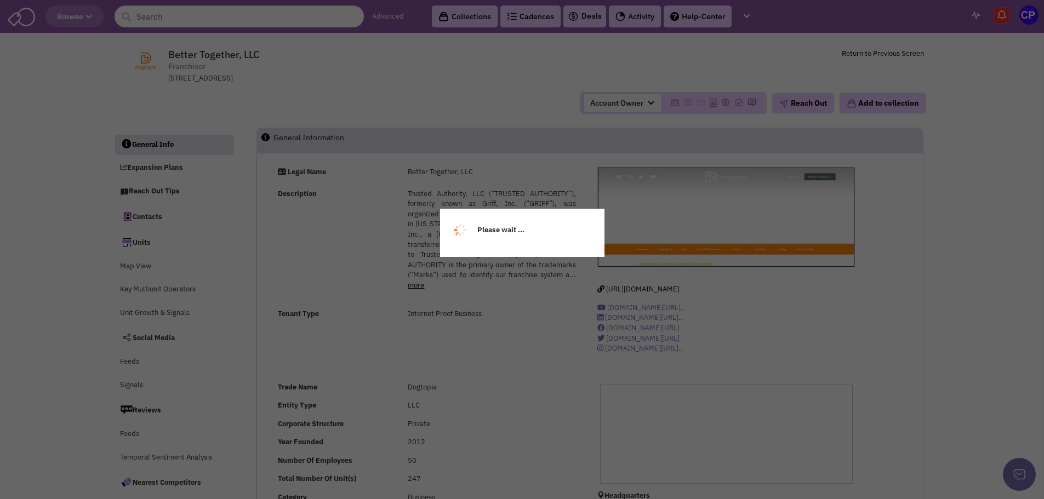
select select
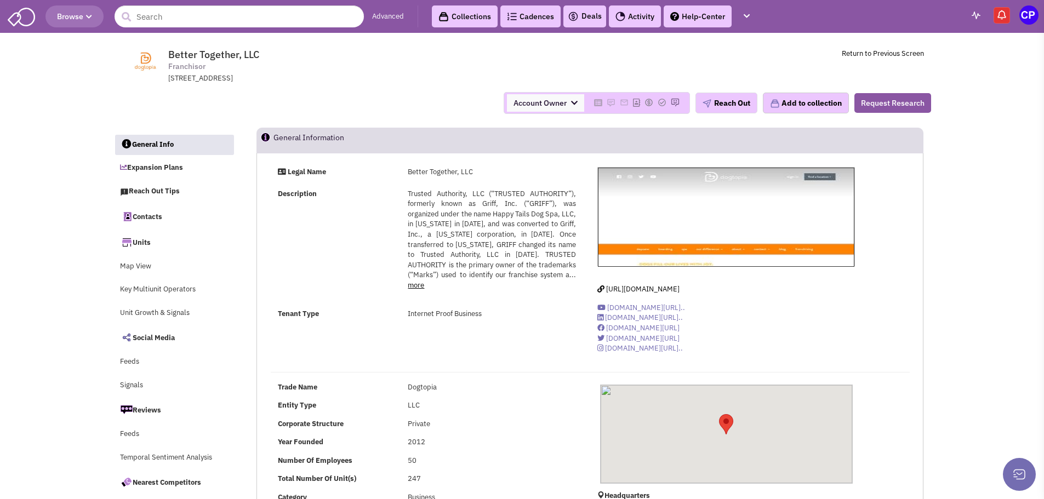
select select
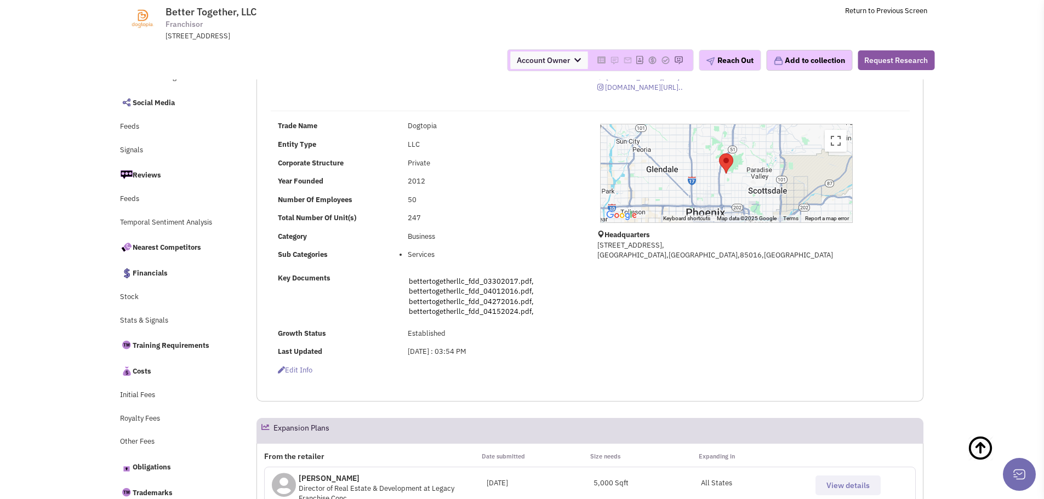
scroll to position [274, 0]
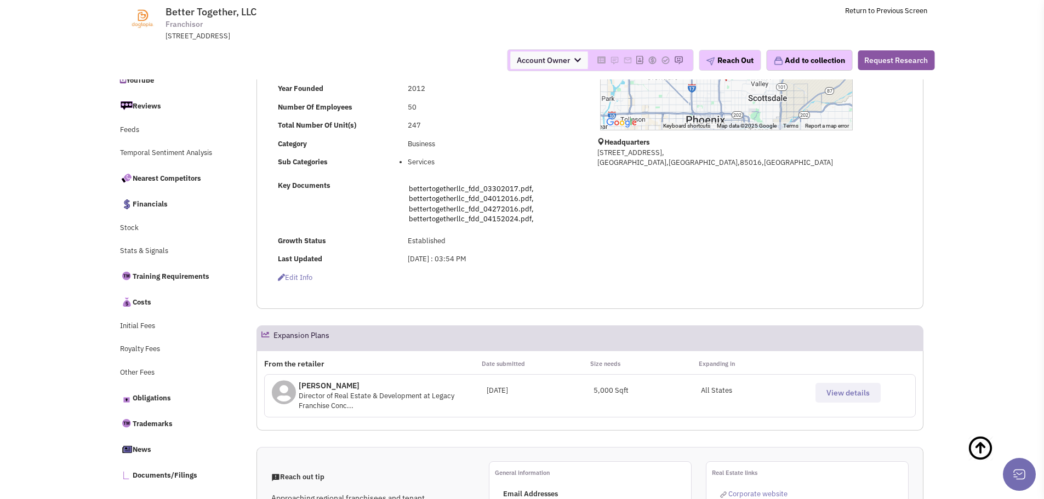
click at [866, 394] on span "View details" at bounding box center [848, 393] width 43 height 10
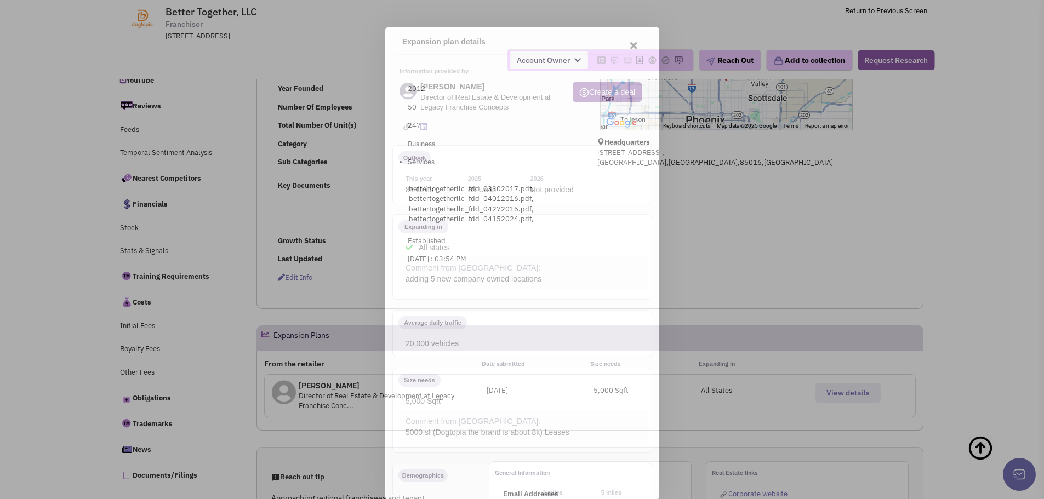
scroll to position [0, 0]
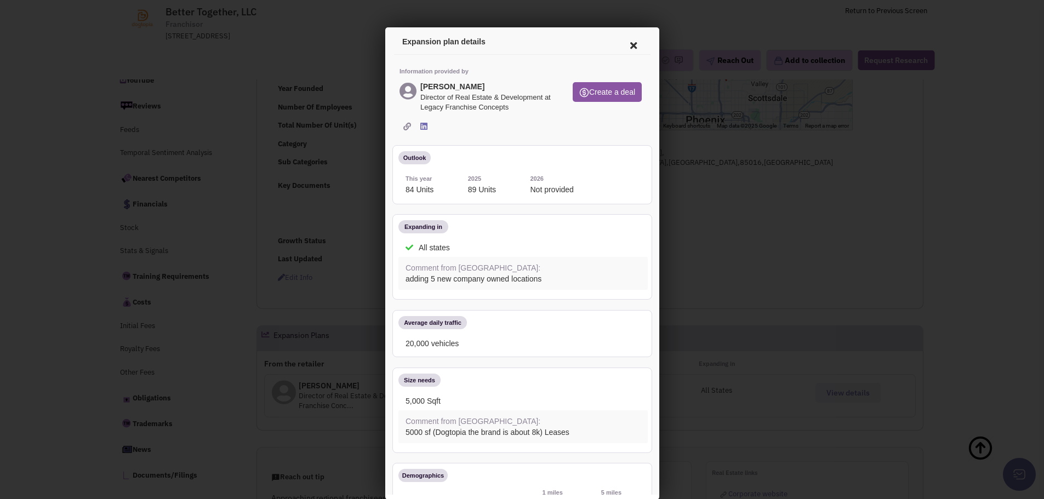
drag, startPoint x: 517, startPoint y: 104, endPoint x: 420, endPoint y: 86, distance: 98.6
click at [420, 86] on div "Logan Paquin Director of Real Estate & Development at Legacy Franchise Concepts" at bounding box center [485, 96] width 134 height 31
copy div "Logan Paquin Director of Real Estate & Development at Legacy Franchise Concepts"
click at [530, 61] on div "Information provided by Logan Paquin Director of Real Estate & Development at L…" at bounding box center [520, 382] width 257 height 658
click at [625, 46] on icon at bounding box center [631, 44] width 23 height 26
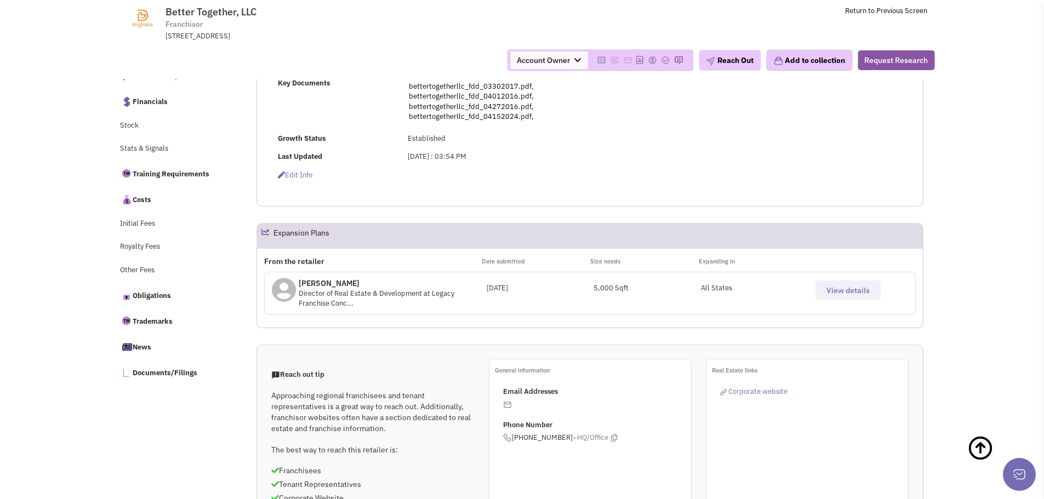
scroll to position [439, 0]
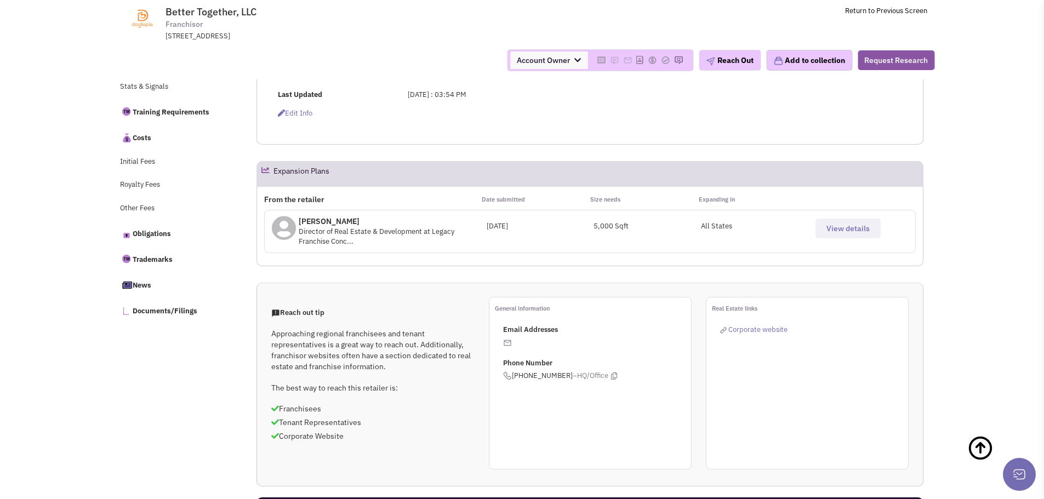
click at [523, 327] on p "Email Addresses" at bounding box center [597, 330] width 188 height 10
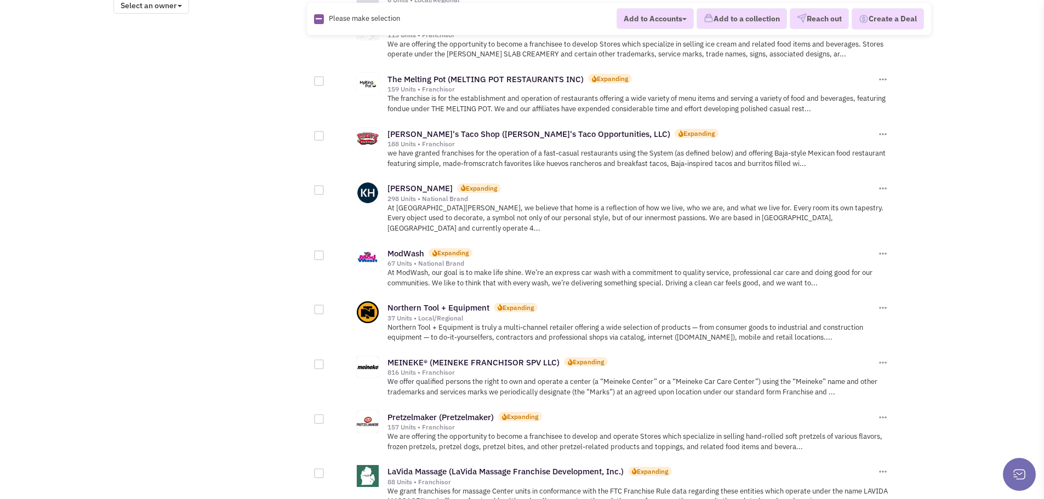
scroll to position [987, 0]
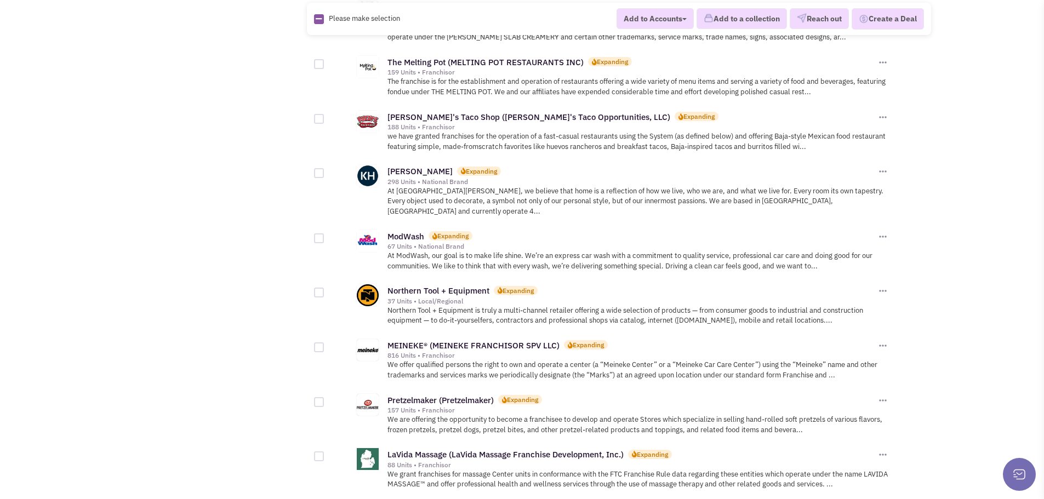
click at [404, 228] on div "ModWash Expanding 67 Units • National Brand Add to Accounts" at bounding box center [639, 240] width 502 height 24
click at [404, 231] on link "ModWash" at bounding box center [406, 236] width 37 height 10
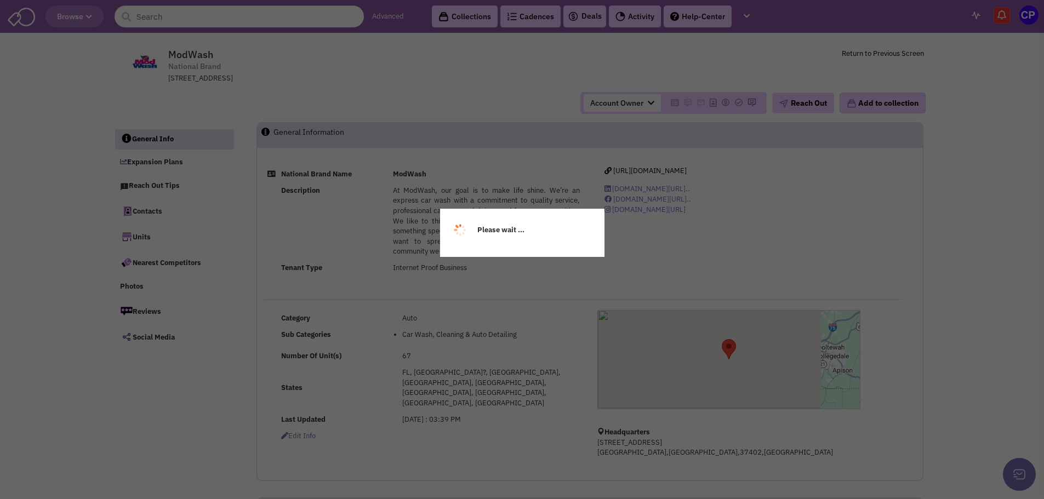
select select
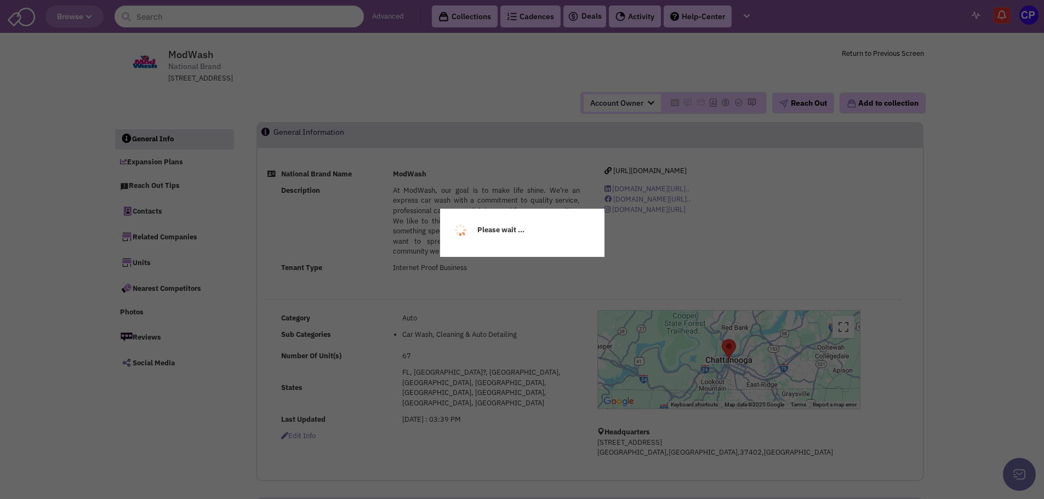
select select
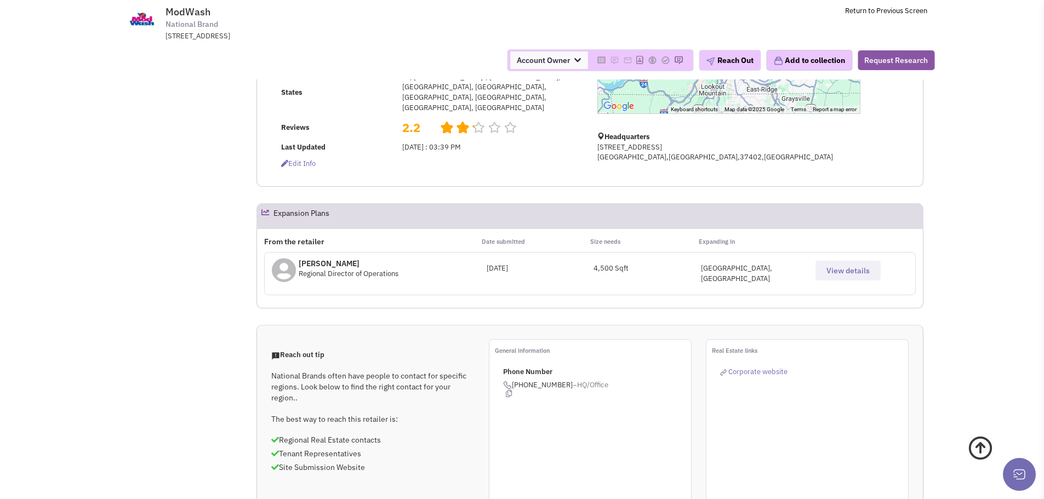
scroll to position [219, 0]
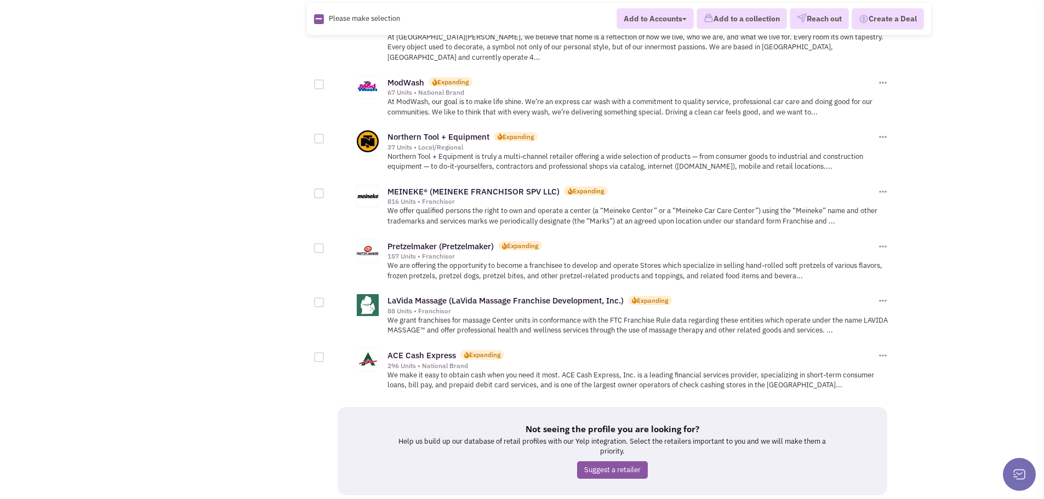
scroll to position [1151, 0]
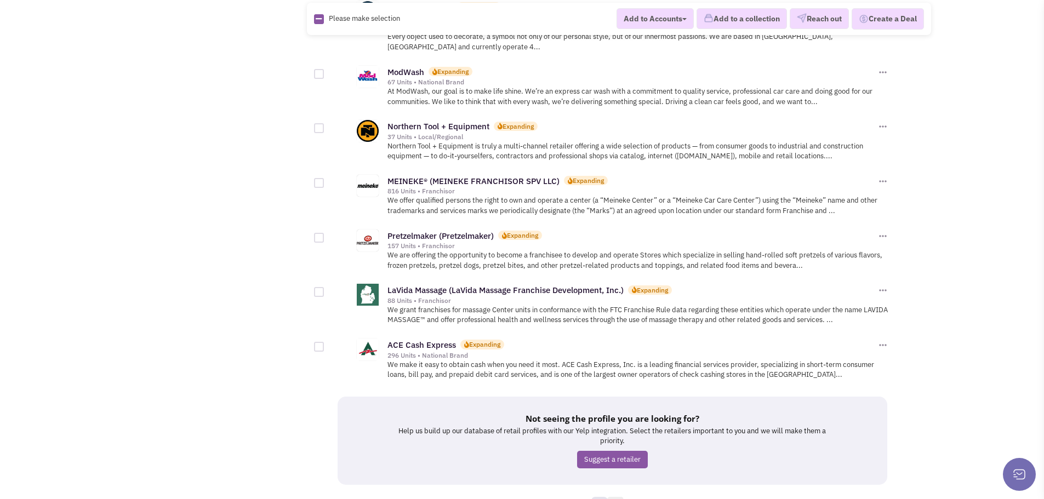
click at [617, 497] on link "5" at bounding box center [615, 505] width 16 height 16
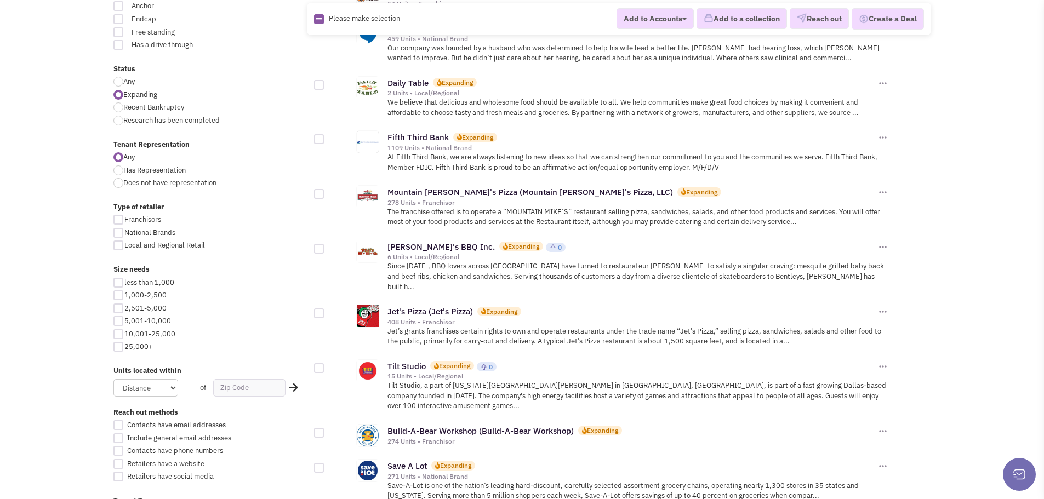
scroll to position [384, 0]
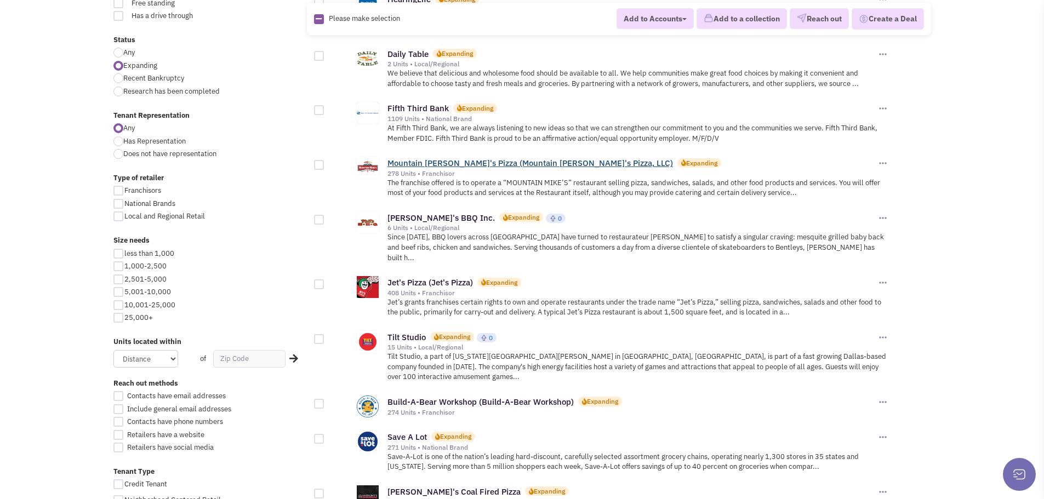
click at [448, 162] on link "Mountain Mike's Pizza (Mountain Mike's Pizza, LLC)" at bounding box center [531, 163] width 286 height 10
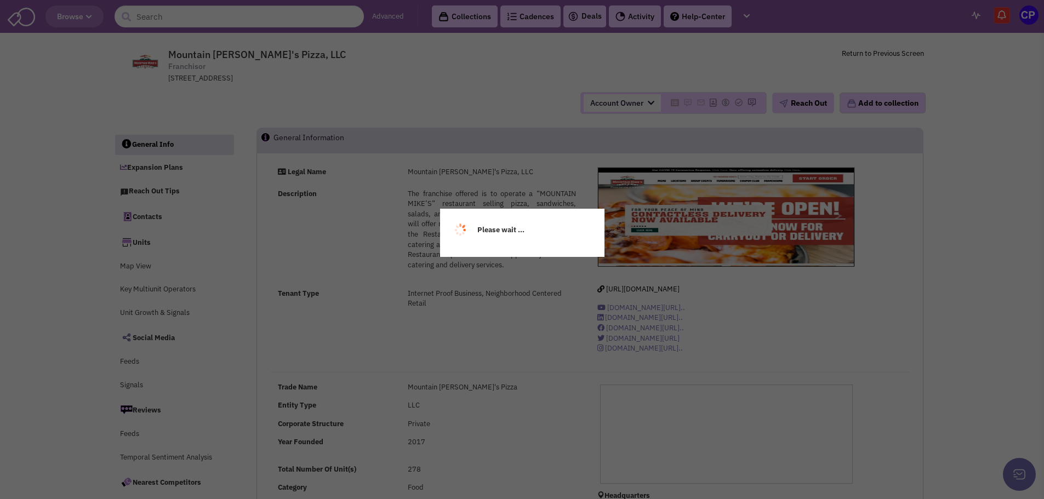
select select
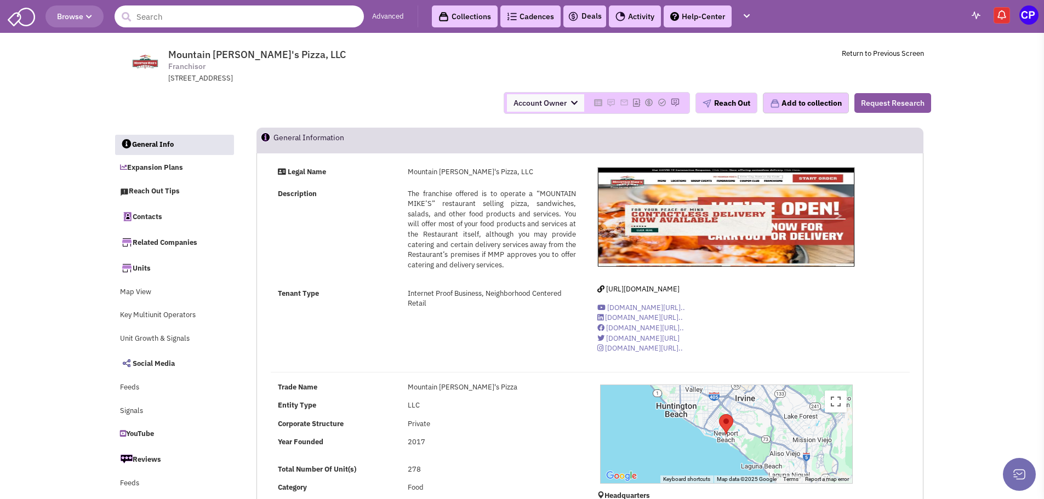
click at [151, 19] on input "text" at bounding box center [239, 16] width 249 height 22
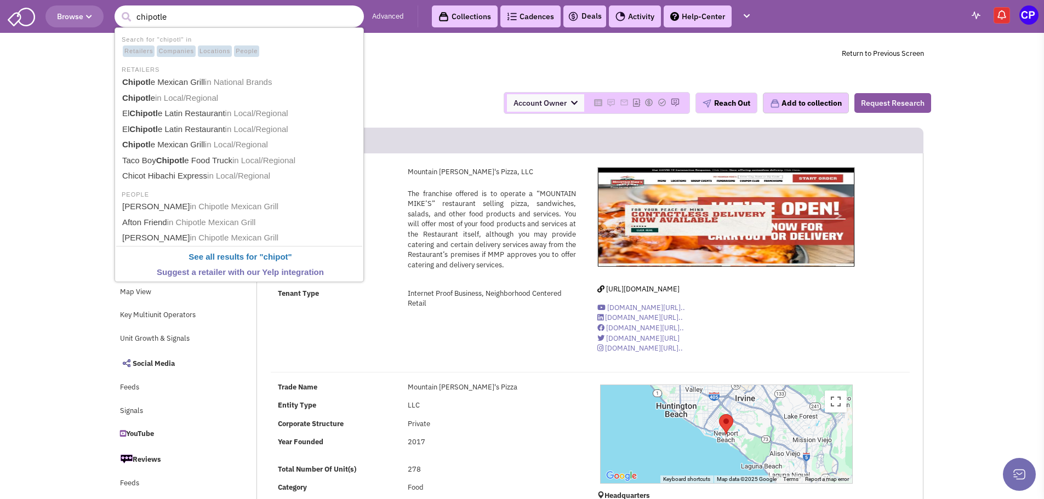
type input "chipotle"
click at [118, 9] on button "submit" at bounding box center [126, 17] width 16 height 16
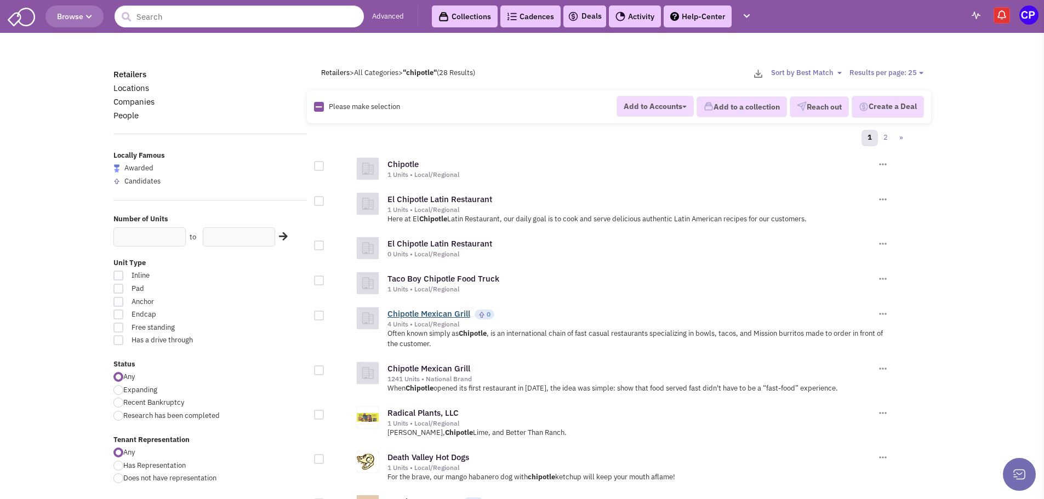
click link "Chipotle Mexican Grill"
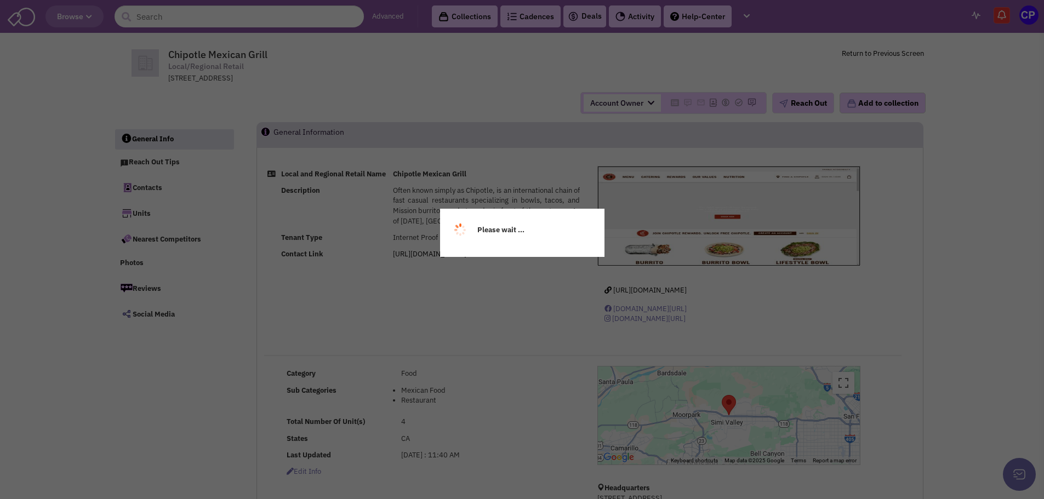
select select
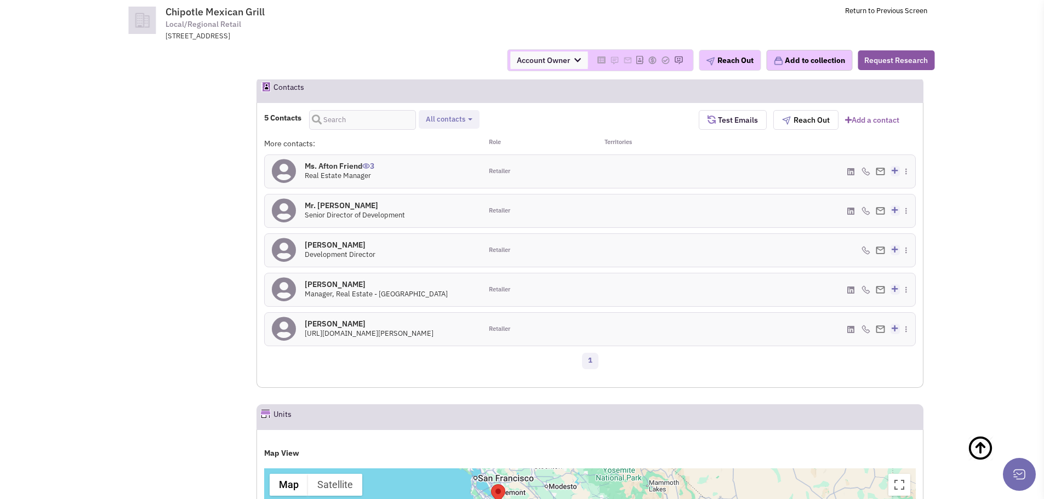
scroll to position [658, 0]
click at [869, 173] on img at bounding box center [866, 171] width 9 height 9
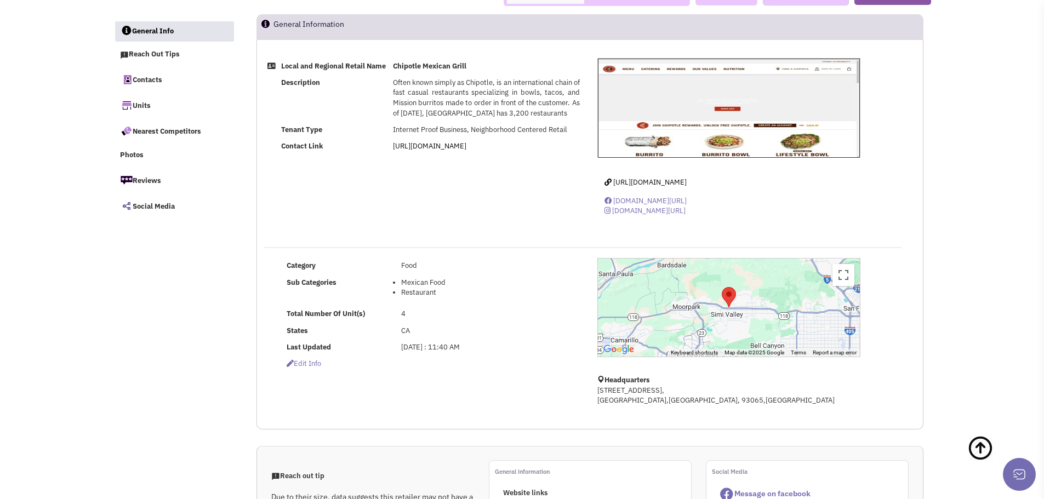
scroll to position [0, 0]
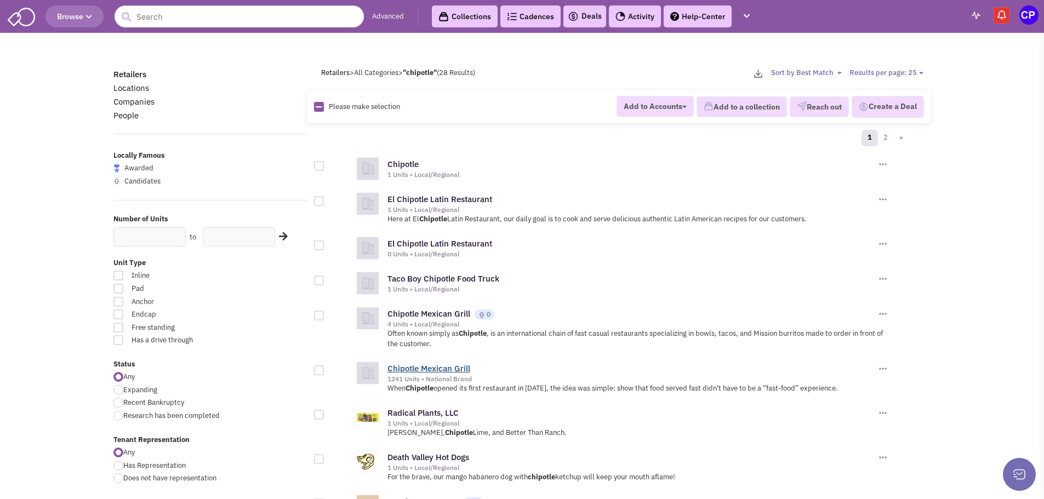
click at [409, 369] on link "Chipotle Mexican Grill" at bounding box center [429, 368] width 83 height 10
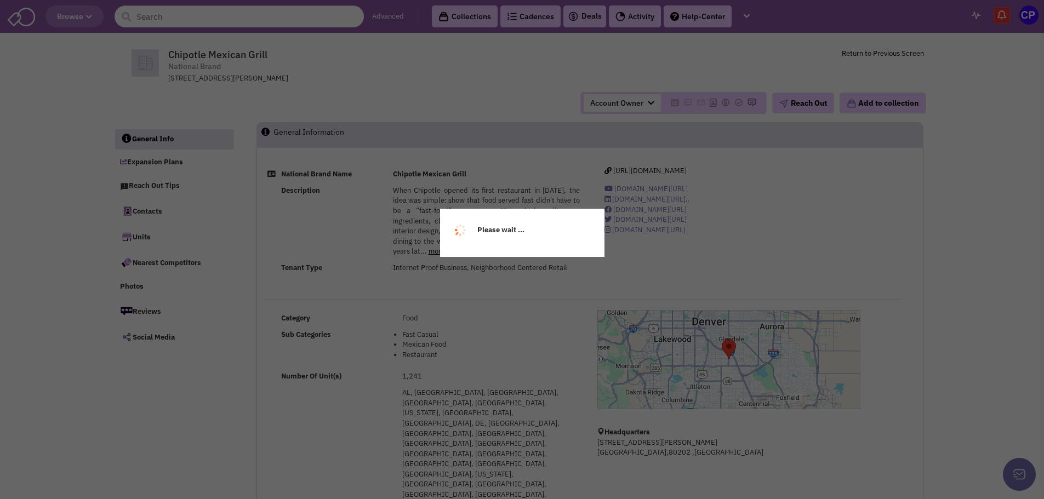
select select
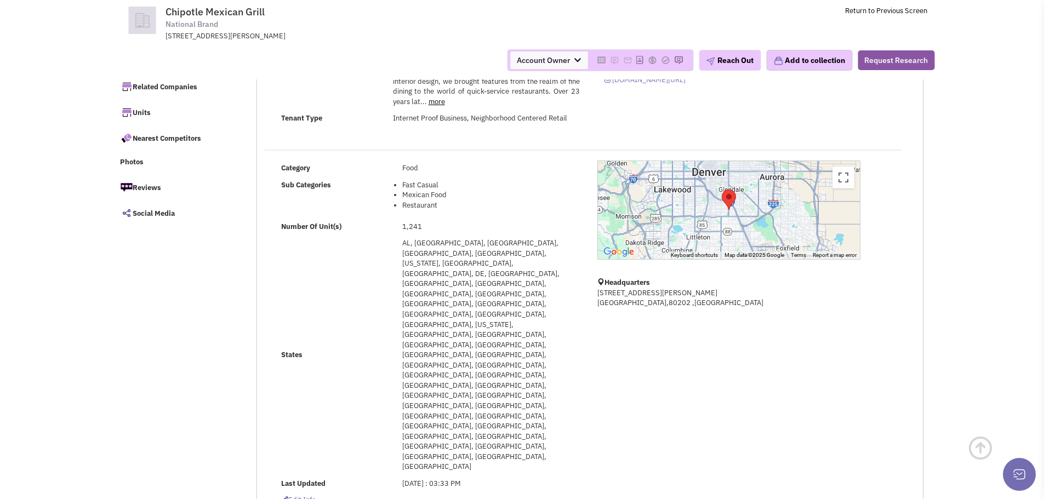
scroll to position [164, 0]
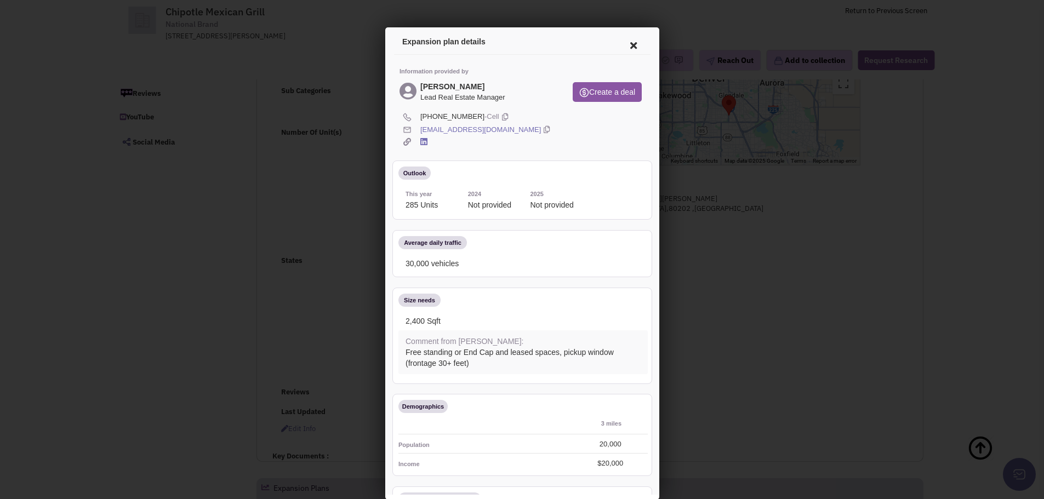
click at [628, 47] on icon at bounding box center [631, 44] width 23 height 26
